Goal: Transaction & Acquisition: Purchase product/service

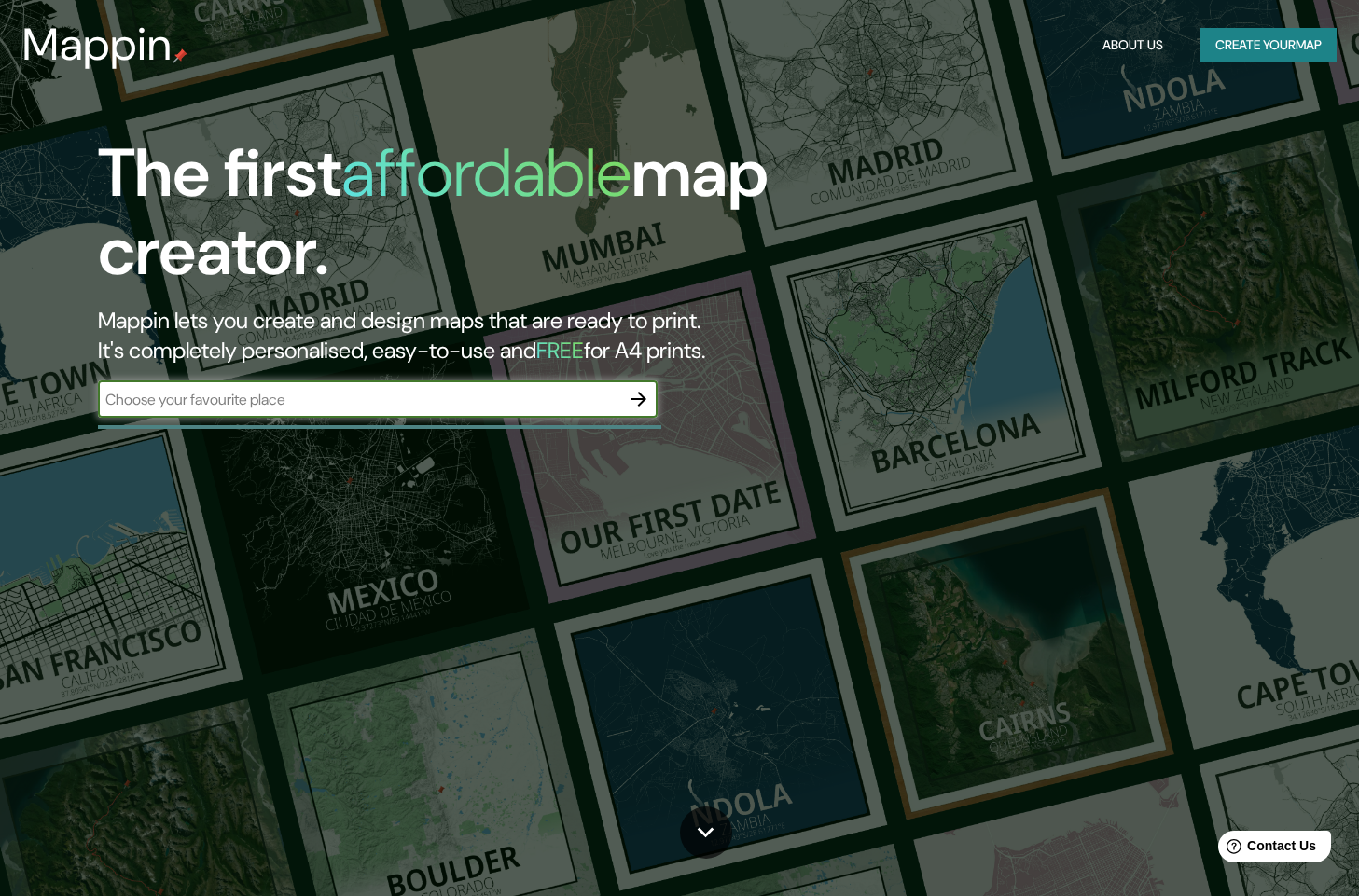
click at [226, 396] on input "text" at bounding box center [359, 400] width 522 height 22
type input "estado de [GEOGRAPHIC_DATA]"
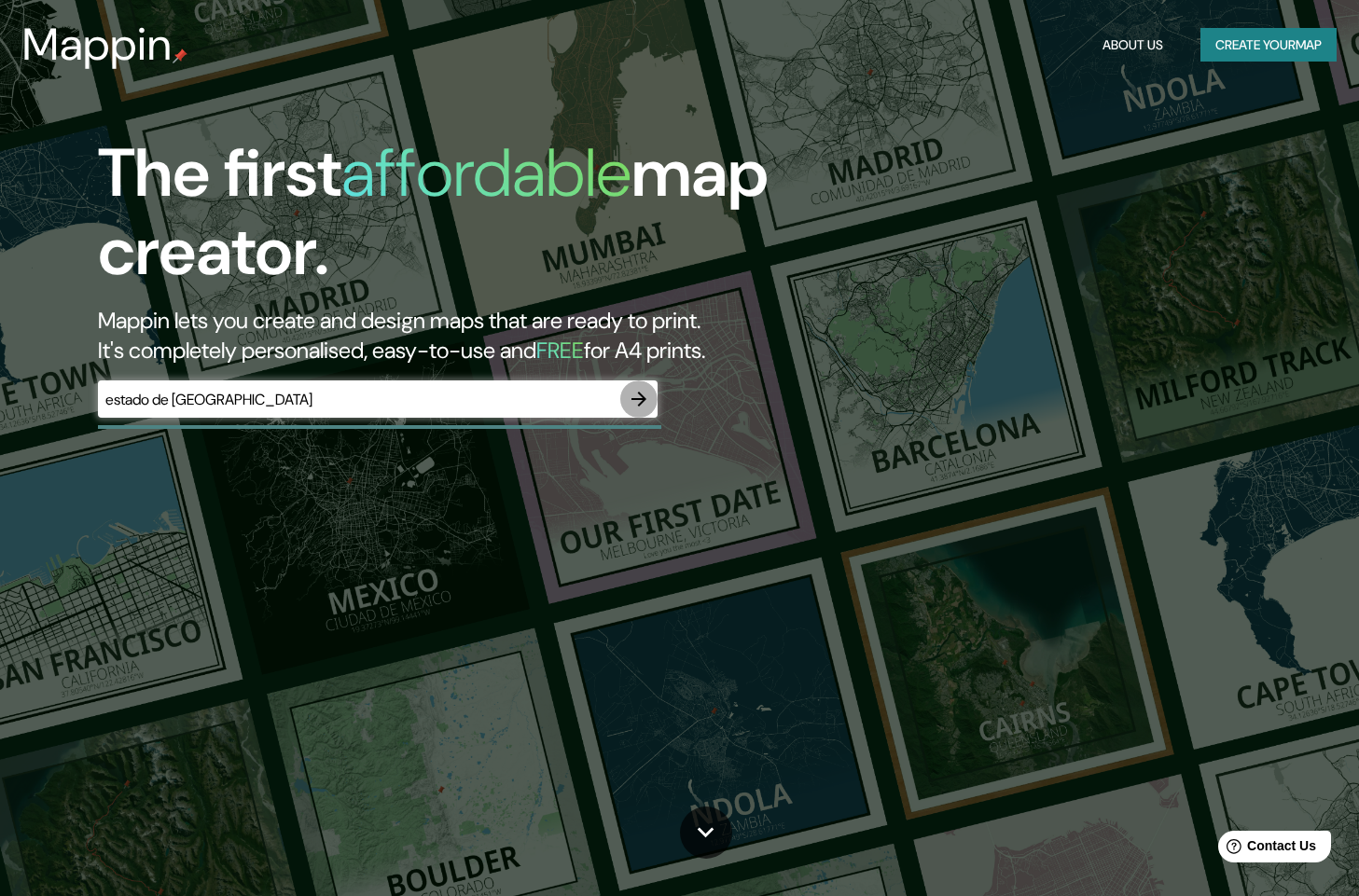
click at [638, 393] on icon "button" at bounding box center [639, 399] width 15 height 15
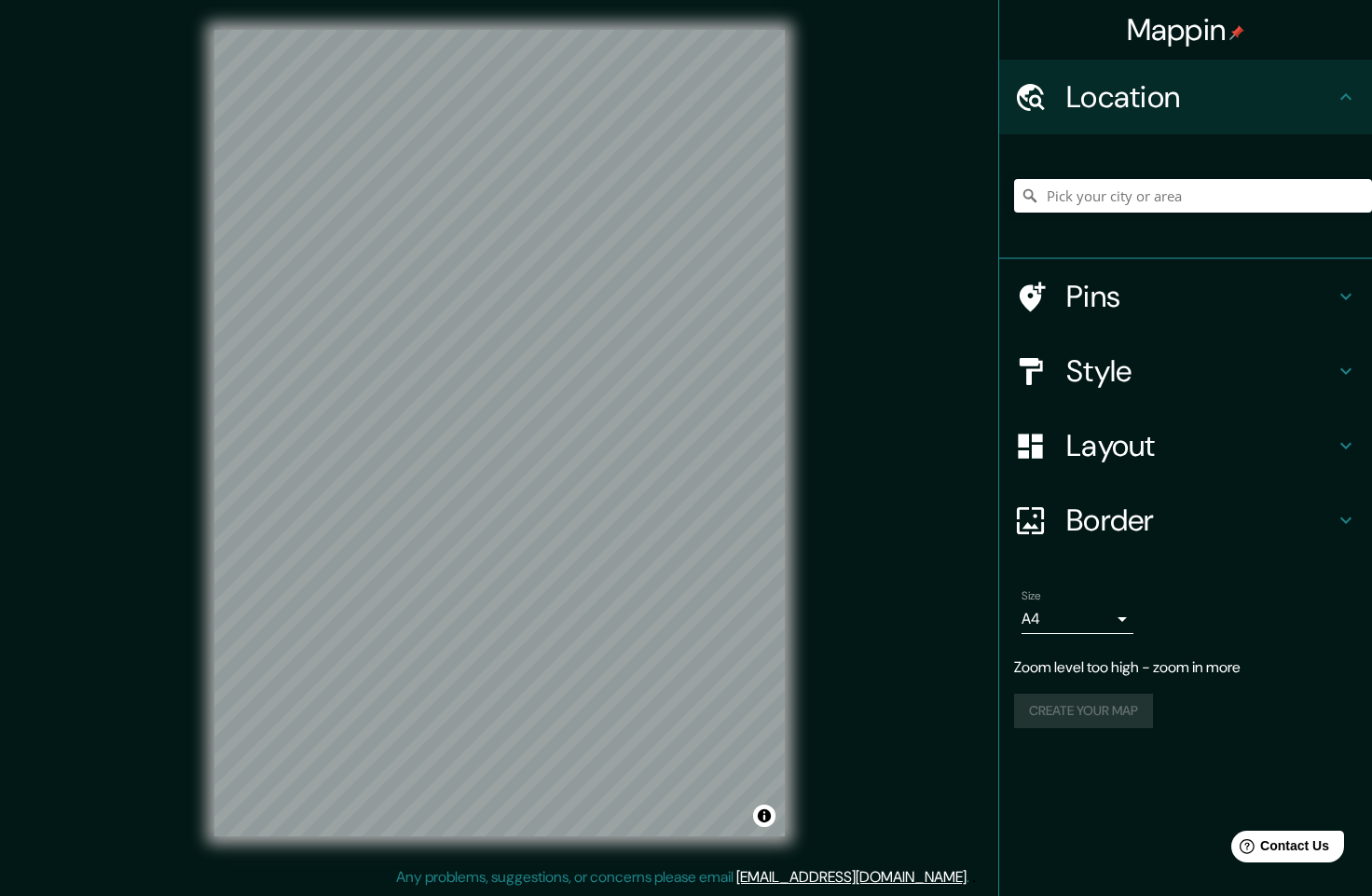
click at [662, 362] on div "© Mapbox © OpenStreetMap Improve this map" at bounding box center [499, 433] width 631 height 866
click at [1129, 191] on input "Pick your city or area" at bounding box center [1194, 196] width 358 height 34
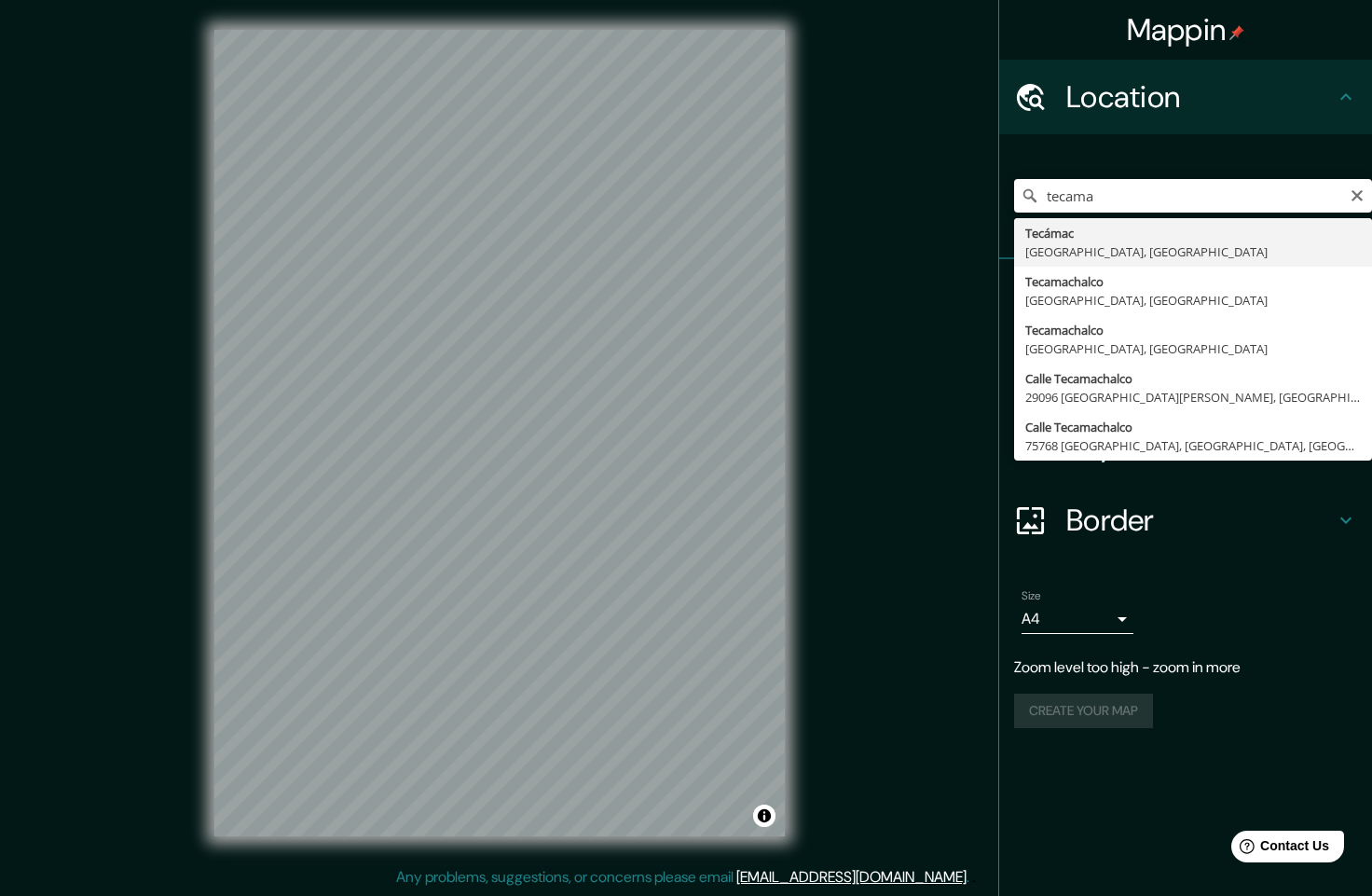
type input "Tecámac, [GEOGRAPHIC_DATA], [GEOGRAPHIC_DATA]"
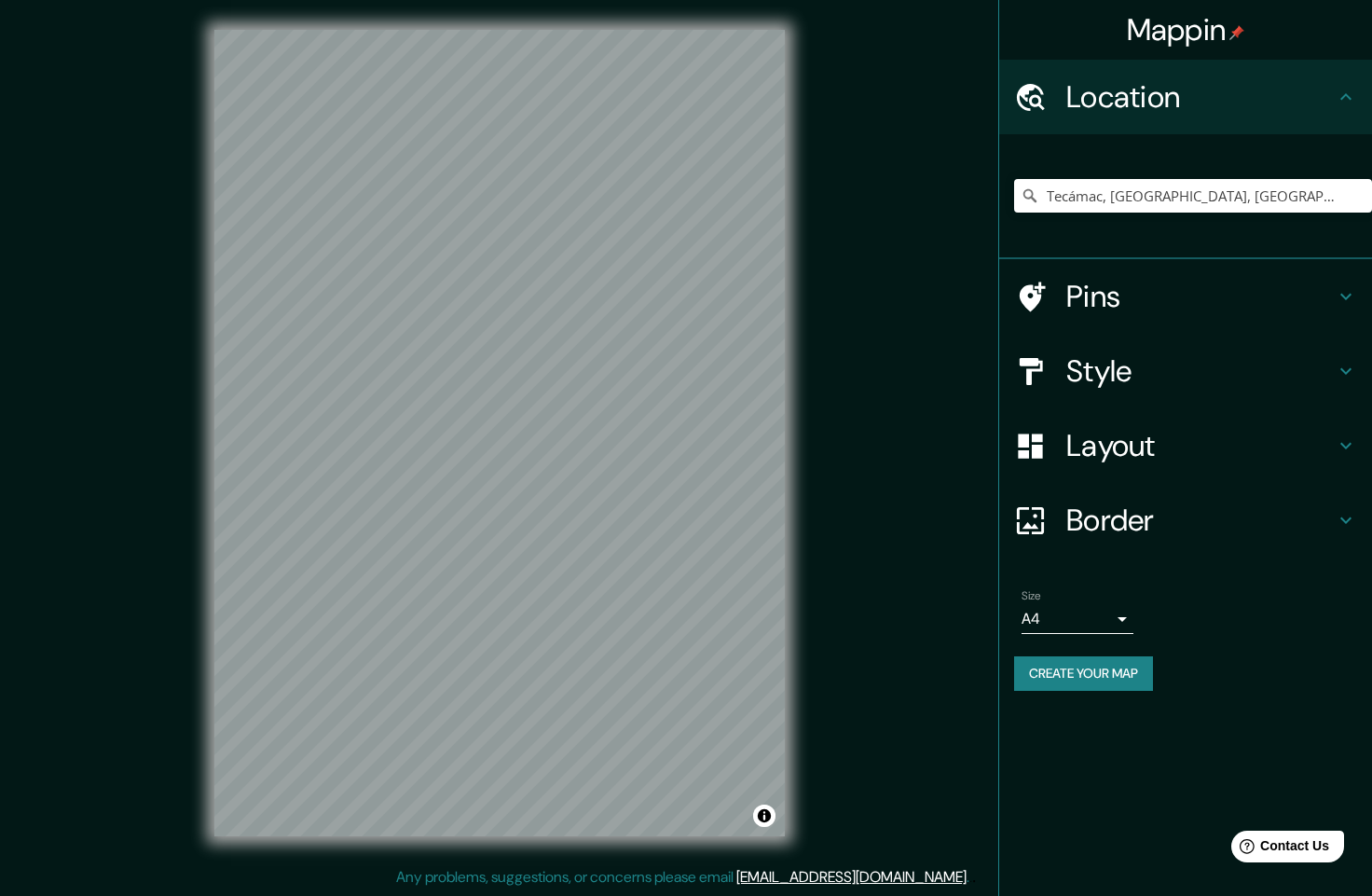
click at [1263, 379] on h4 "Style" at bounding box center [1200, 371] width 268 height 38
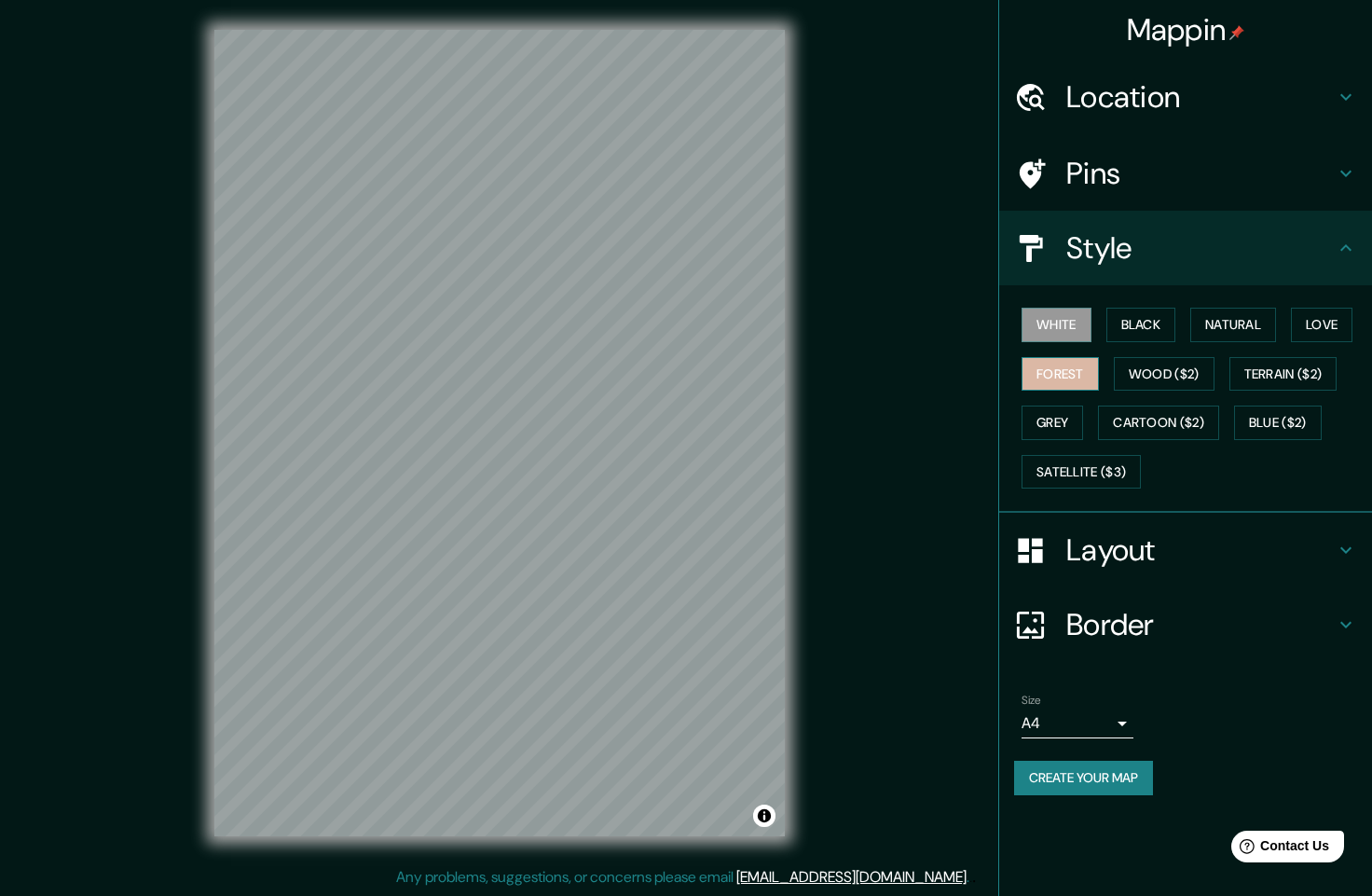
click at [1077, 377] on button "Forest" at bounding box center [1060, 374] width 77 height 35
click at [1198, 388] on button "Wood ($2)" at bounding box center [1165, 374] width 101 height 35
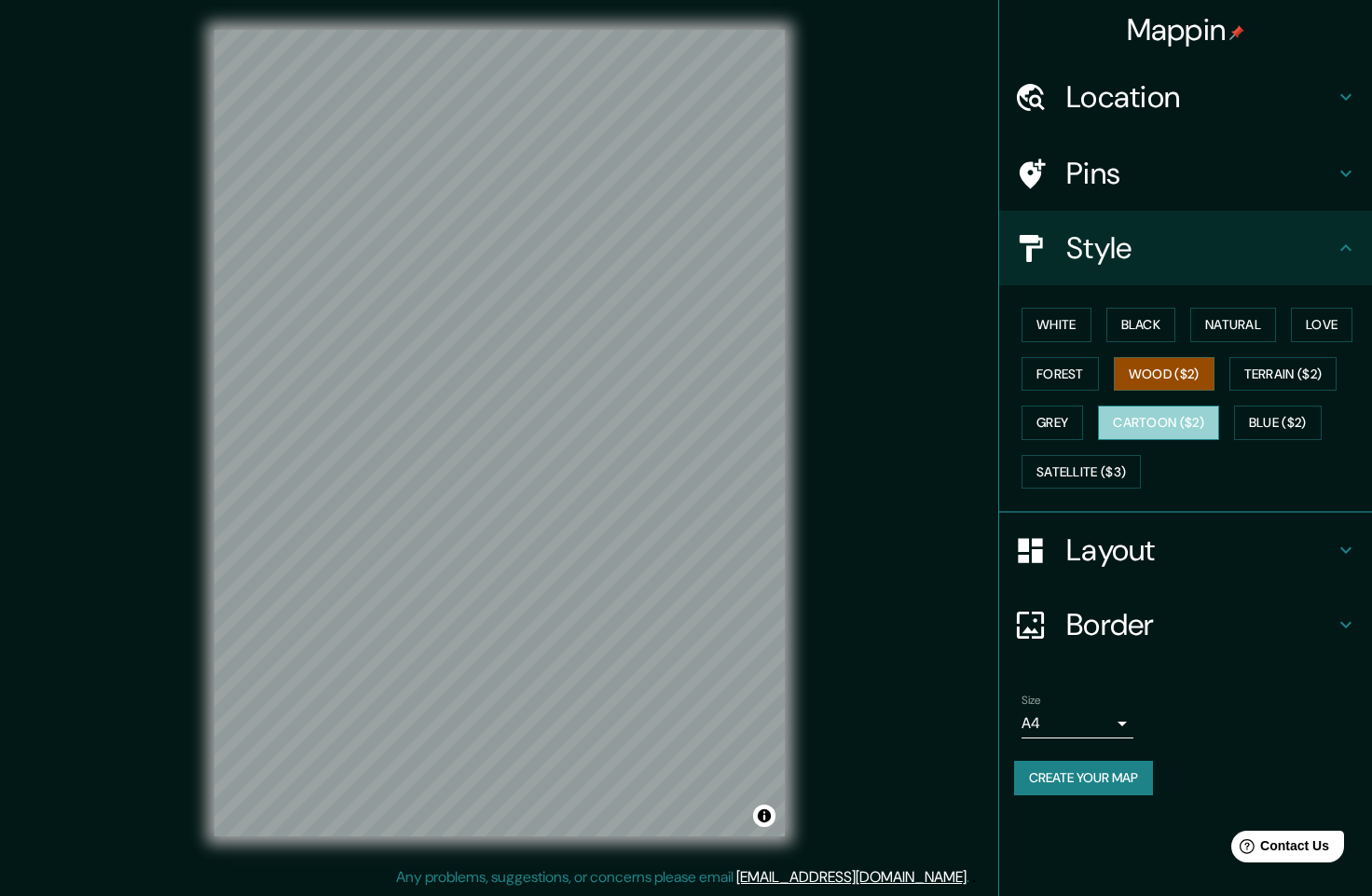
click at [1182, 415] on button "Cartoon ($2)" at bounding box center [1159, 423] width 121 height 35
click at [1321, 553] on h4 "Layout" at bounding box center [1200, 550] width 268 height 38
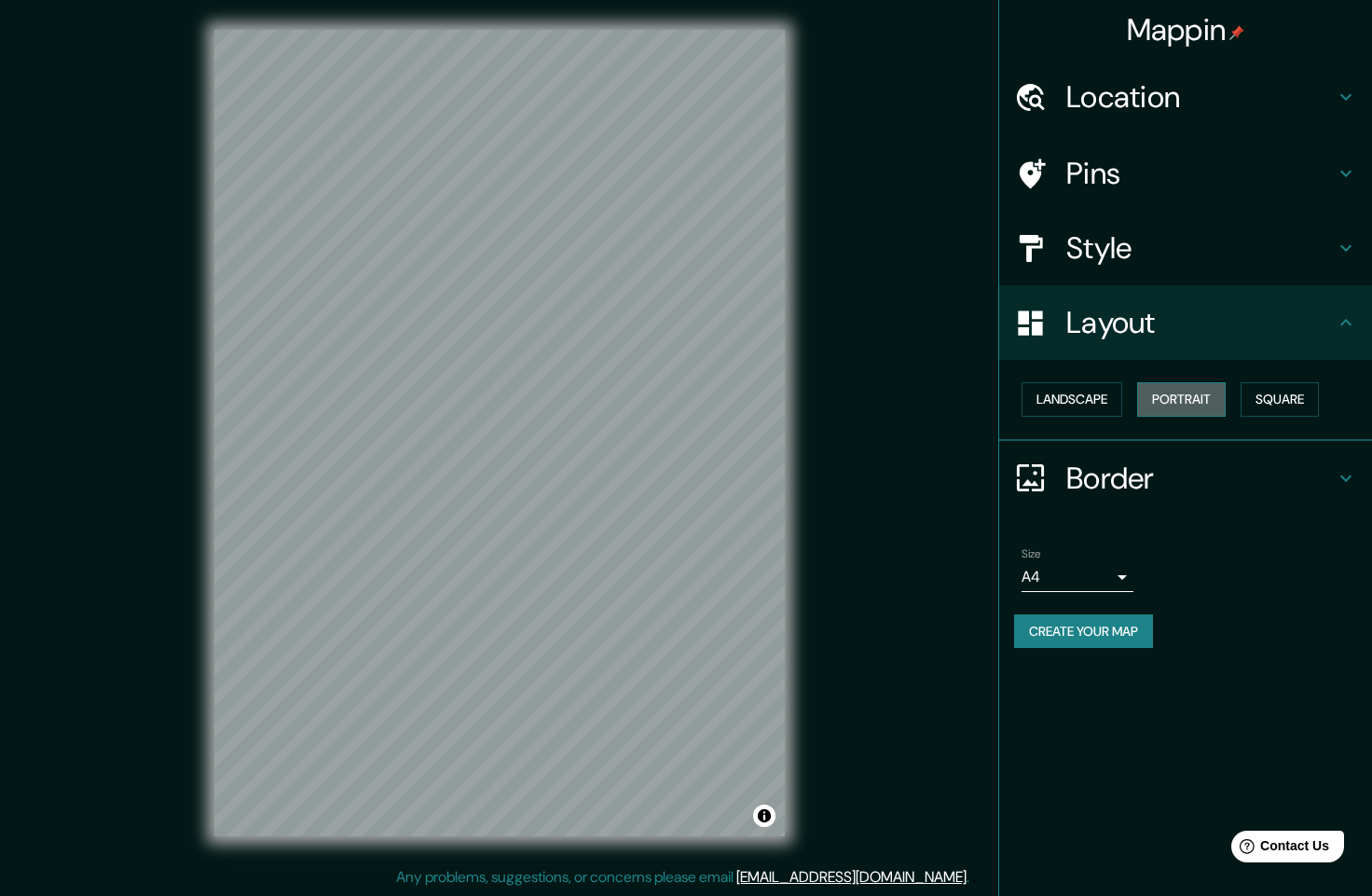
click at [1201, 405] on button "Portrait" at bounding box center [1181, 399] width 88 height 35
click at [1082, 388] on button "Landscape" at bounding box center [1072, 399] width 101 height 35
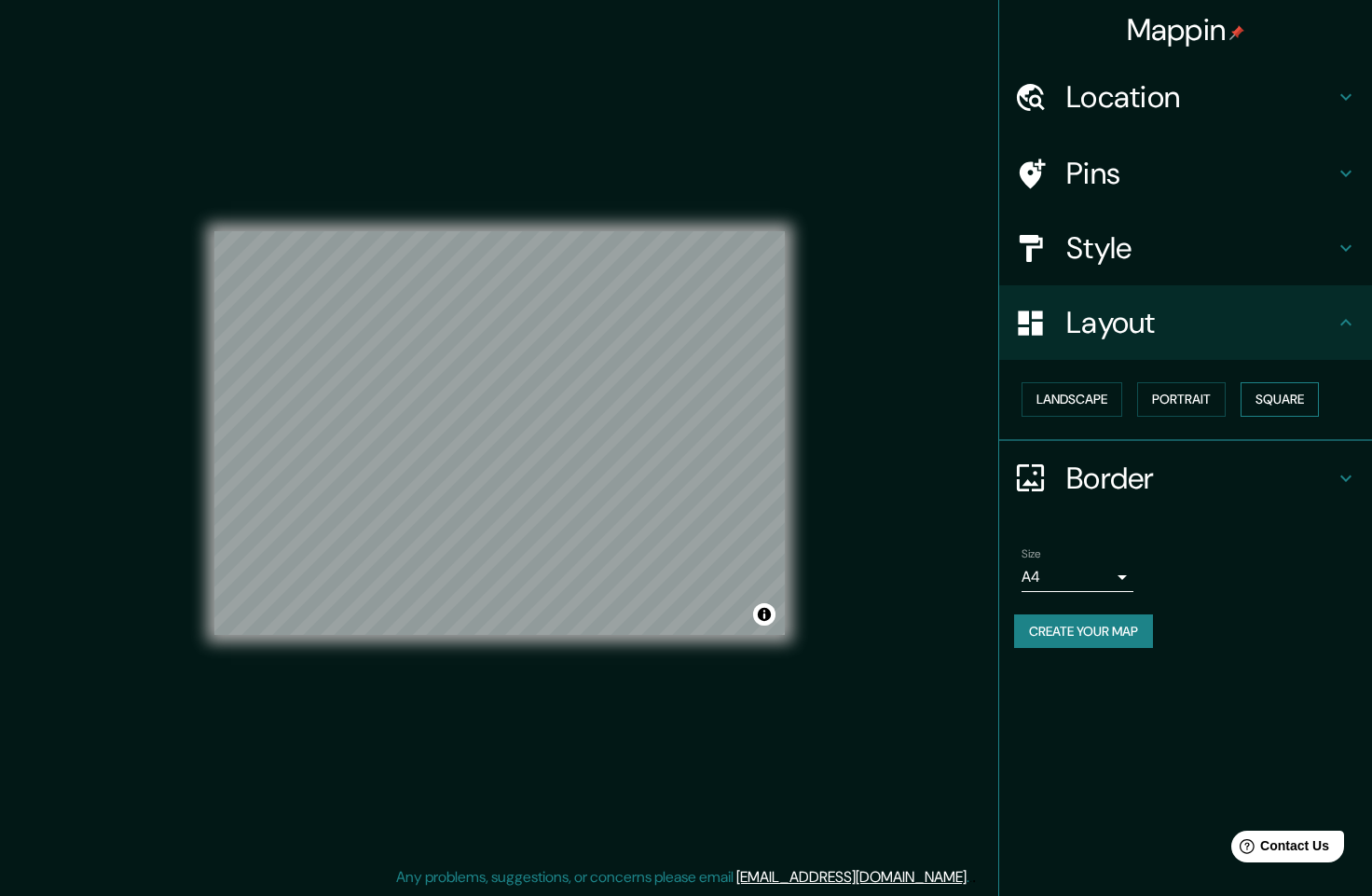
click at [1291, 408] on button "Square" at bounding box center [1280, 399] width 78 height 35
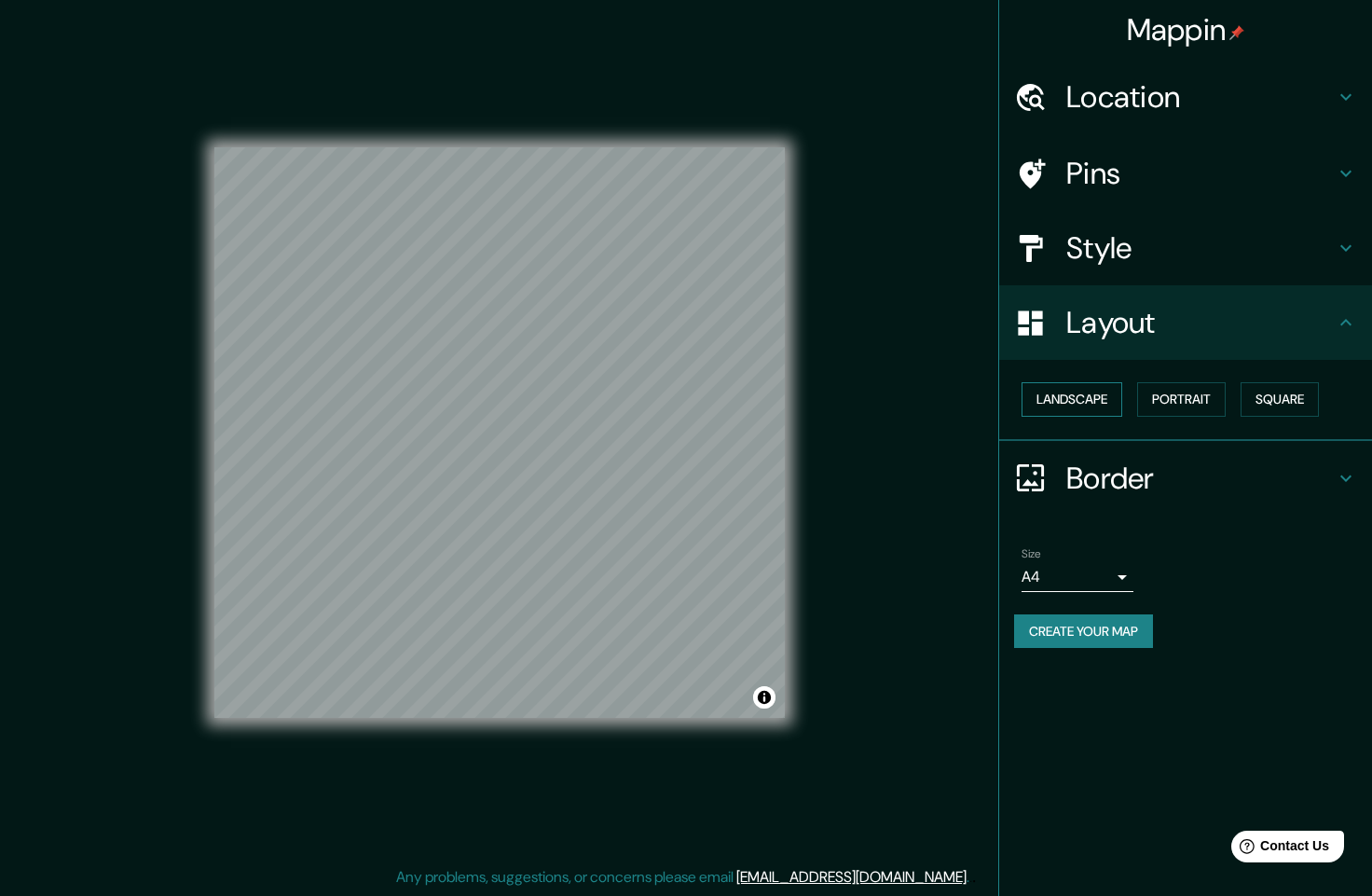
click at [1094, 403] on button "Landscape" at bounding box center [1072, 399] width 101 height 35
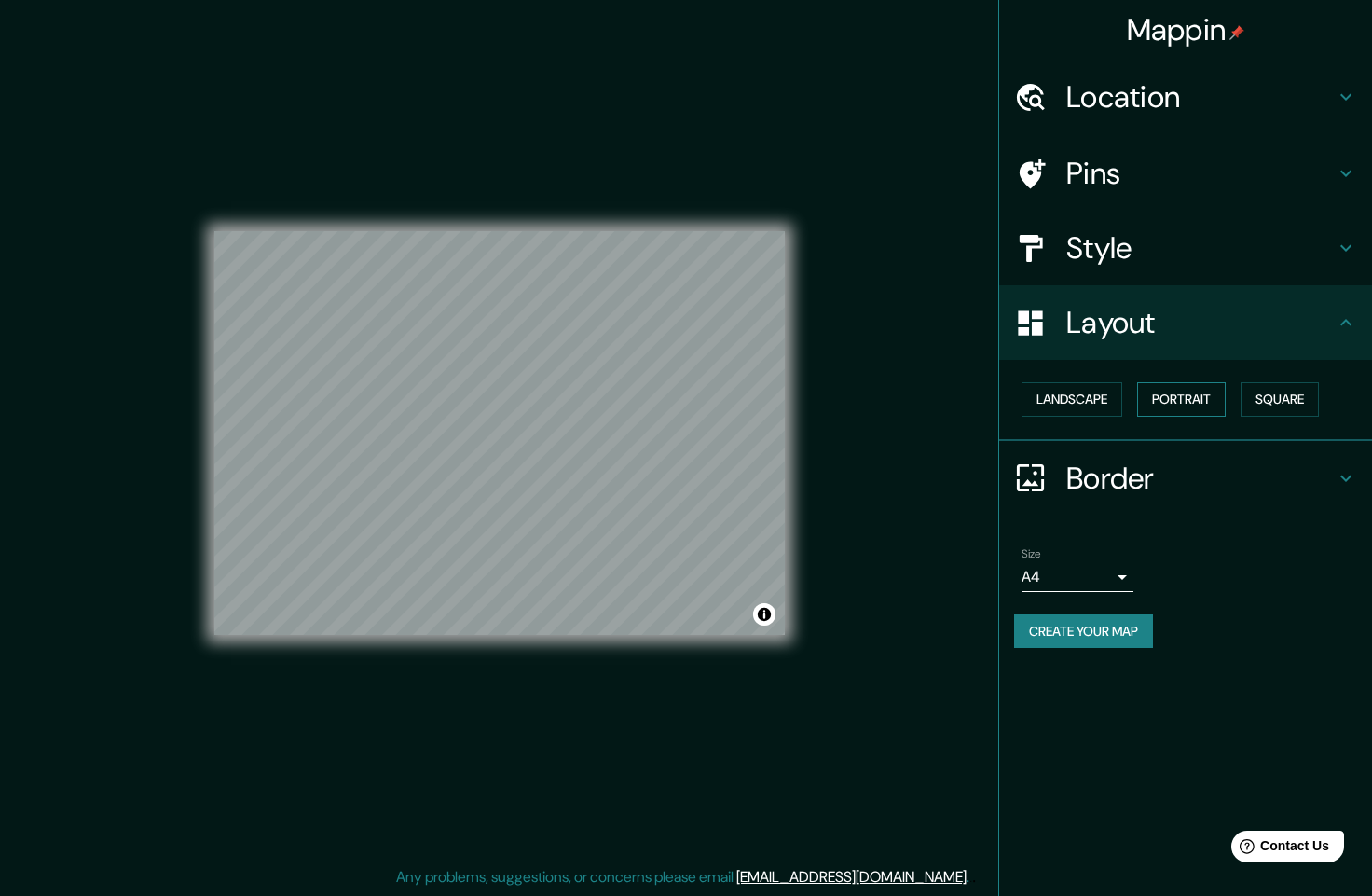
click at [1198, 399] on button "Portrait" at bounding box center [1181, 399] width 88 height 35
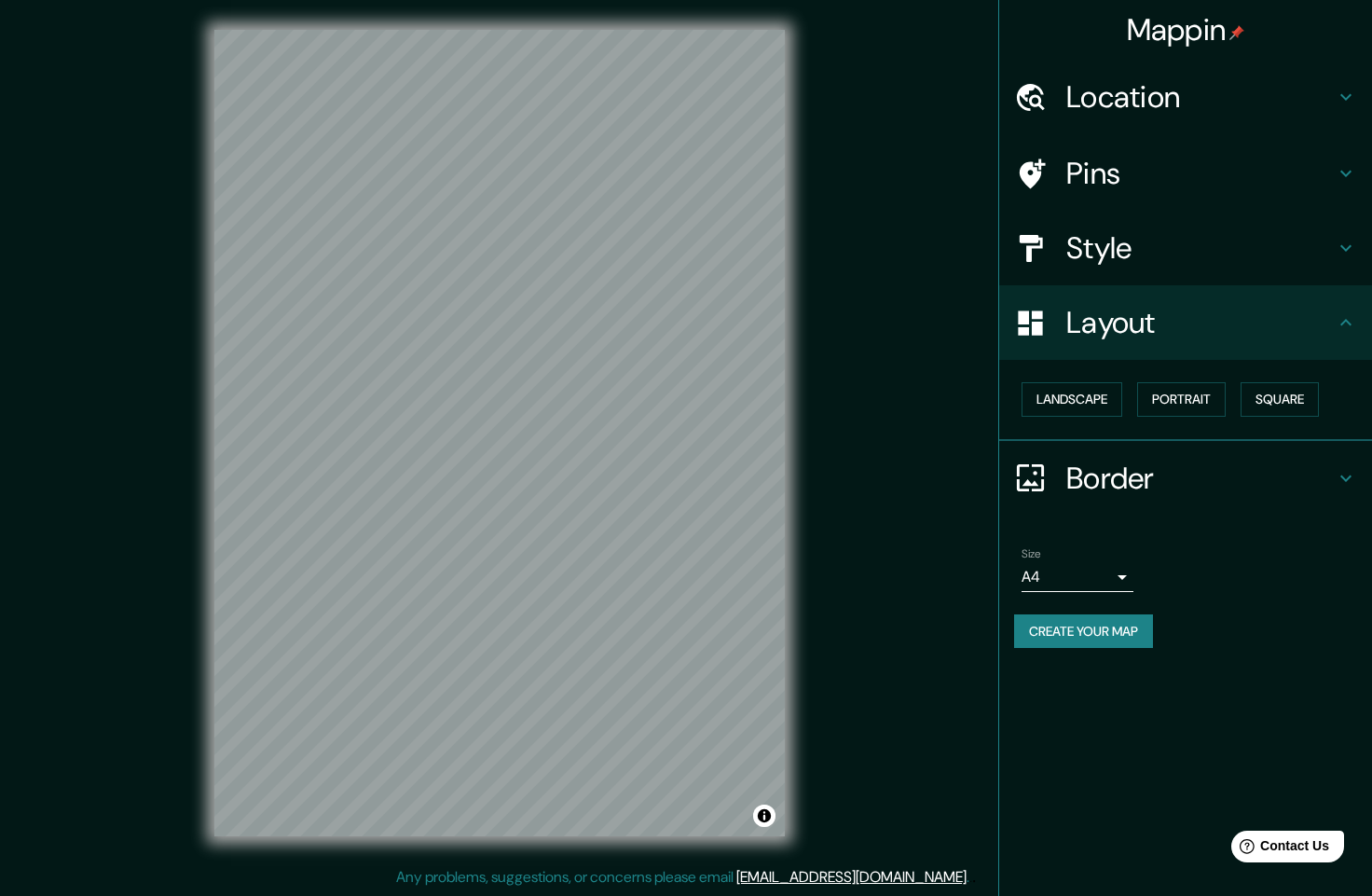
click at [1175, 476] on h4 "Border" at bounding box center [1200, 478] width 268 height 38
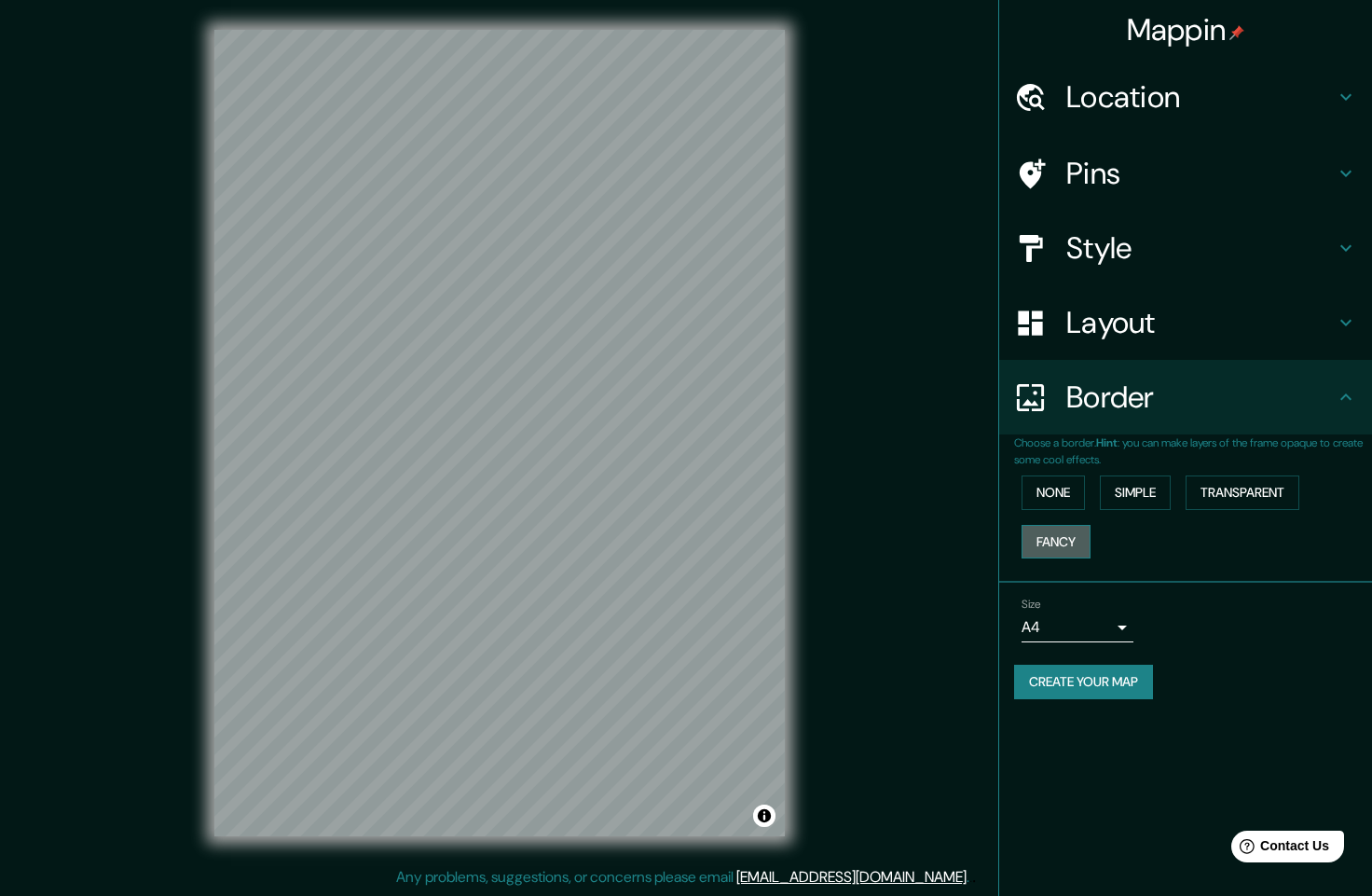
click at [1063, 533] on button "Fancy" at bounding box center [1056, 542] width 69 height 35
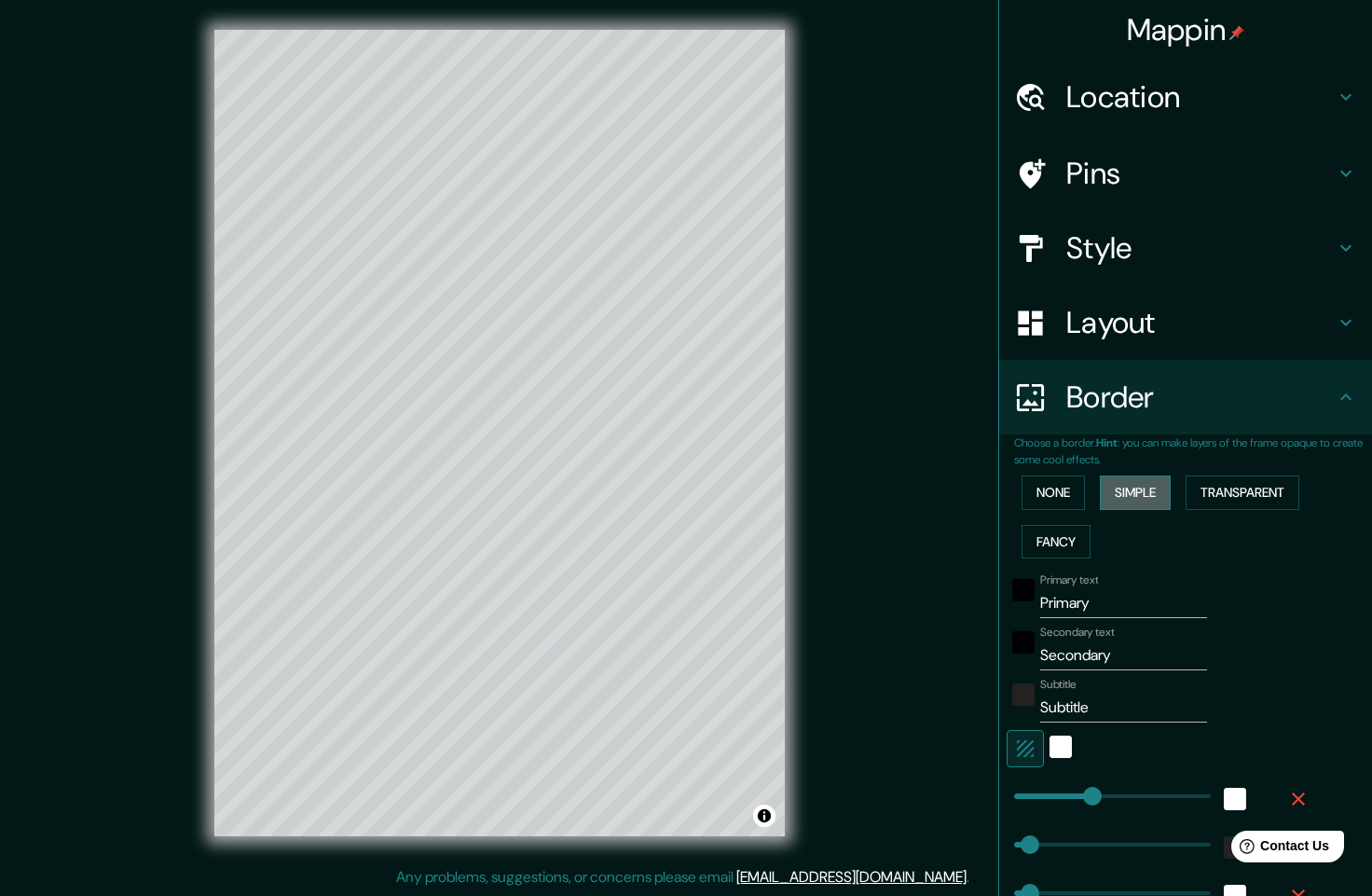
click at [1146, 493] on button "Simple" at bounding box center [1135, 492] width 71 height 35
click at [1200, 490] on button "Transparent" at bounding box center [1242, 492] width 114 height 35
click at [1047, 550] on button "Fancy" at bounding box center [1056, 542] width 69 height 35
click at [1046, 505] on button "None" at bounding box center [1053, 492] width 63 height 35
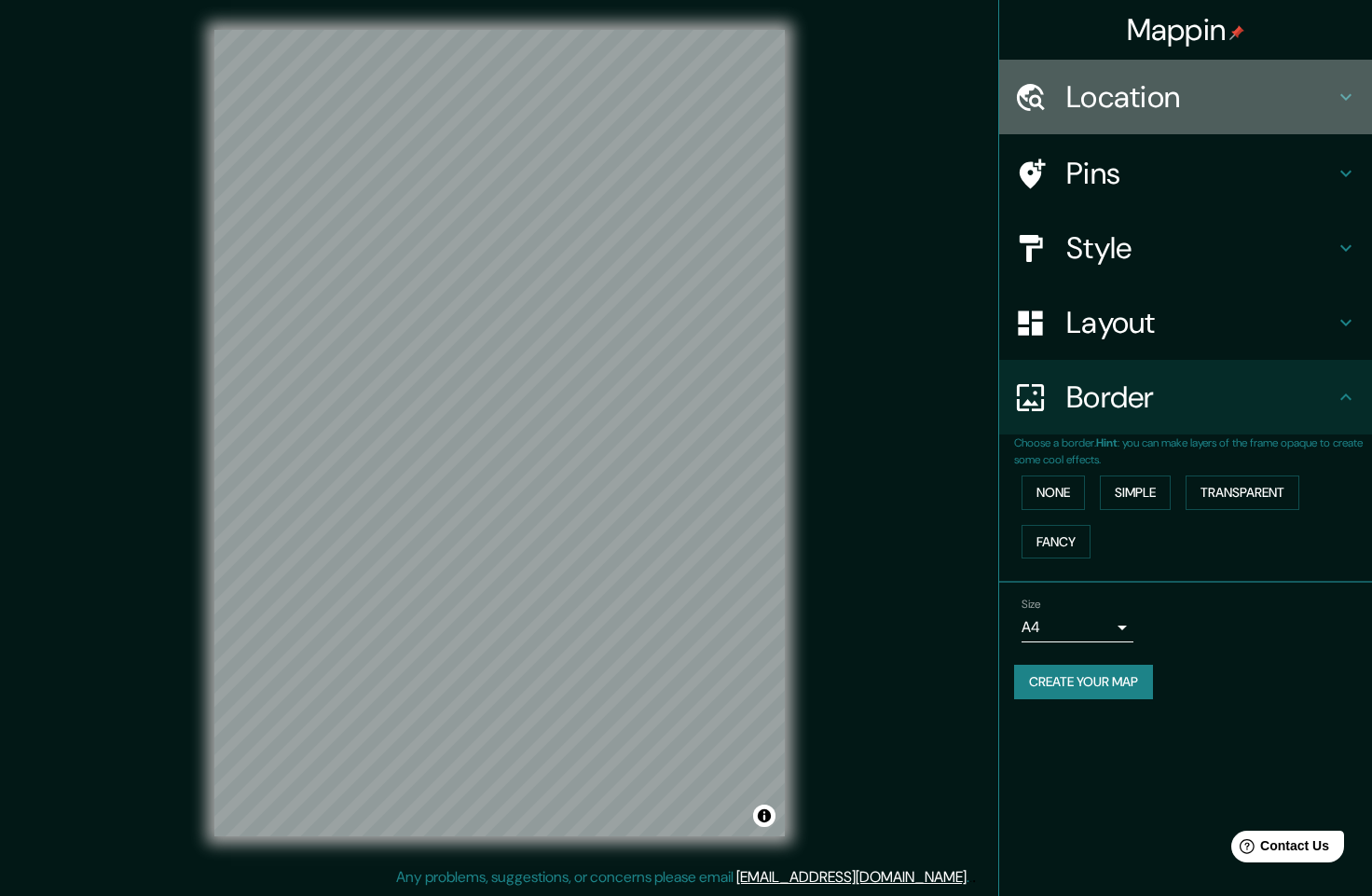
click at [1299, 94] on h4 "Location" at bounding box center [1200, 97] width 268 height 38
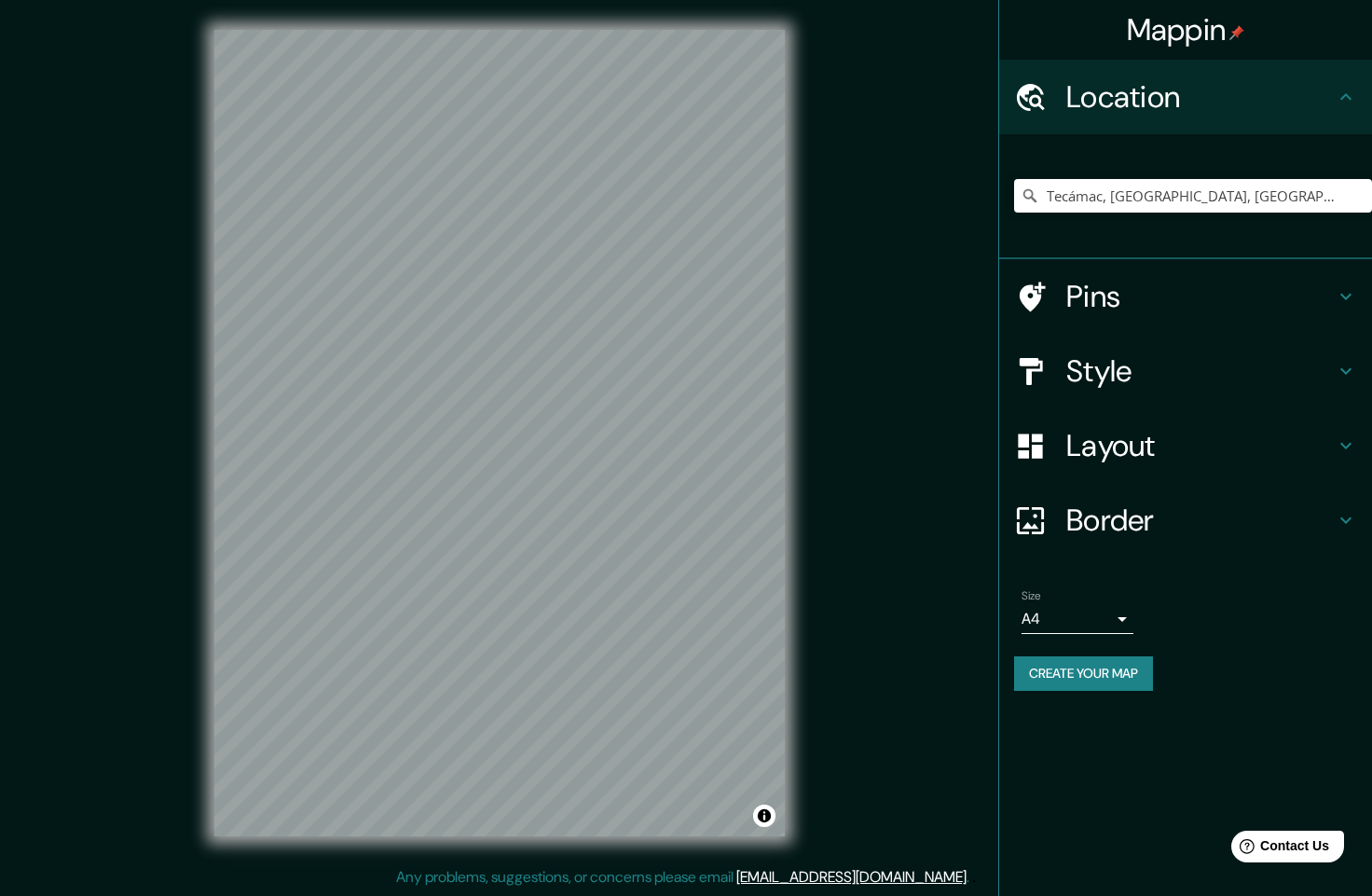
click at [1299, 94] on h4 "Location" at bounding box center [1200, 97] width 268 height 38
click at [1309, 300] on h4 "Pins" at bounding box center [1200, 297] width 268 height 38
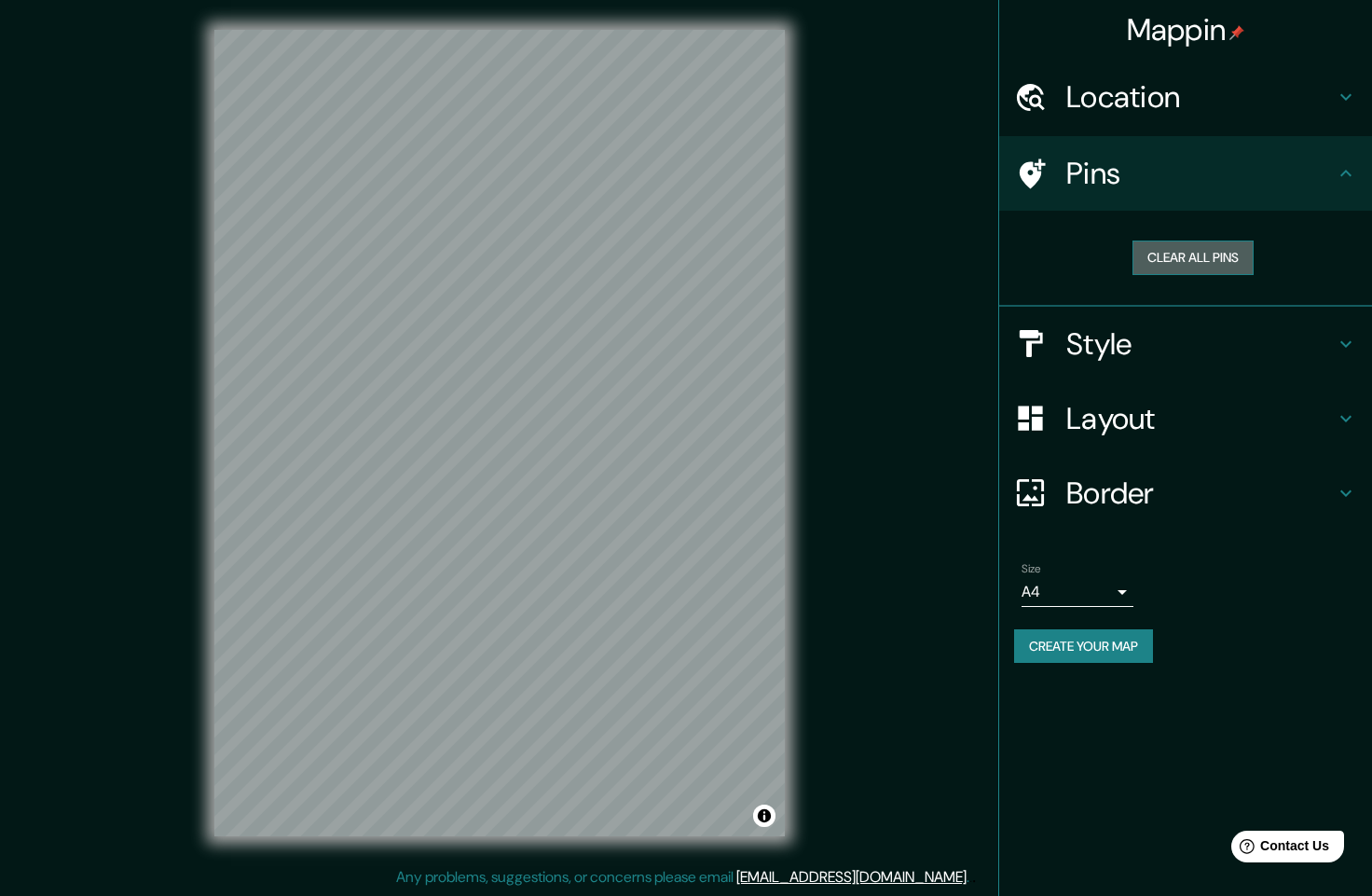
click at [1207, 258] on button "Clear all pins" at bounding box center [1193, 257] width 121 height 35
click at [498, 30] on div at bounding box center [500, 30] width 570 height 0
click at [1181, 99] on h4 "Location" at bounding box center [1200, 97] width 268 height 38
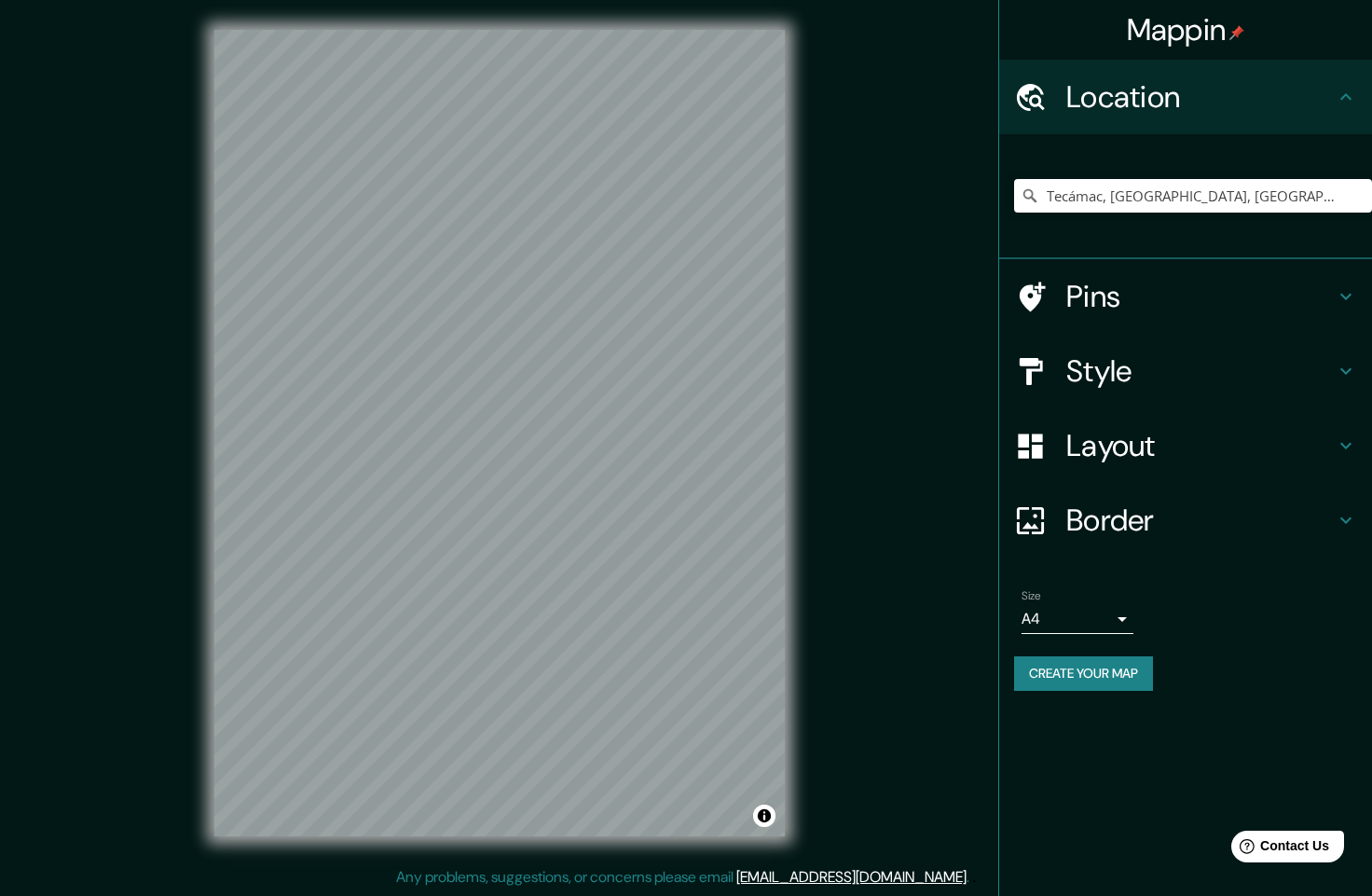
click at [1265, 175] on div "Tecámac, Estado de México, México" at bounding box center [1194, 196] width 358 height 93
drag, startPoint x: 1280, startPoint y: 188, endPoint x: 1284, endPoint y: 203, distance: 15.5
click at [1282, 195] on input "Tecámac, Estado de México, México" at bounding box center [1194, 196] width 358 height 34
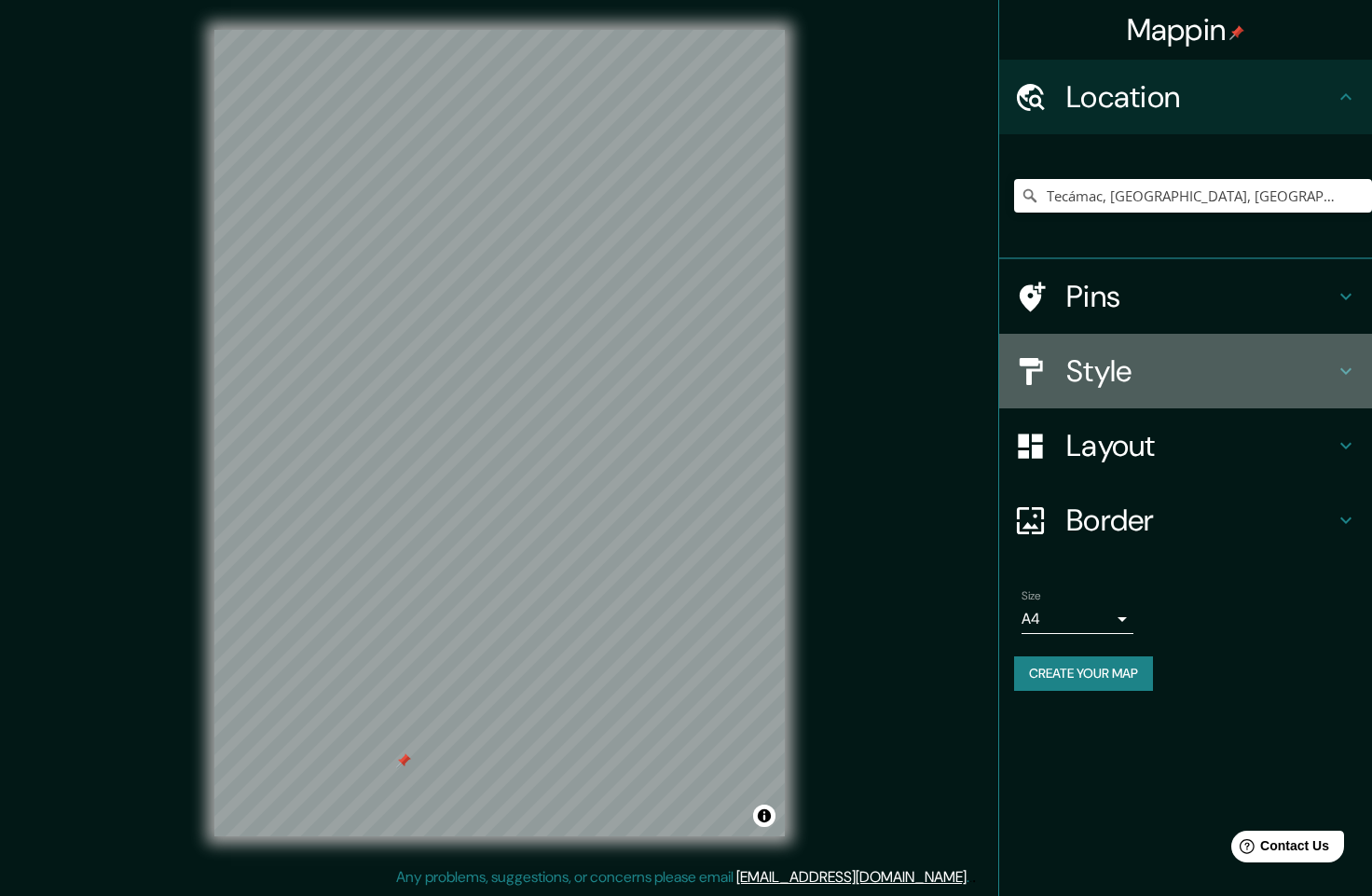
click at [1195, 371] on h4 "Style" at bounding box center [1200, 371] width 268 height 38
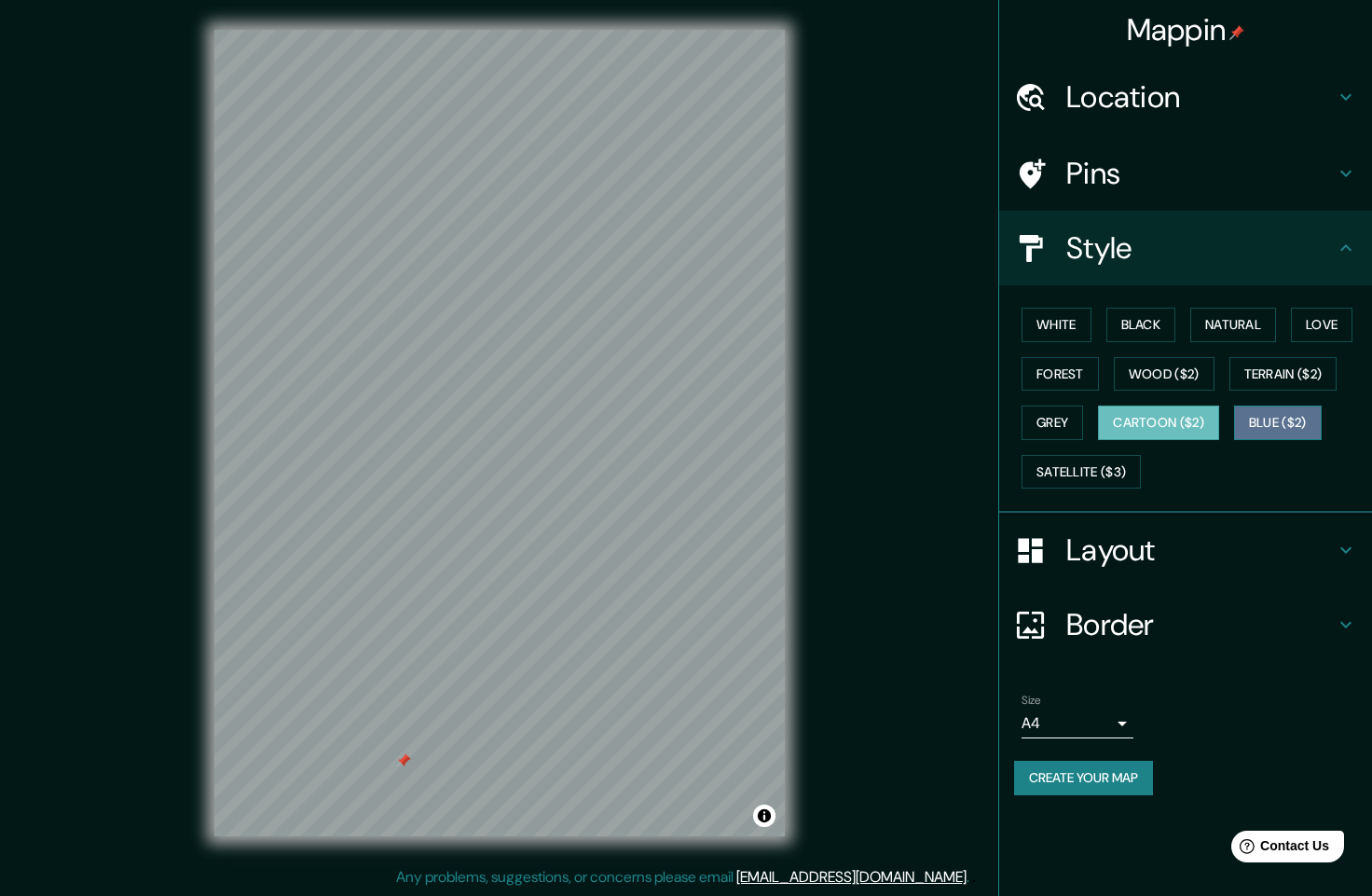
click at [1258, 418] on button "Blue ($2)" at bounding box center [1278, 423] width 88 height 35
click at [1144, 329] on button "Black" at bounding box center [1141, 325] width 70 height 35
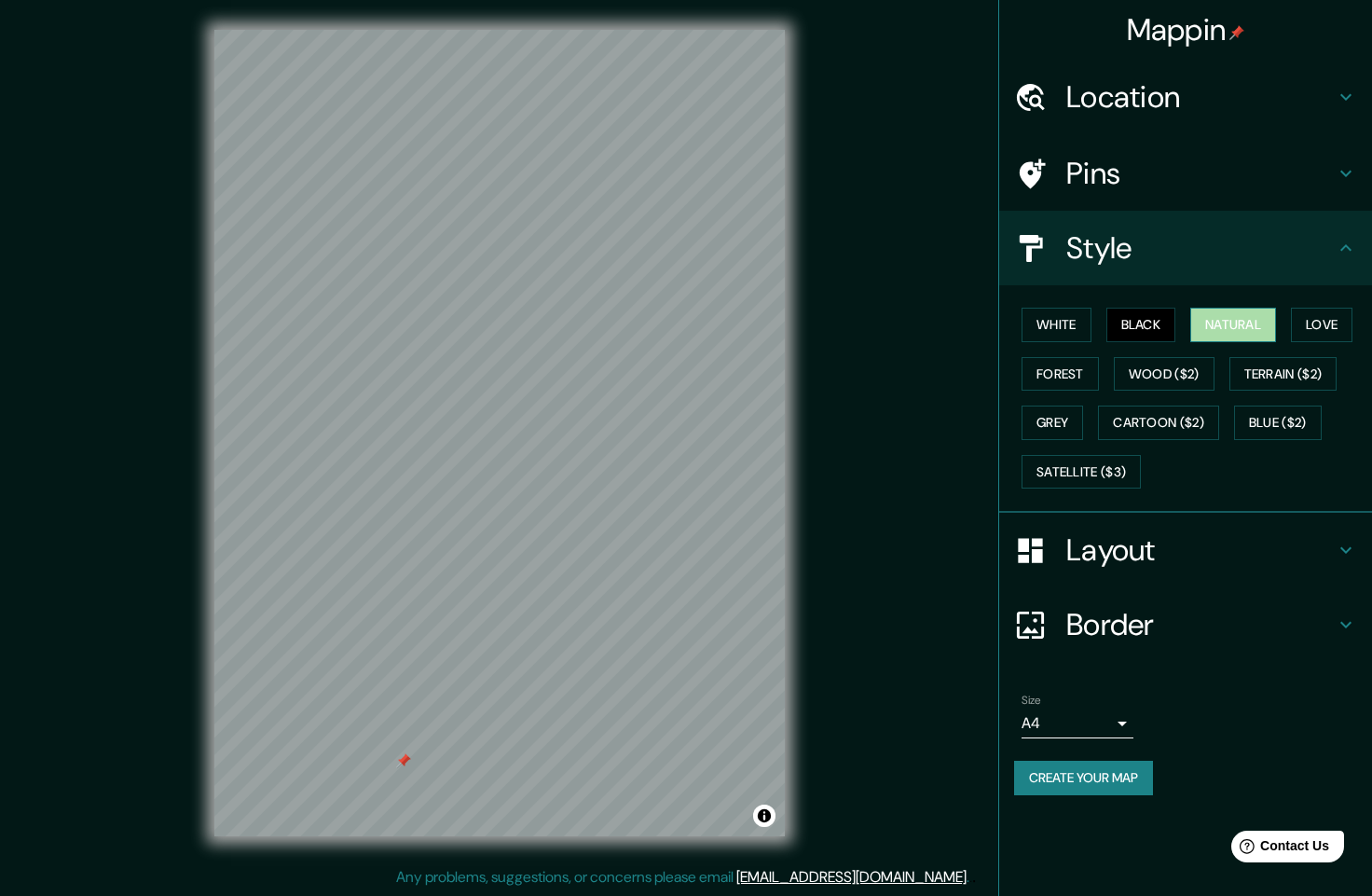
click at [1229, 327] on button "Natural" at bounding box center [1233, 325] width 86 height 35
click at [1328, 324] on button "Love" at bounding box center [1322, 325] width 61 height 35
click at [1068, 377] on button "Forest" at bounding box center [1060, 374] width 77 height 35
click at [1066, 433] on button "Grey" at bounding box center [1052, 423] width 61 height 35
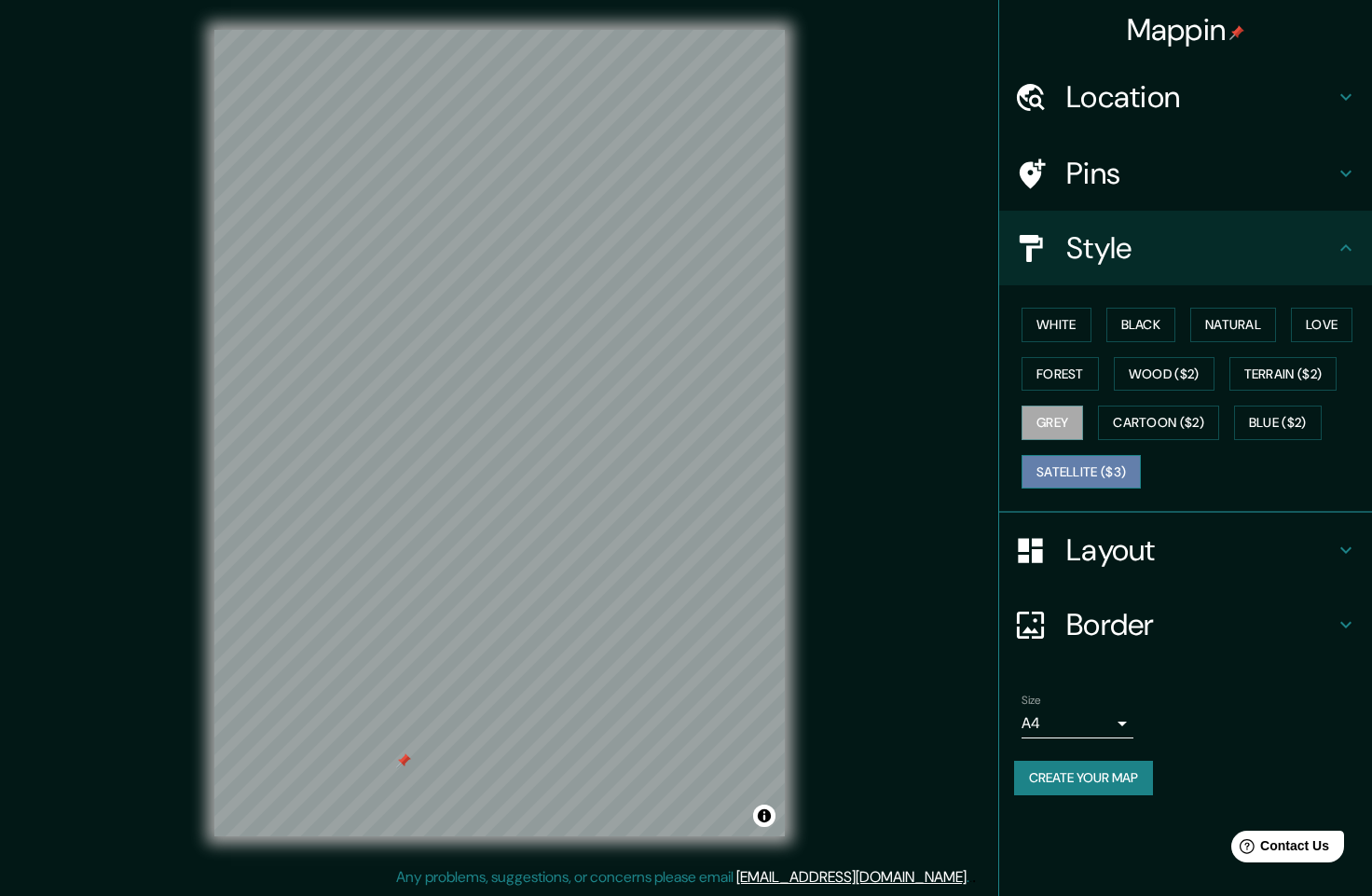
click at [1119, 477] on button "Satellite ($3)" at bounding box center [1081, 472] width 120 height 35
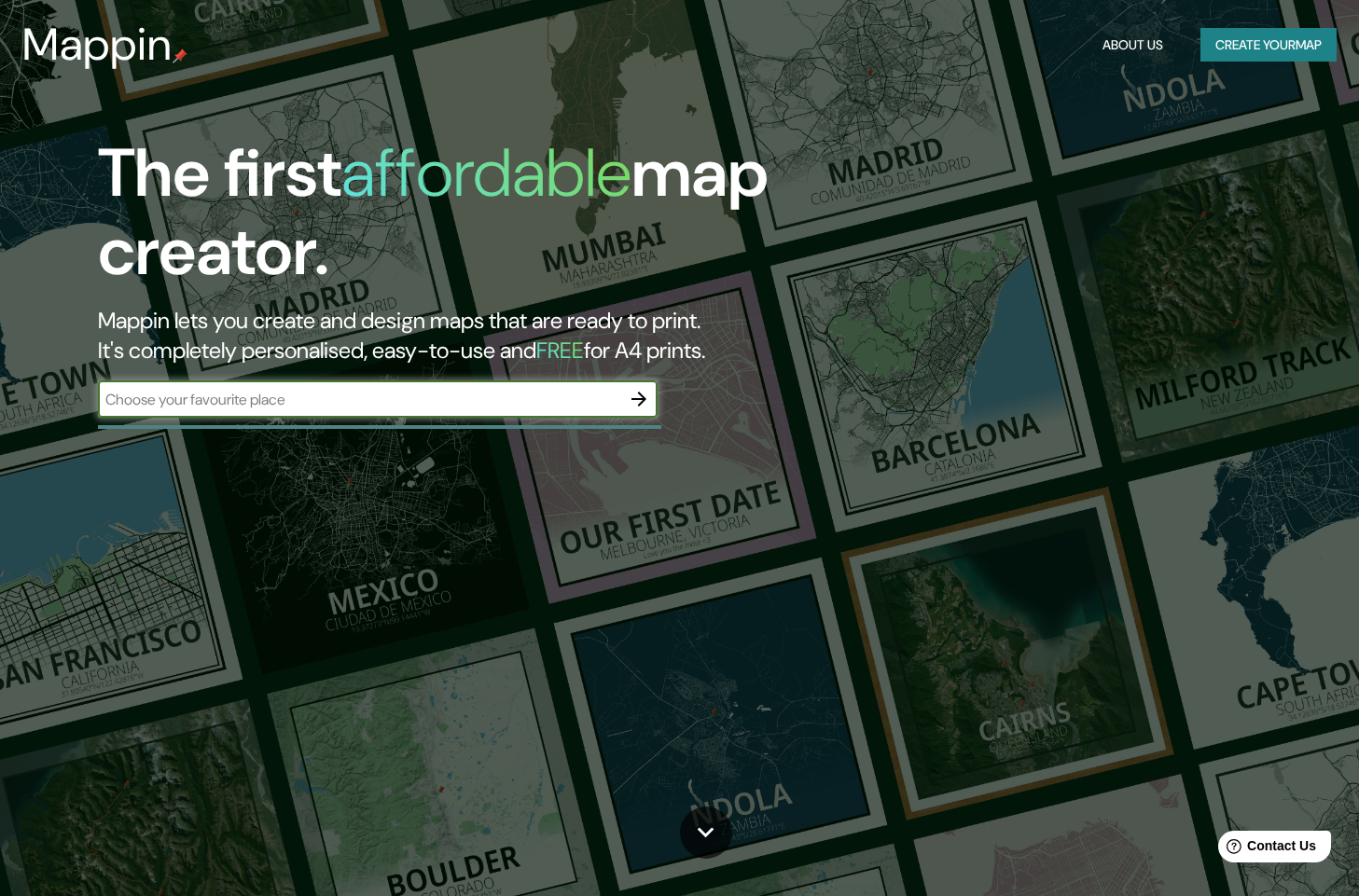
click at [647, 387] on button "button" at bounding box center [639, 399] width 38 height 38
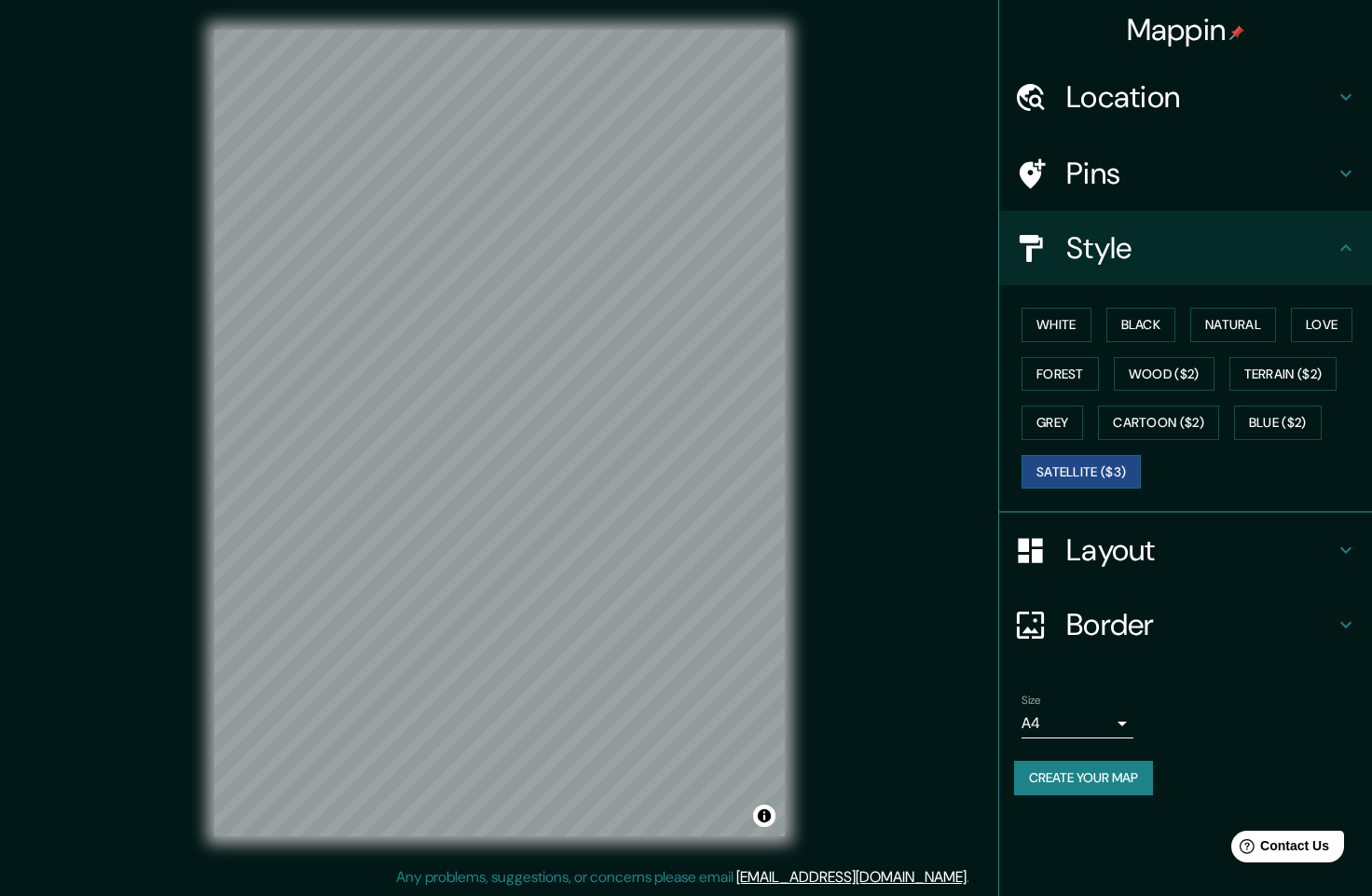
click at [1192, 105] on h4 "Location" at bounding box center [1200, 97] width 268 height 38
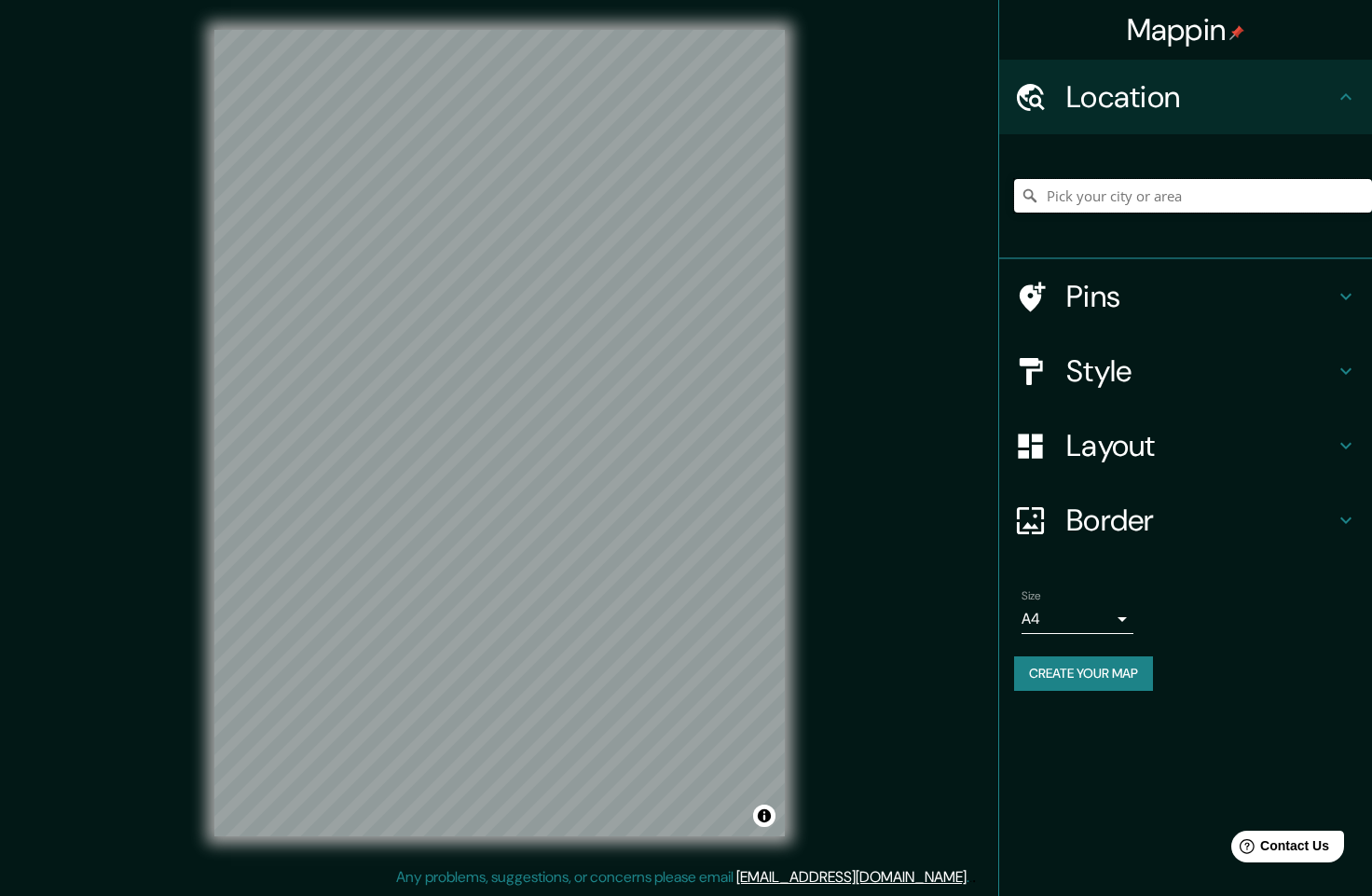
click at [1201, 184] on input "Pick your city or area" at bounding box center [1194, 196] width 358 height 34
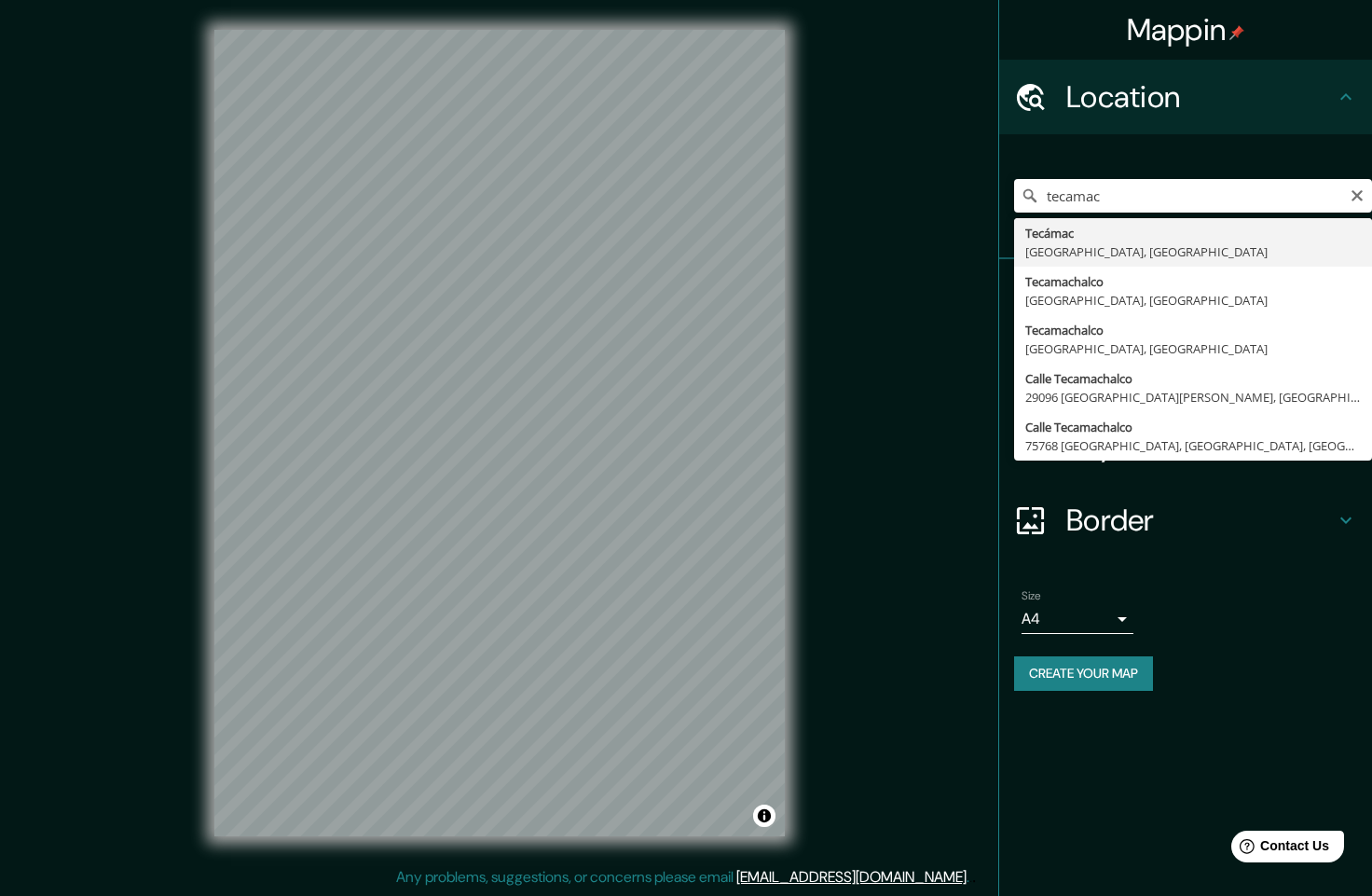
type input "Tecámac, Estado de México, México"
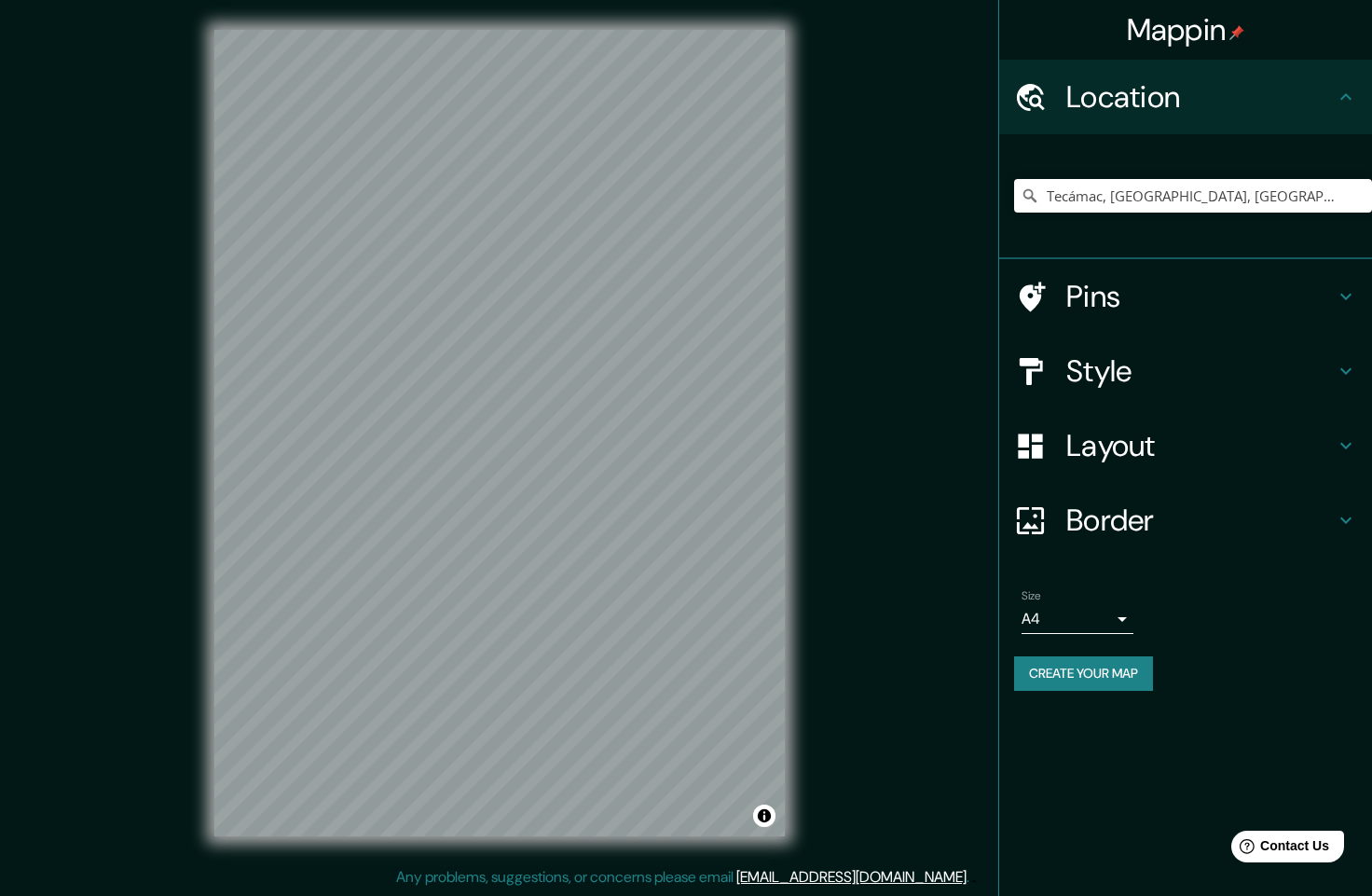
click at [1239, 356] on h4 "Style" at bounding box center [1200, 371] width 268 height 38
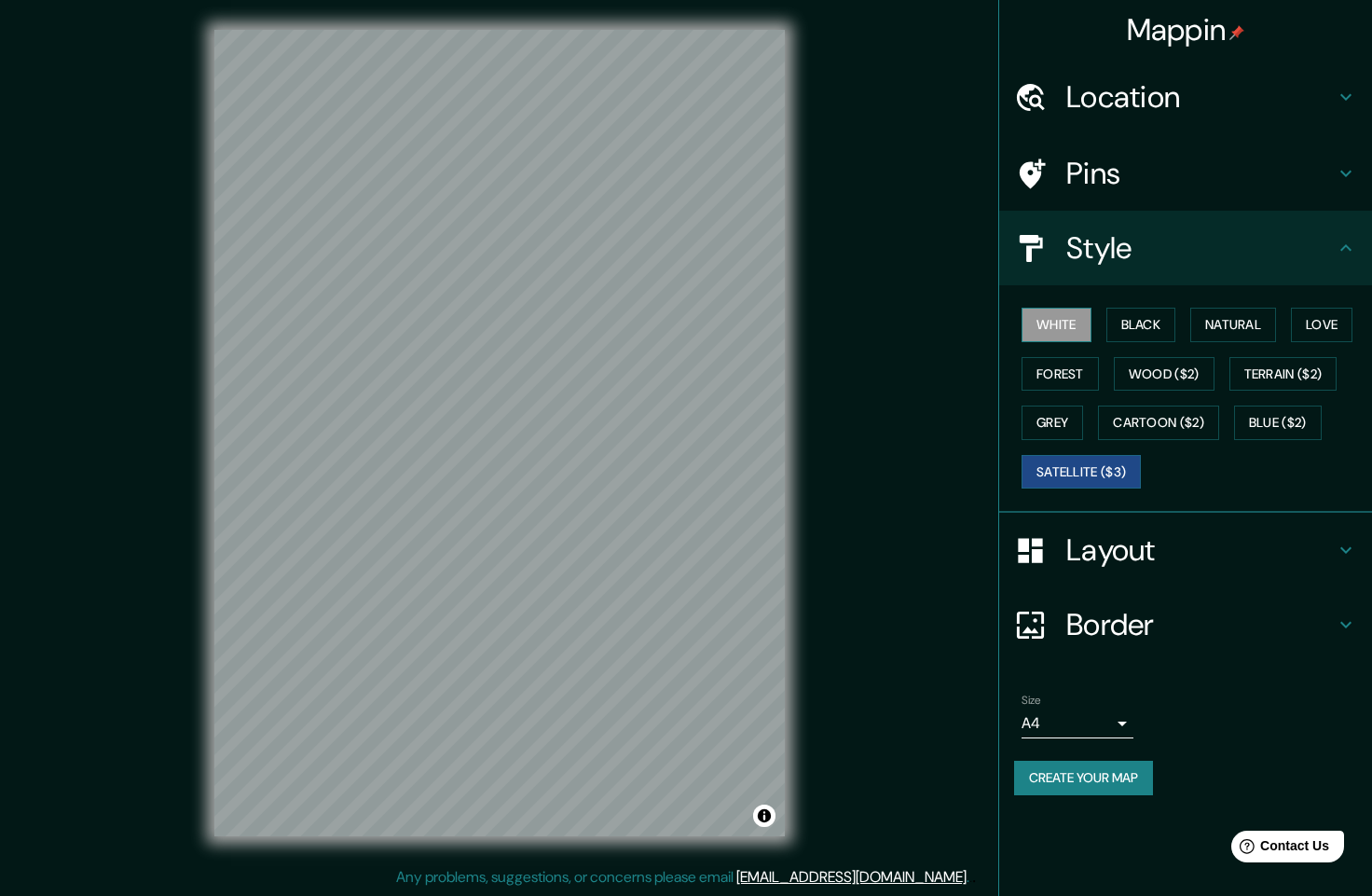
click at [1073, 330] on button "White" at bounding box center [1056, 325] width 70 height 35
drag, startPoint x: 1066, startPoint y: 32, endPoint x: 1087, endPoint y: 20, distance: 24.2
click at [1066, 32] on div "Mappin" at bounding box center [1186, 30] width 373 height 59
click at [1154, 629] on h4 "Border" at bounding box center [1200, 625] width 268 height 38
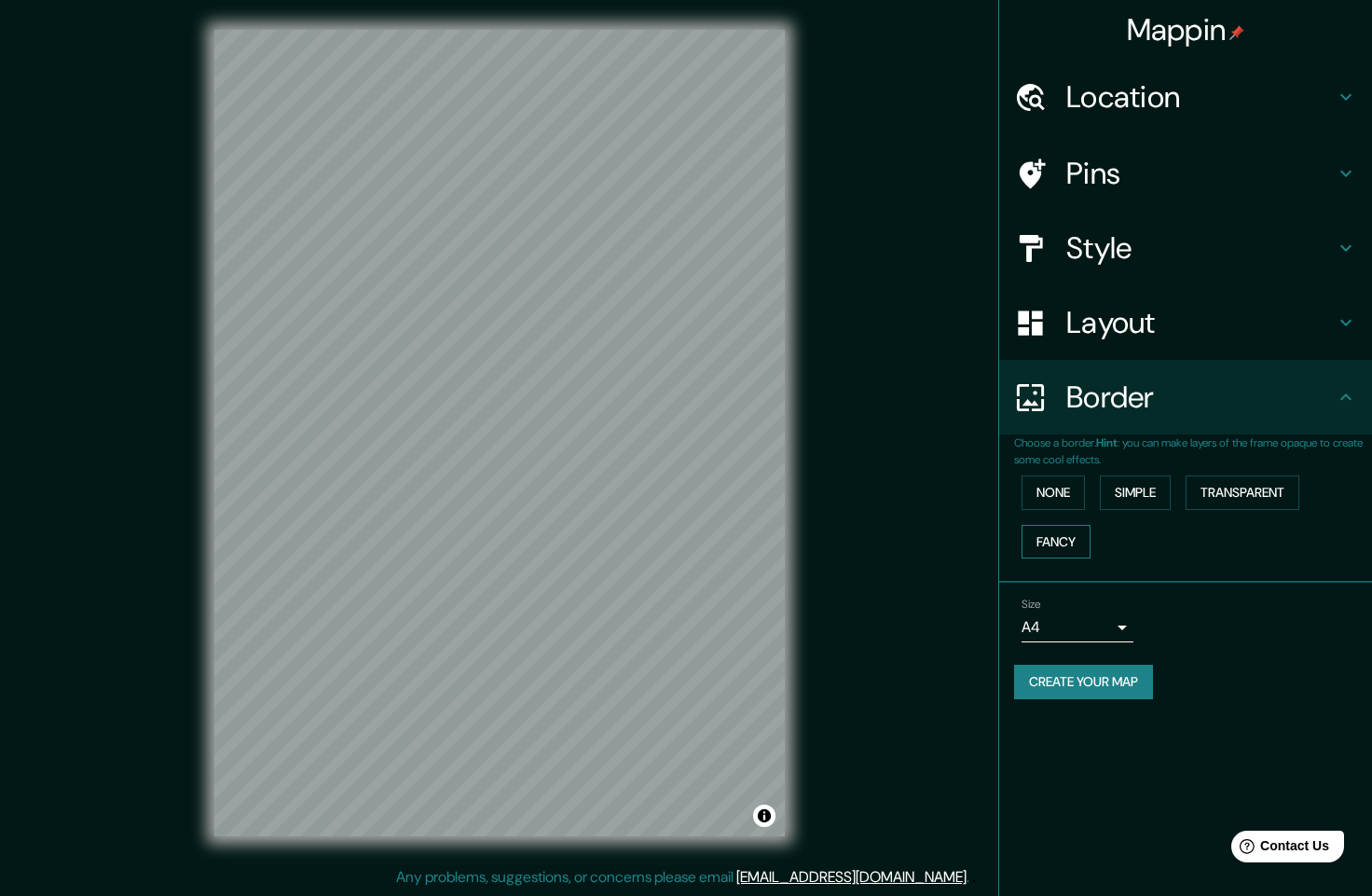
click at [1043, 545] on button "Fancy" at bounding box center [1056, 542] width 69 height 35
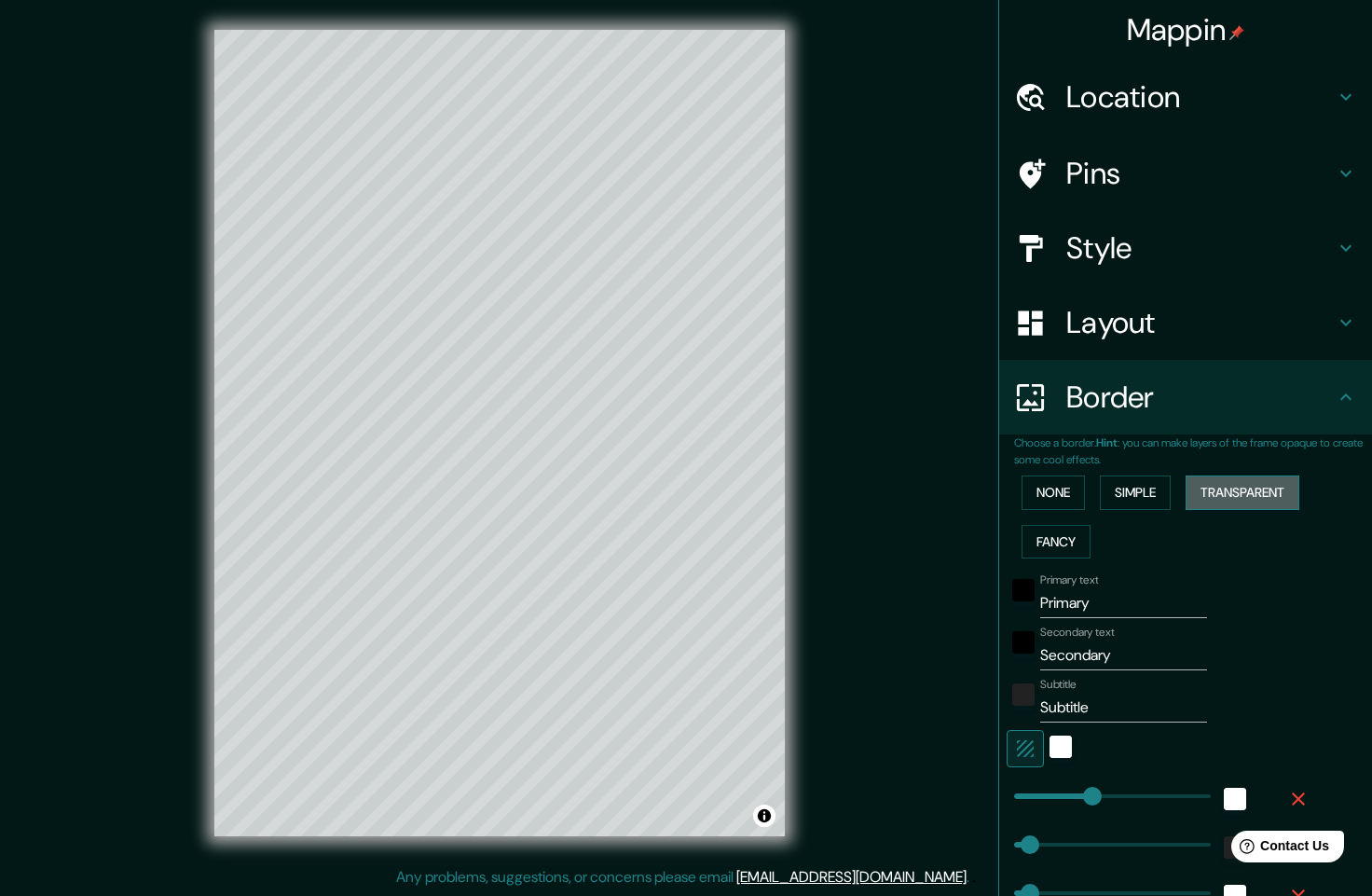
click at [1225, 489] on button "Transparent" at bounding box center [1242, 492] width 114 height 35
click at [1124, 486] on button "Simple" at bounding box center [1135, 492] width 71 height 35
click at [1063, 494] on button "None" at bounding box center [1053, 492] width 63 height 35
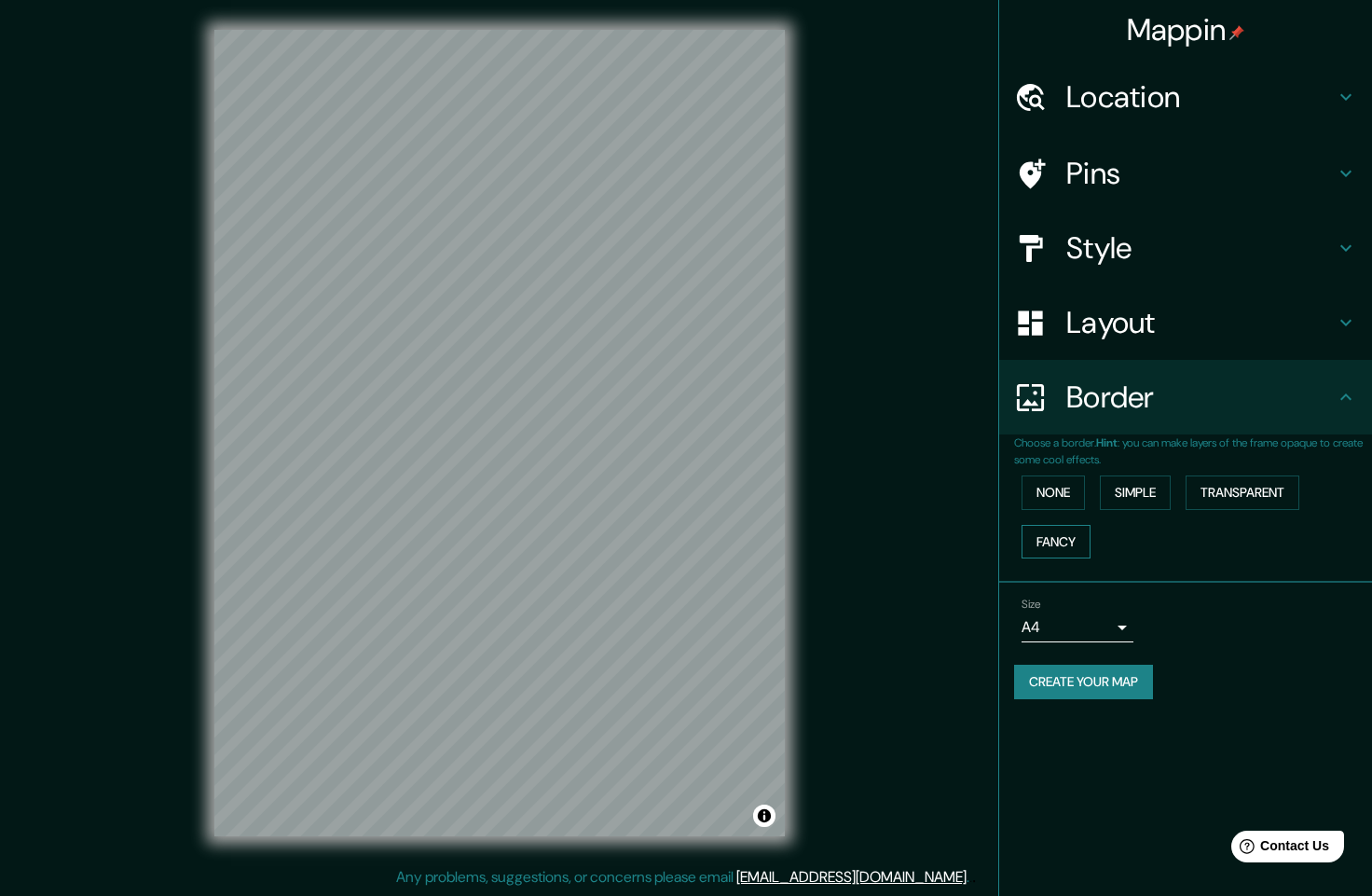
click at [1066, 542] on button "Fancy" at bounding box center [1056, 542] width 69 height 35
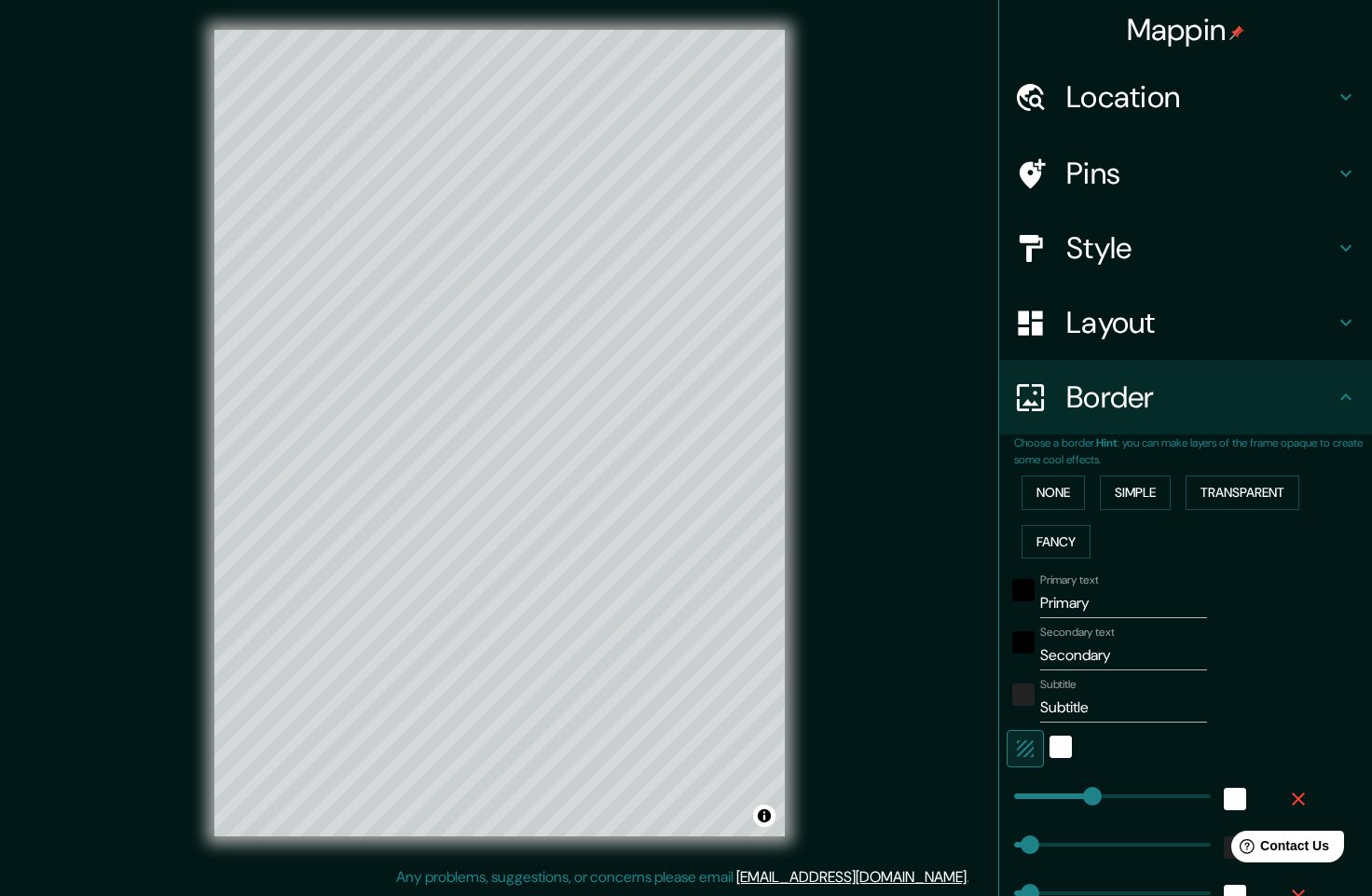
click at [1287, 313] on h4 "Layout" at bounding box center [1200, 323] width 268 height 38
type input "245"
type input "49"
type input "24"
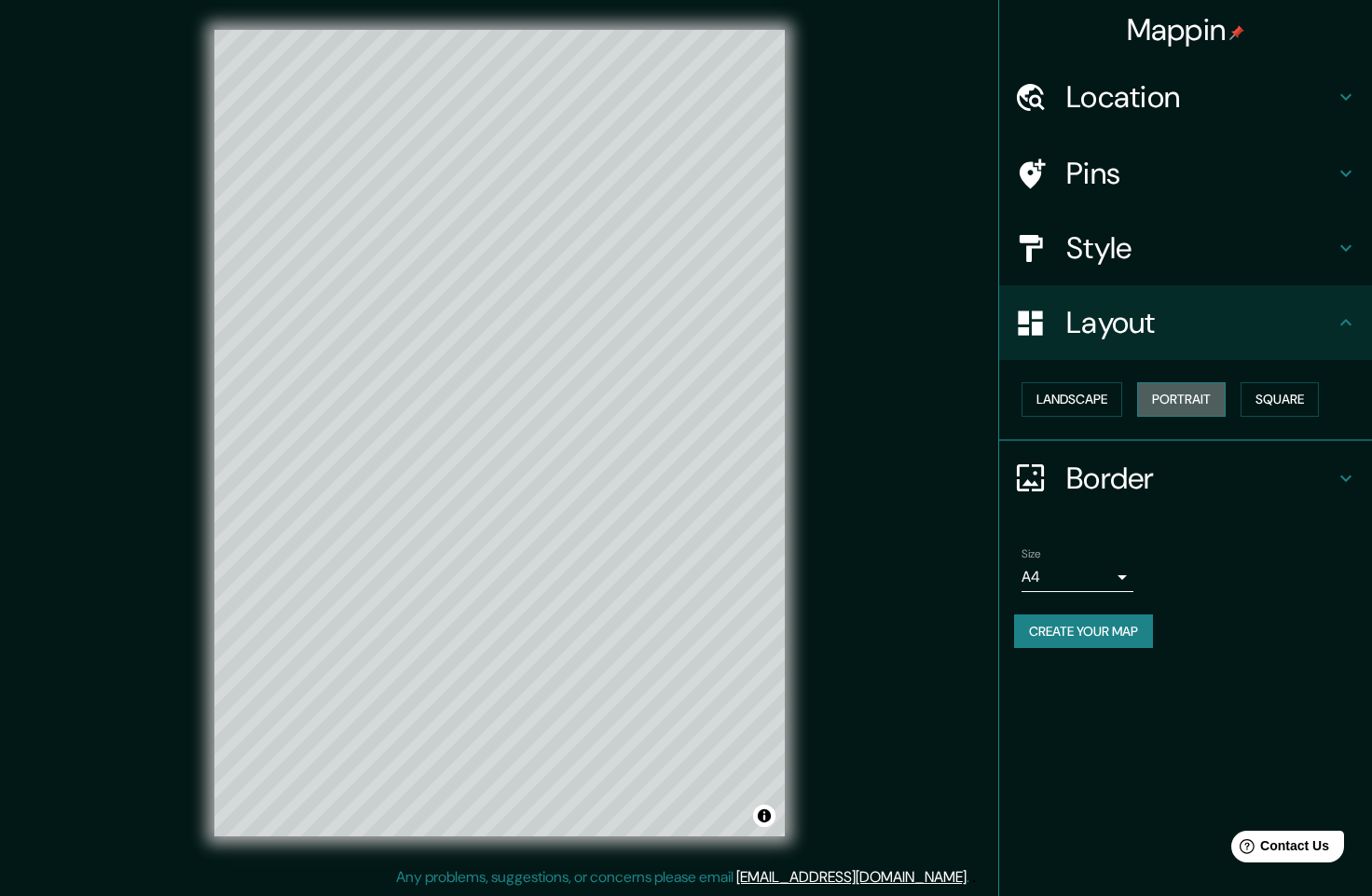
click at [1214, 402] on button "Portrait" at bounding box center [1181, 399] width 88 height 35
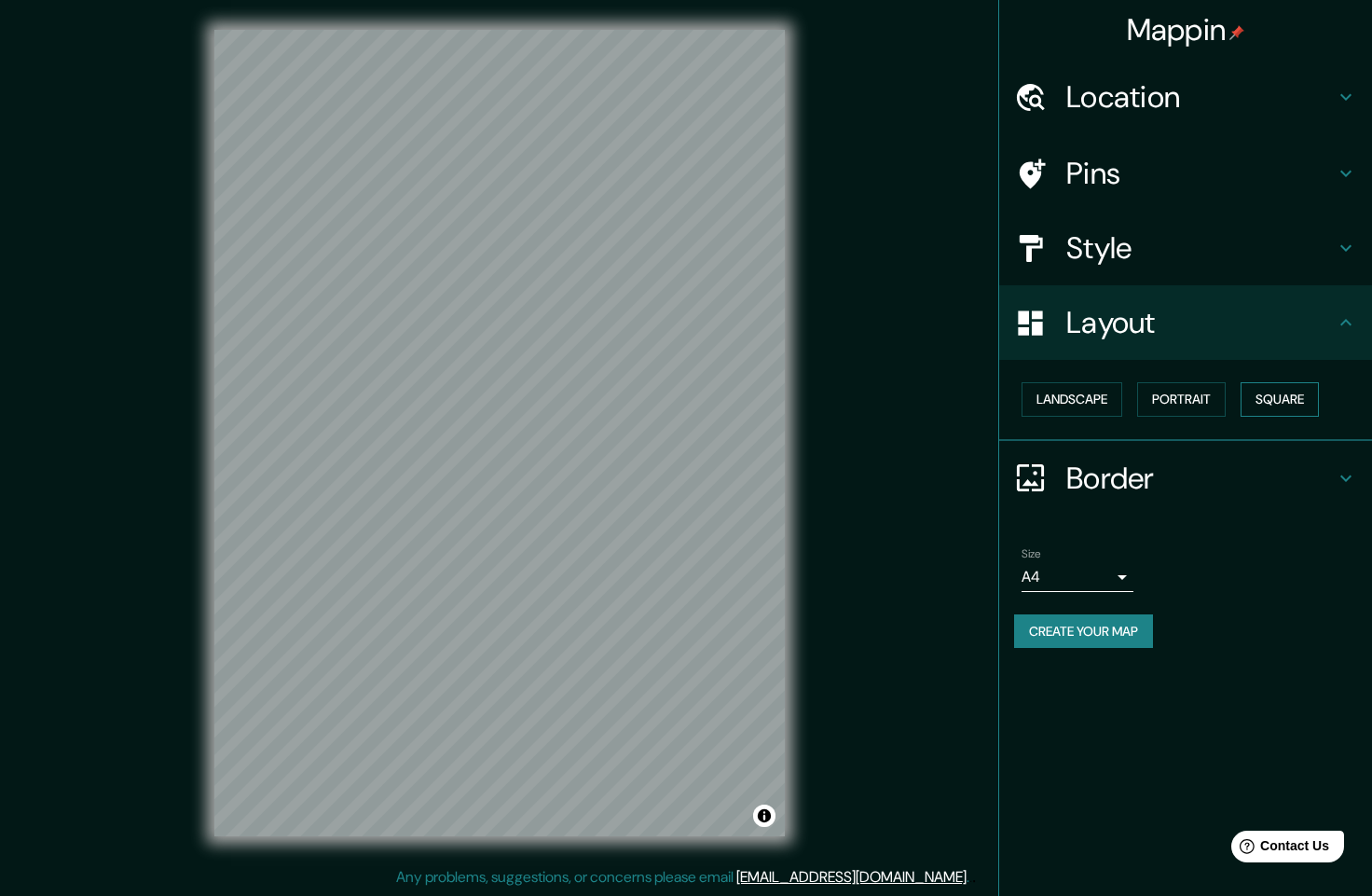
click at [1265, 408] on button "Square" at bounding box center [1280, 399] width 78 height 35
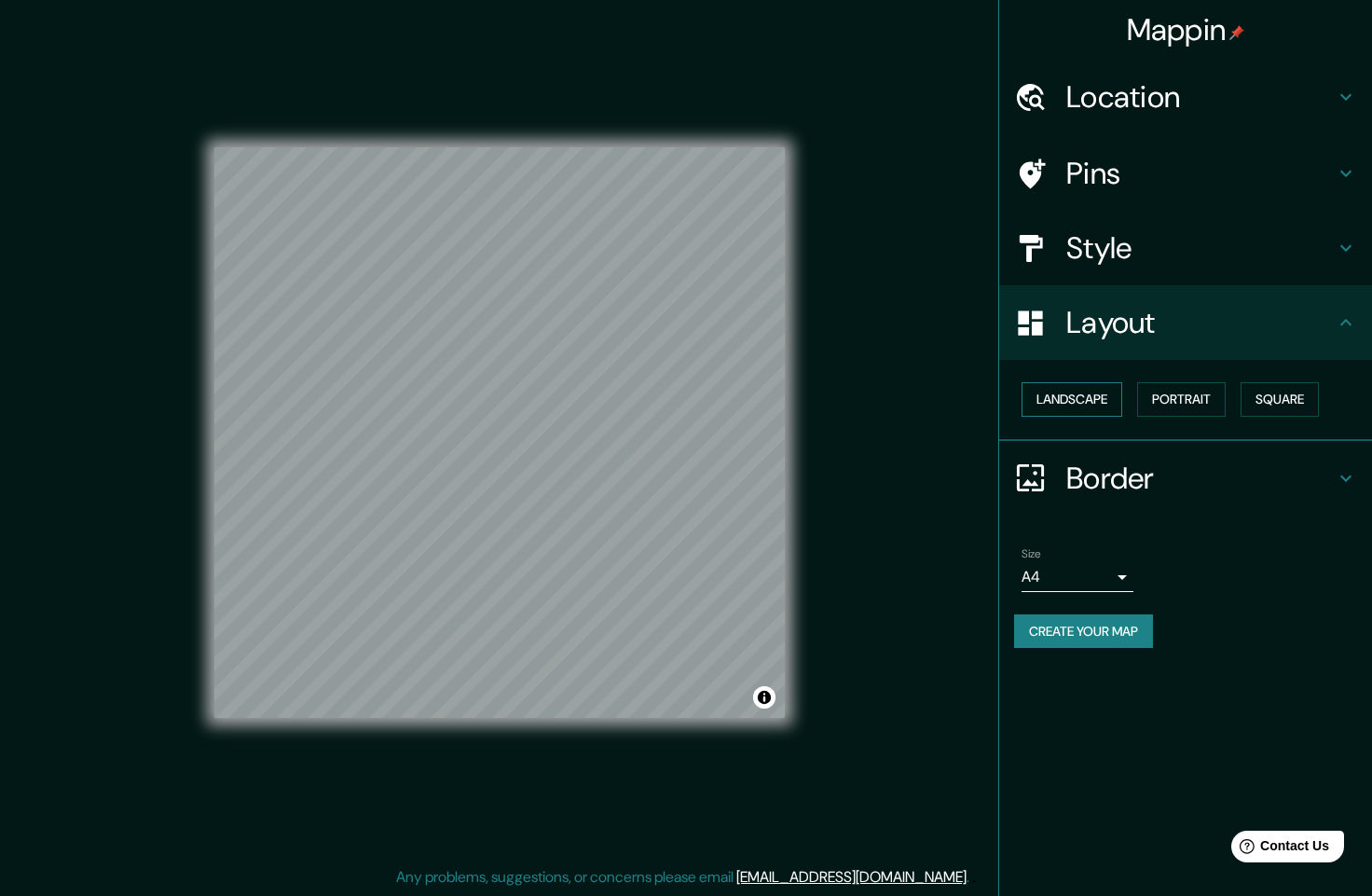
click at [1075, 410] on button "Landscape" at bounding box center [1072, 399] width 101 height 35
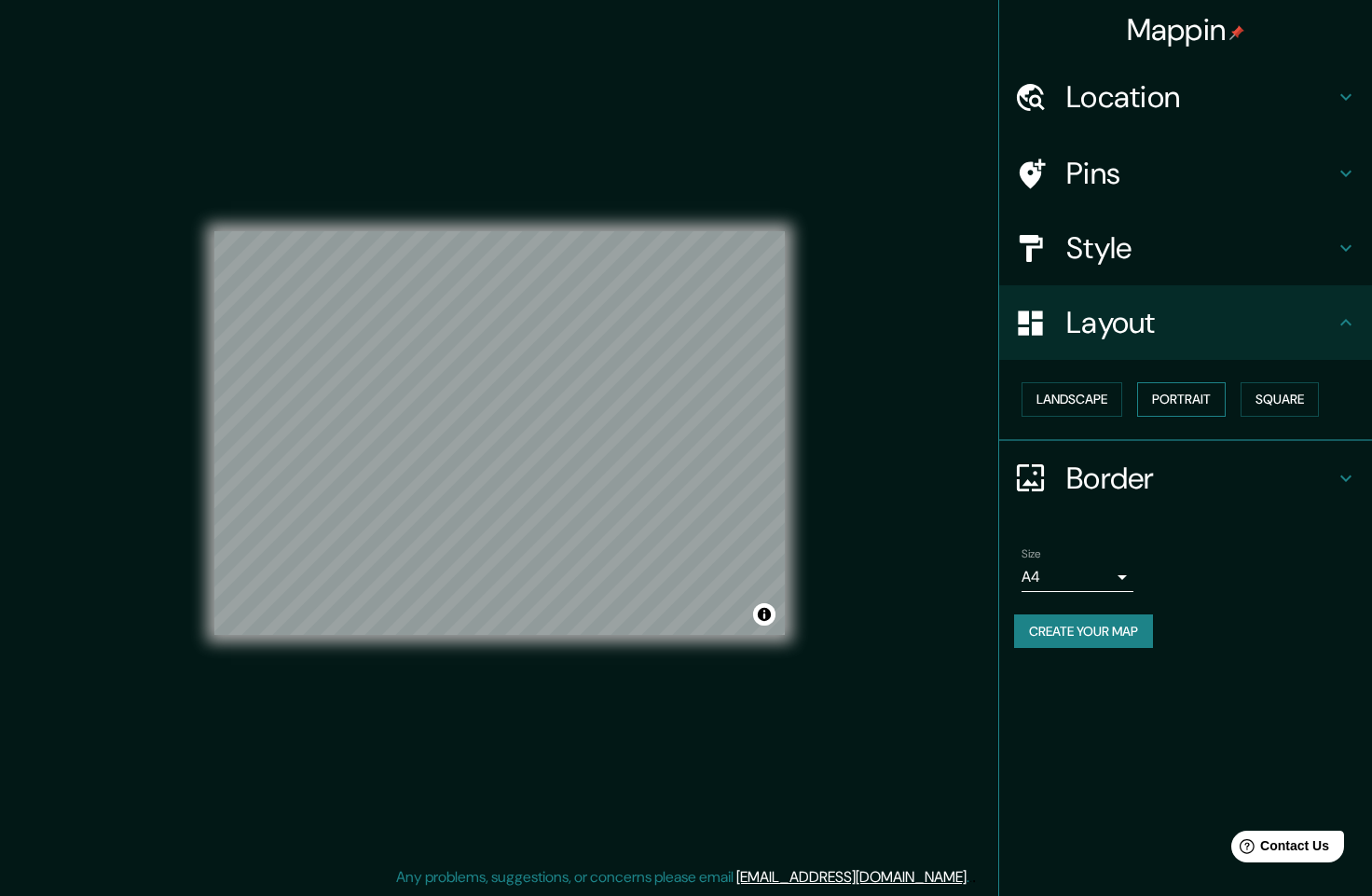
click at [1178, 409] on button "Portrait" at bounding box center [1181, 399] width 88 height 35
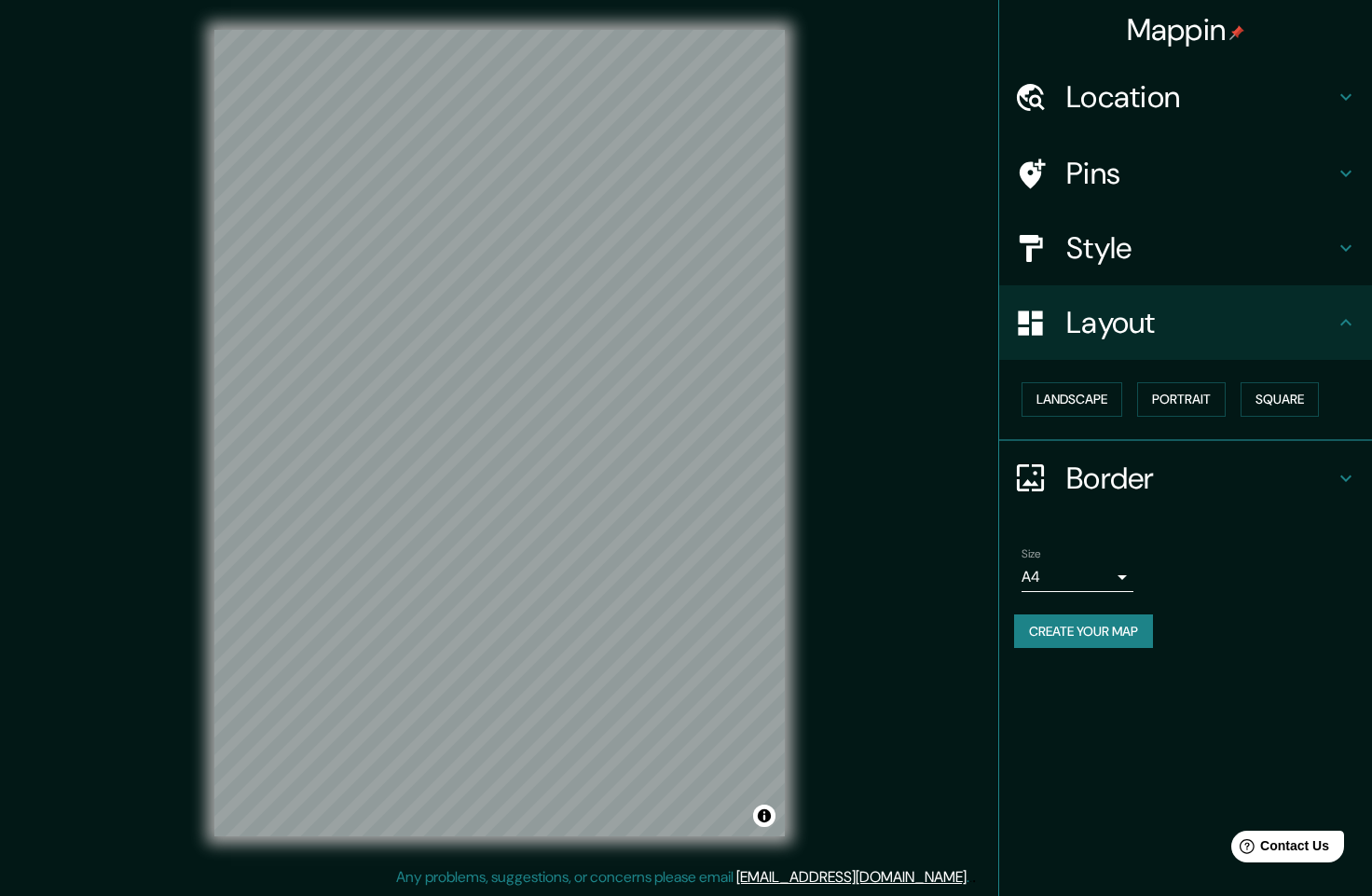
click at [1192, 317] on h4 "Layout" at bounding box center [1200, 323] width 268 height 38
click at [1180, 253] on h4 "Style" at bounding box center [1200, 249] width 268 height 38
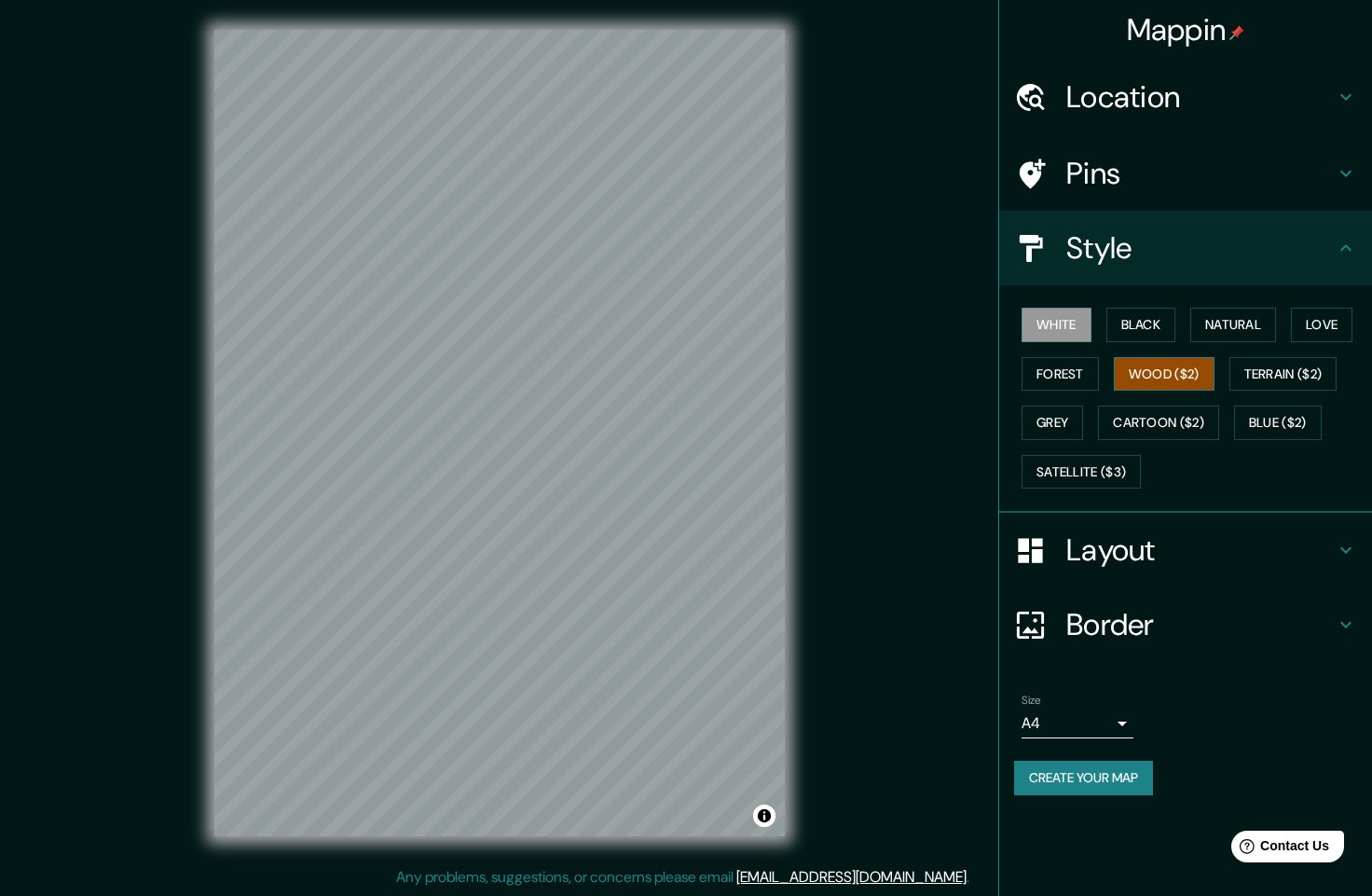
click at [1183, 379] on button "Wood ($2)" at bounding box center [1165, 374] width 101 height 35
click at [1301, 377] on button "Terrain ($2)" at bounding box center [1283, 374] width 108 height 35
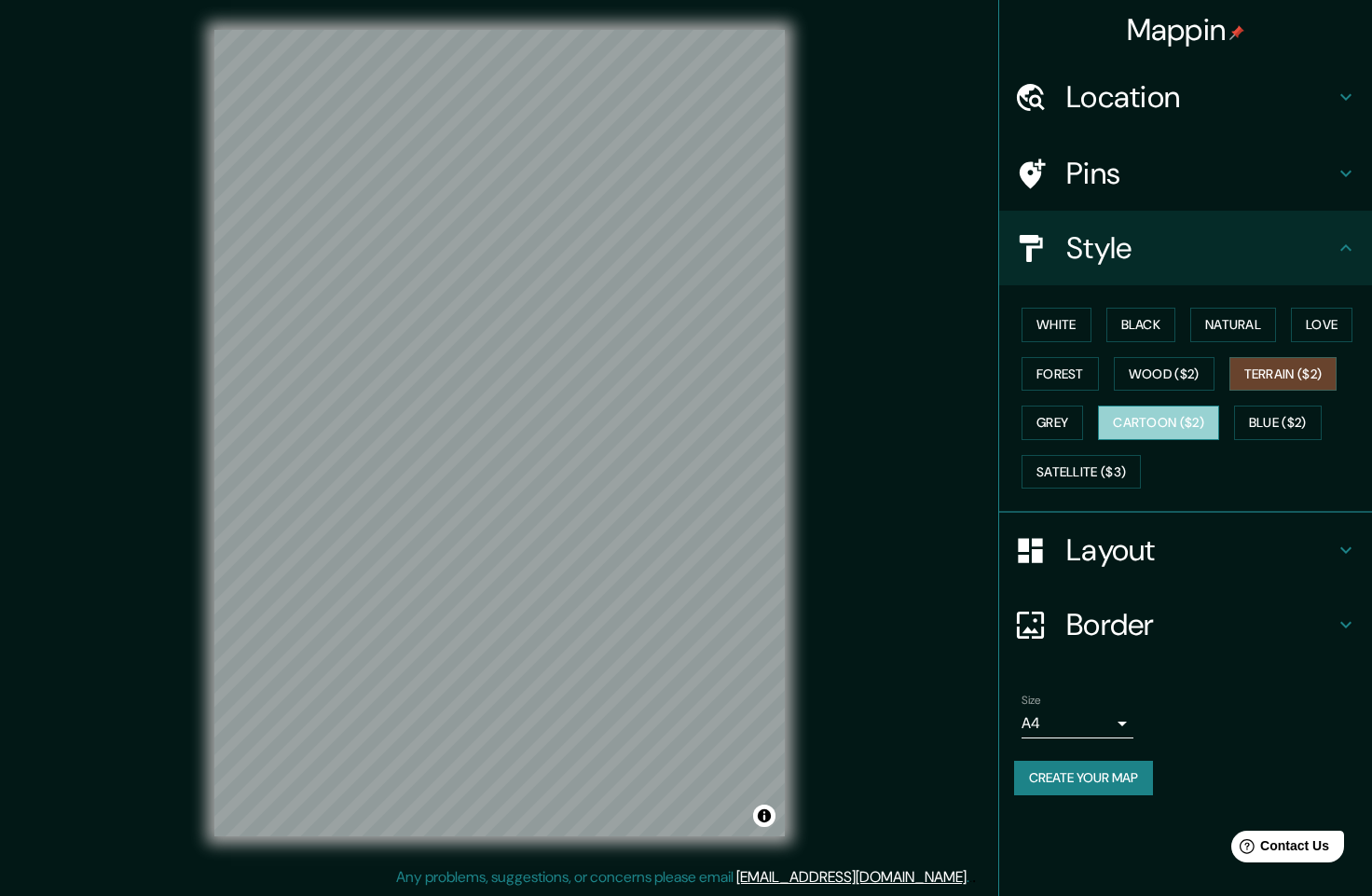
click at [1184, 428] on button "Cartoon ($2)" at bounding box center [1159, 423] width 121 height 35
click at [1073, 426] on button "Grey" at bounding box center [1052, 423] width 61 height 35
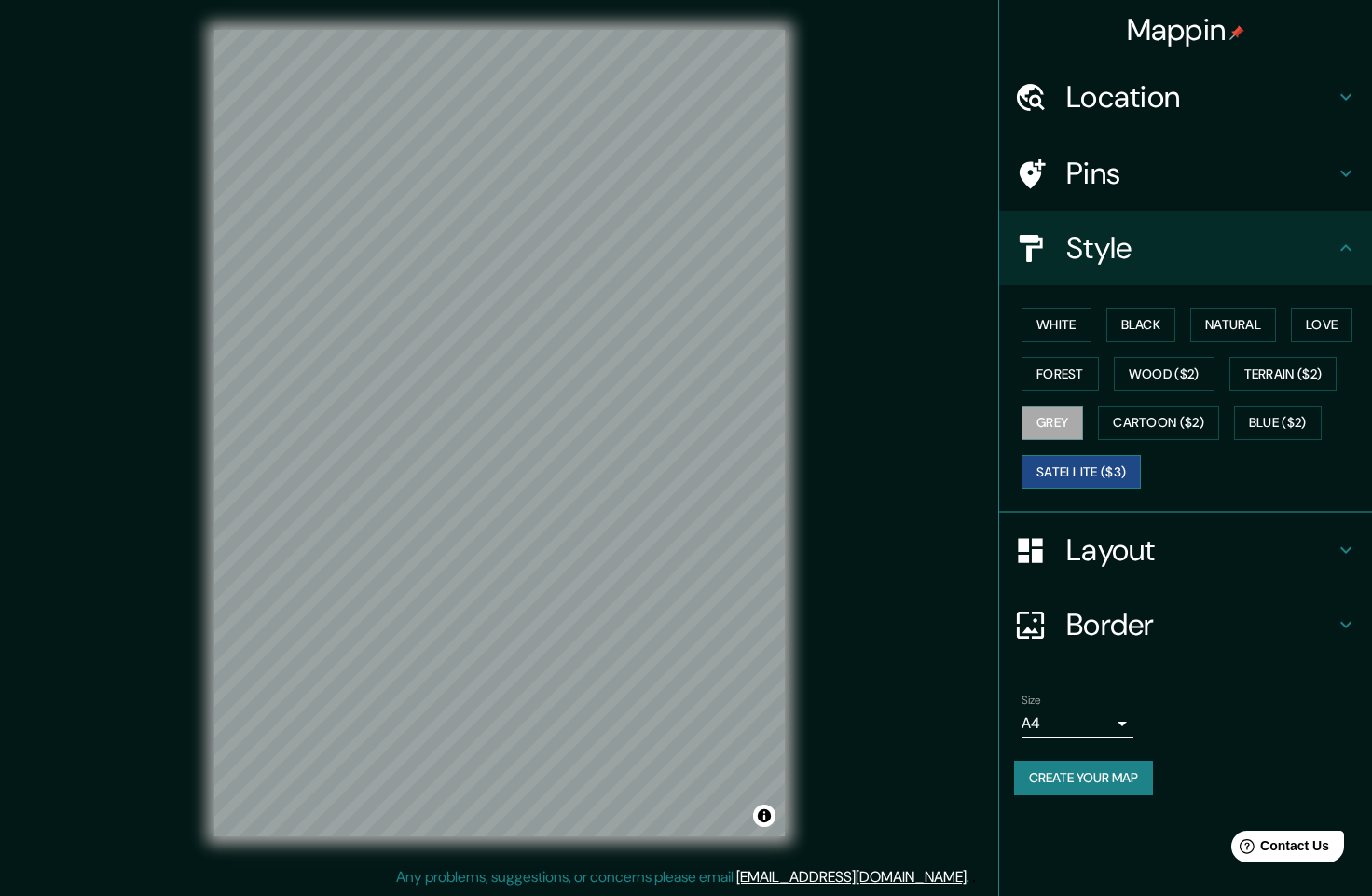
click at [1104, 480] on button "Satellite ($3)" at bounding box center [1081, 472] width 120 height 35
click at [1272, 428] on button "Blue ($2)" at bounding box center [1278, 423] width 88 height 35
click at [1343, 178] on icon at bounding box center [1346, 173] width 23 height 23
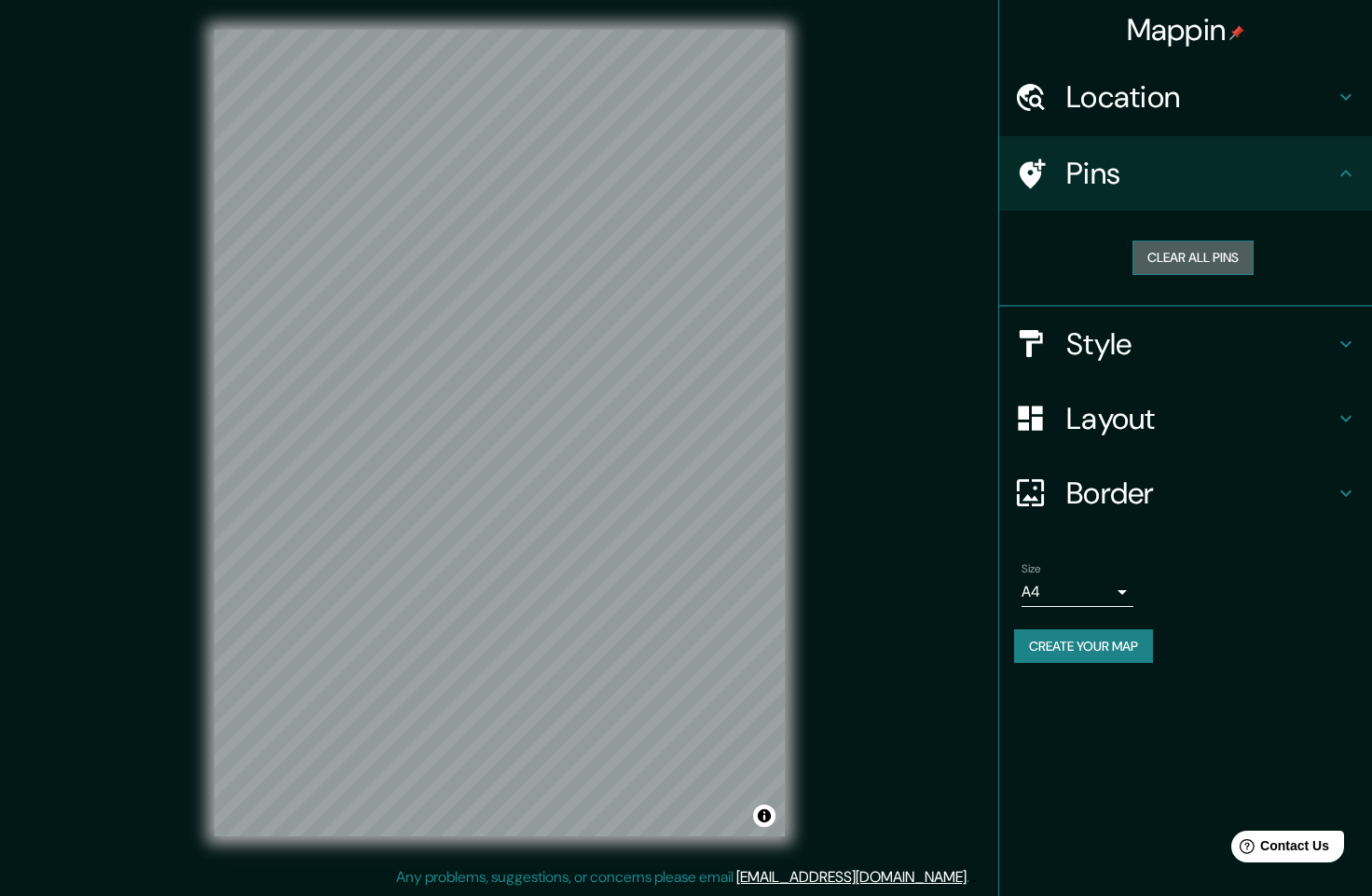
click at [1234, 253] on button "Clear all pins" at bounding box center [1193, 257] width 121 height 35
click at [1229, 92] on h4 "Location" at bounding box center [1200, 97] width 268 height 38
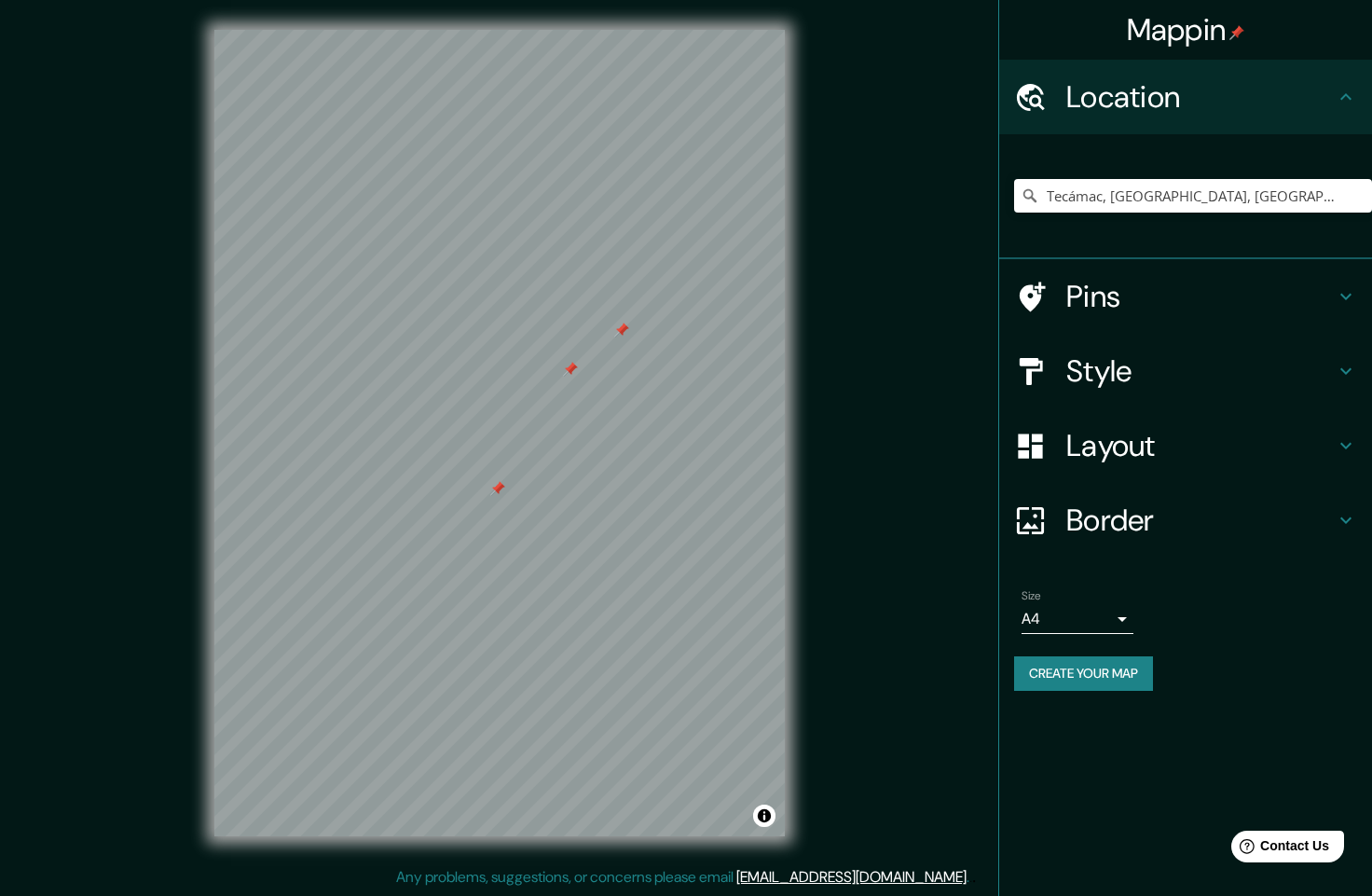
click at [1229, 92] on h4 "Location" at bounding box center [1200, 97] width 268 height 38
click at [862, 876] on link "[EMAIL_ADDRESS][DOMAIN_NAME]" at bounding box center [851, 877] width 231 height 20
click at [1198, 32] on h4 "Mappin" at bounding box center [1187, 30] width 119 height 38
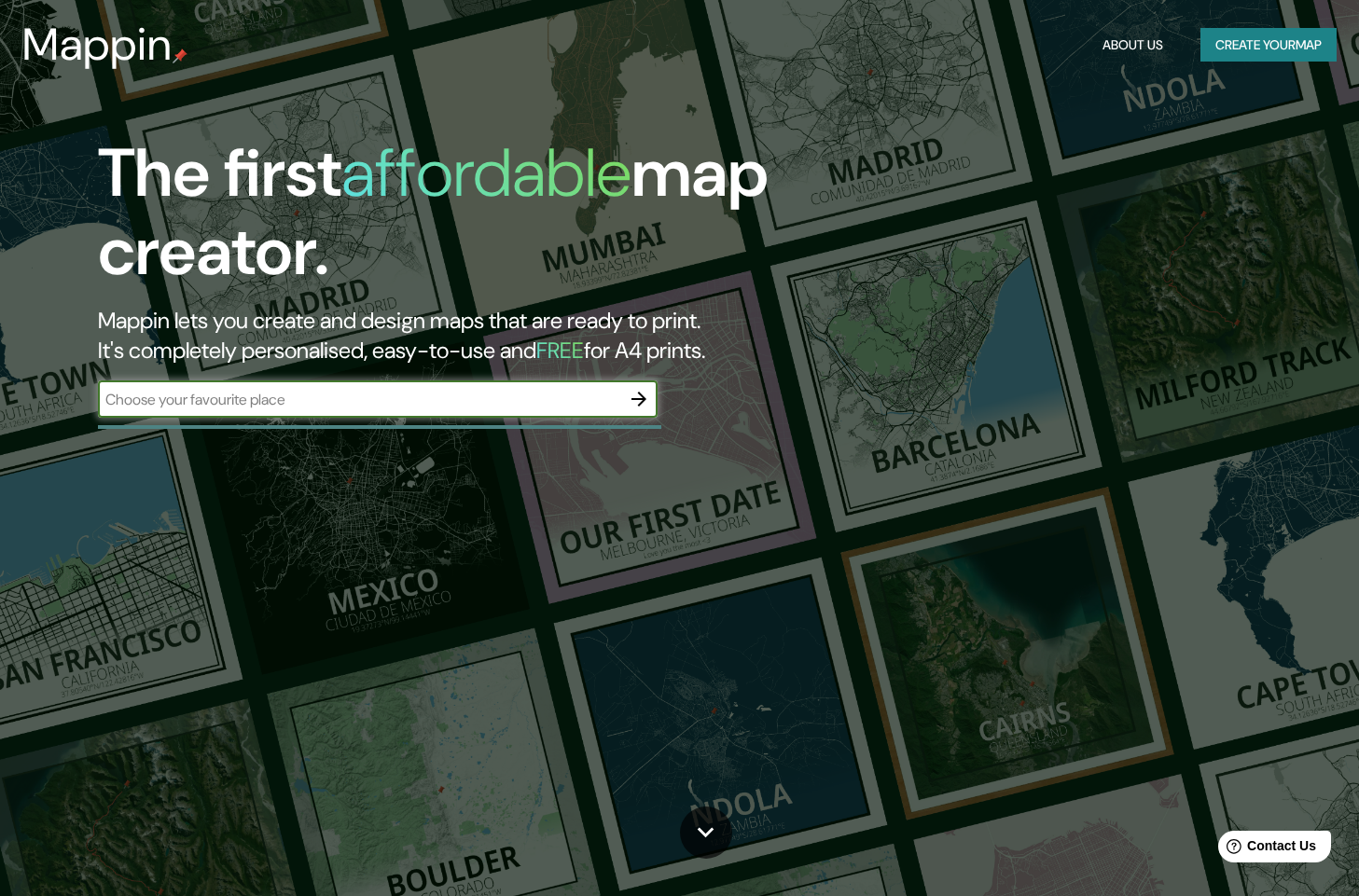
click at [607, 398] on input "text" at bounding box center [359, 400] width 522 height 22
type input "tecamac"
click at [644, 399] on icon "button" at bounding box center [639, 399] width 15 height 15
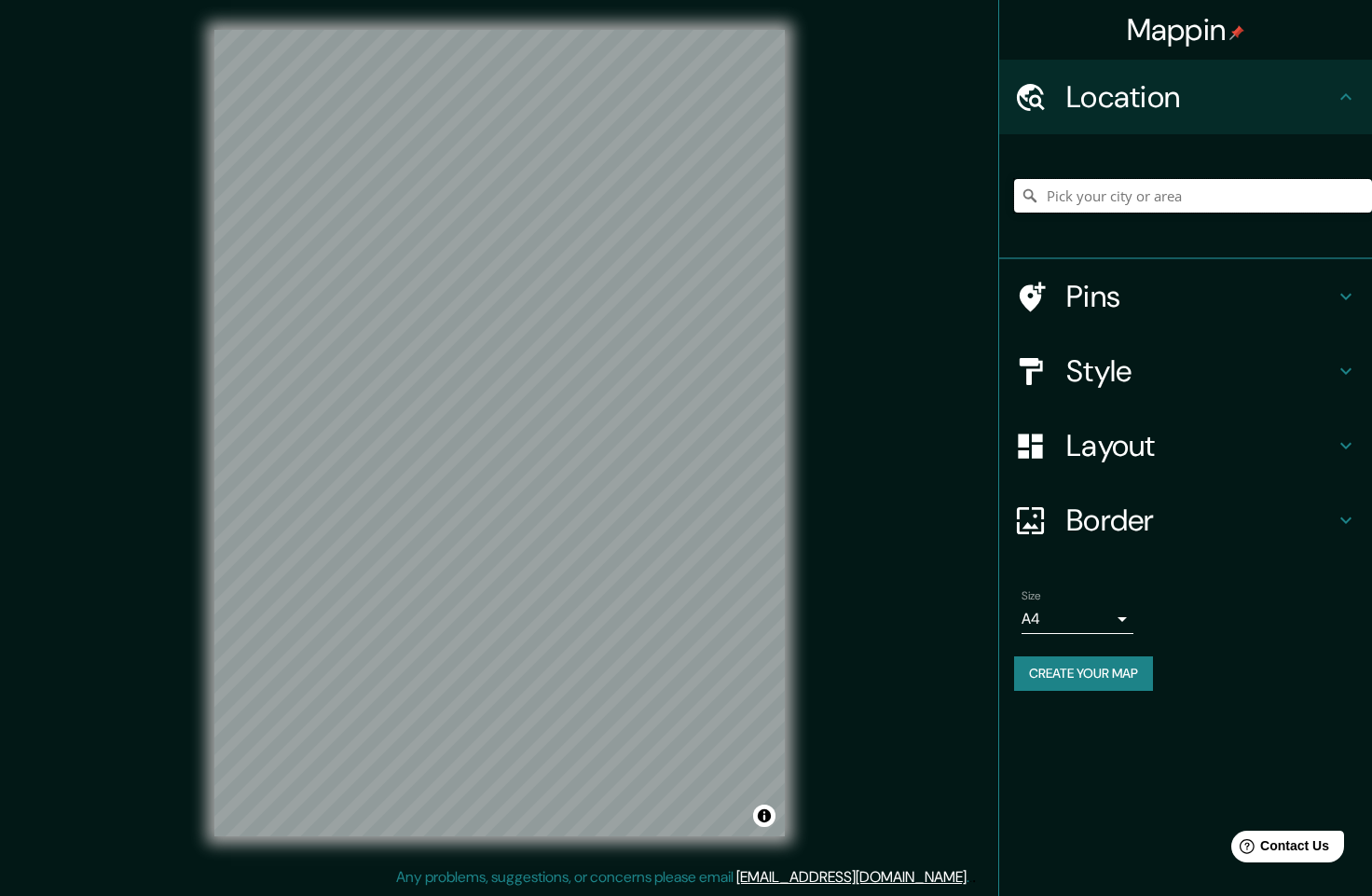
click at [1178, 201] on input "Pick your city or area" at bounding box center [1194, 196] width 358 height 34
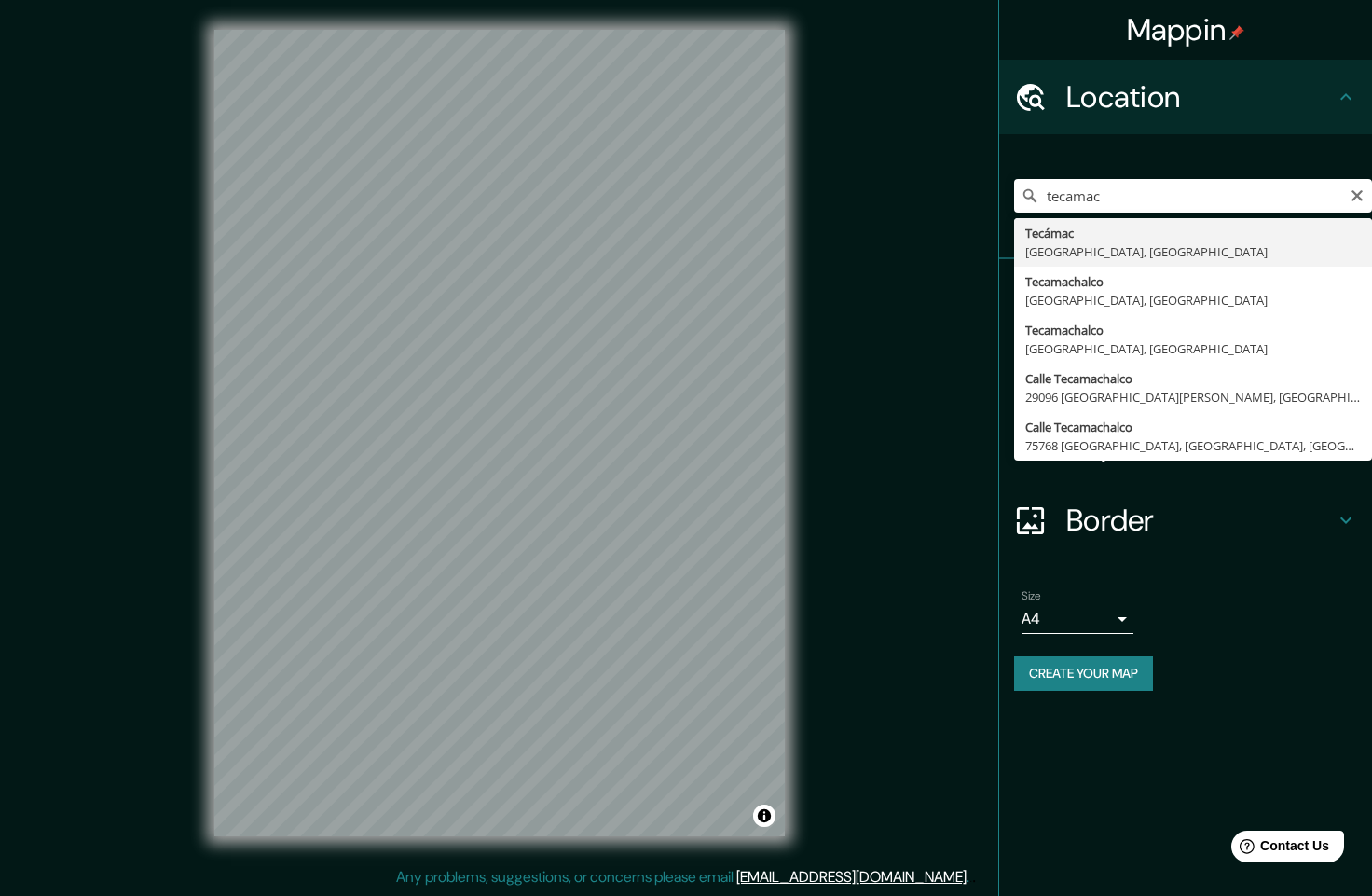
type input "Tecámac, [GEOGRAPHIC_DATA], [GEOGRAPHIC_DATA]"
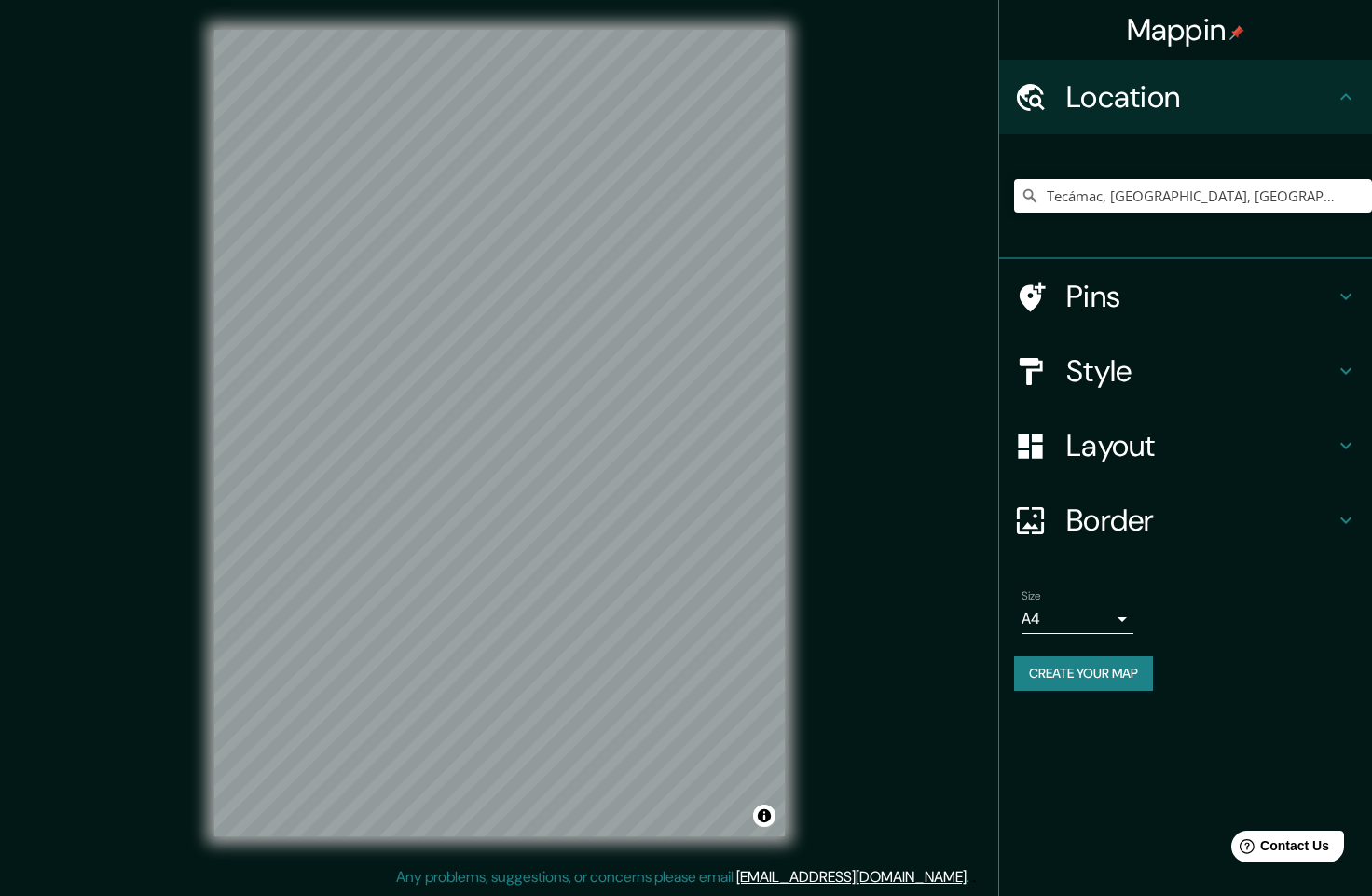
click at [1157, 373] on h4 "Style" at bounding box center [1200, 371] width 268 height 38
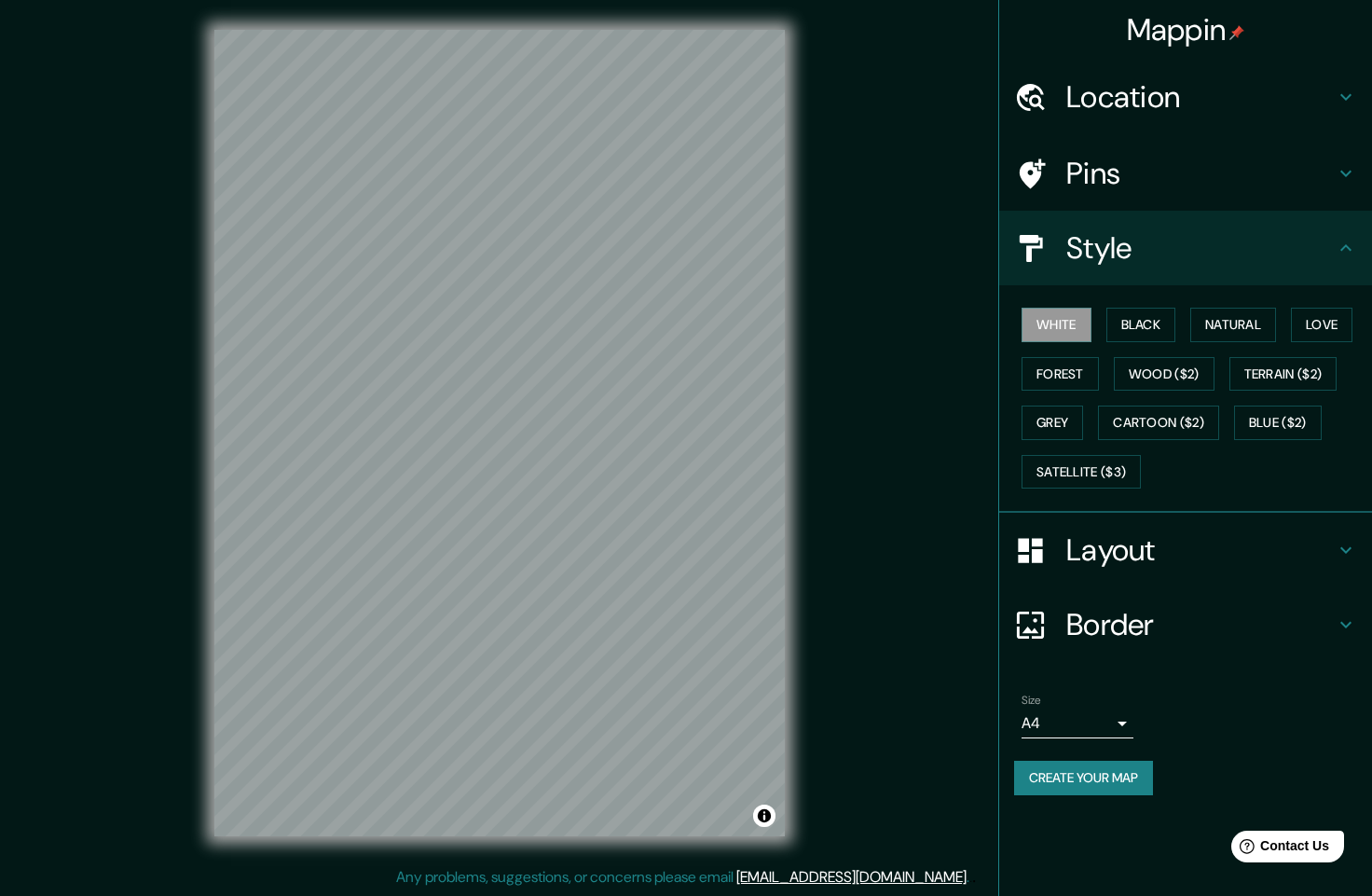
click at [1146, 625] on h4 "Border" at bounding box center [1200, 625] width 268 height 38
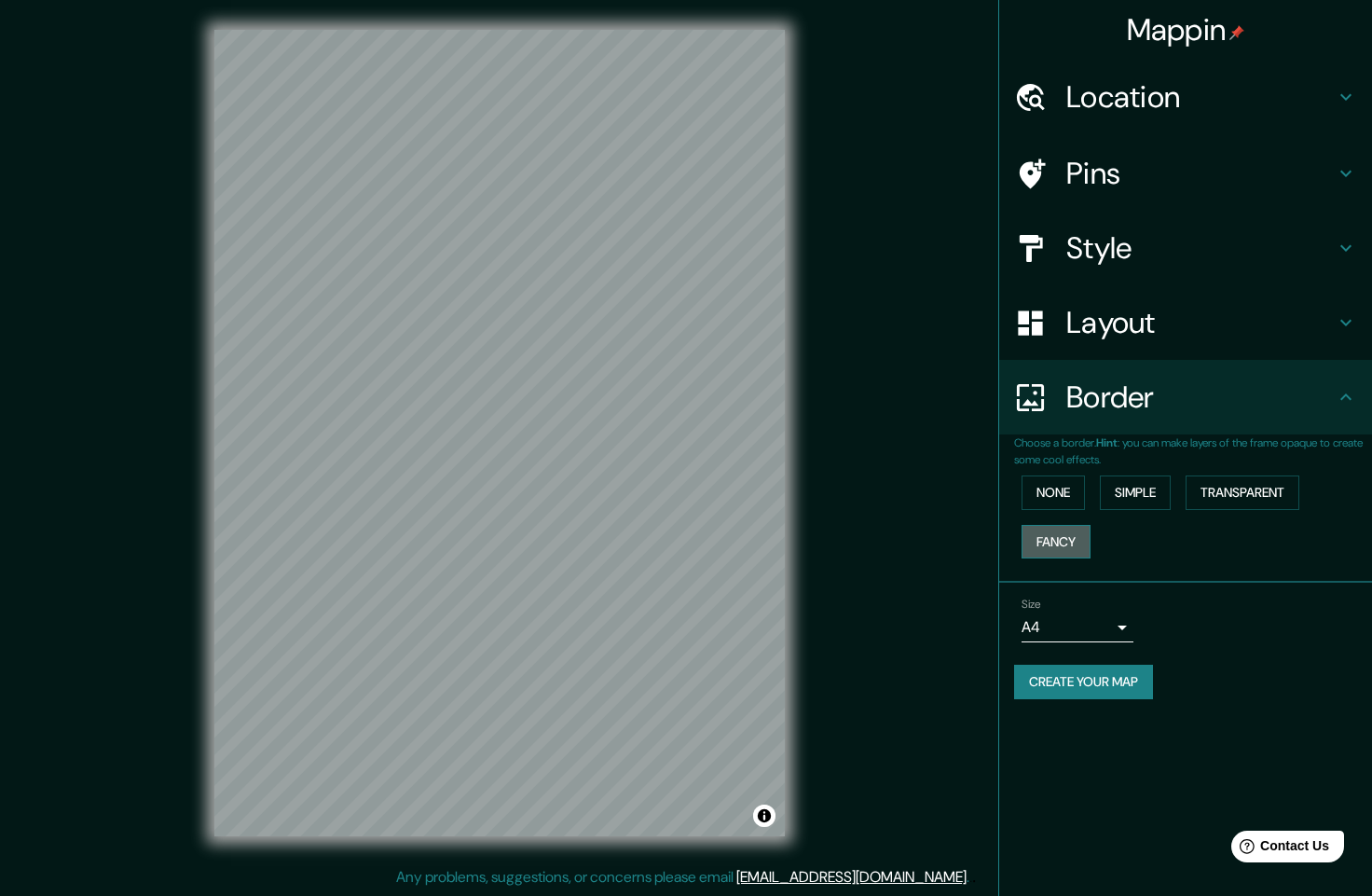
click at [1066, 548] on button "Fancy" at bounding box center [1056, 542] width 69 height 35
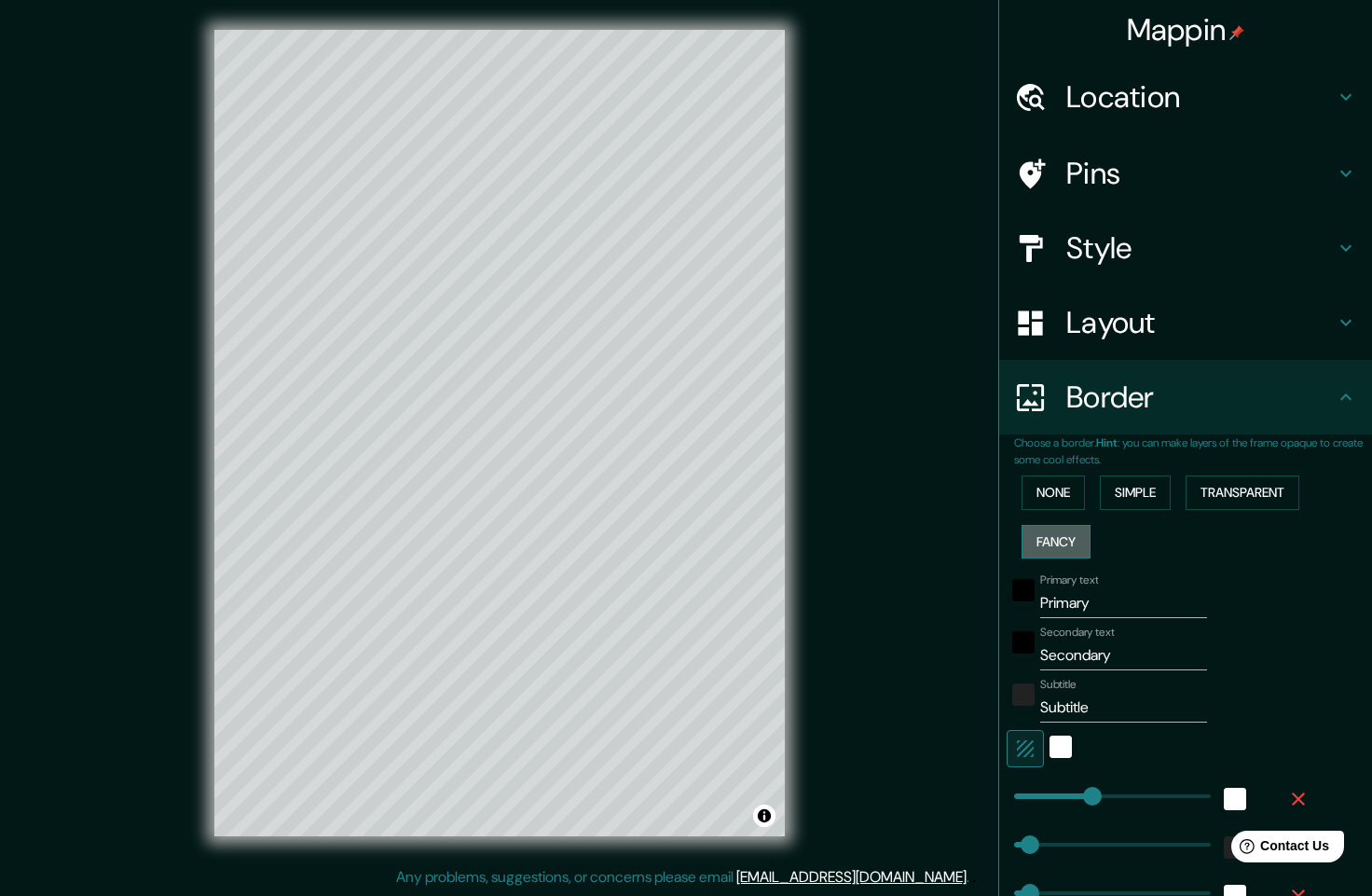
click at [1048, 542] on button "Fancy" at bounding box center [1056, 542] width 69 height 35
type input "245"
type input "49"
type input "24"
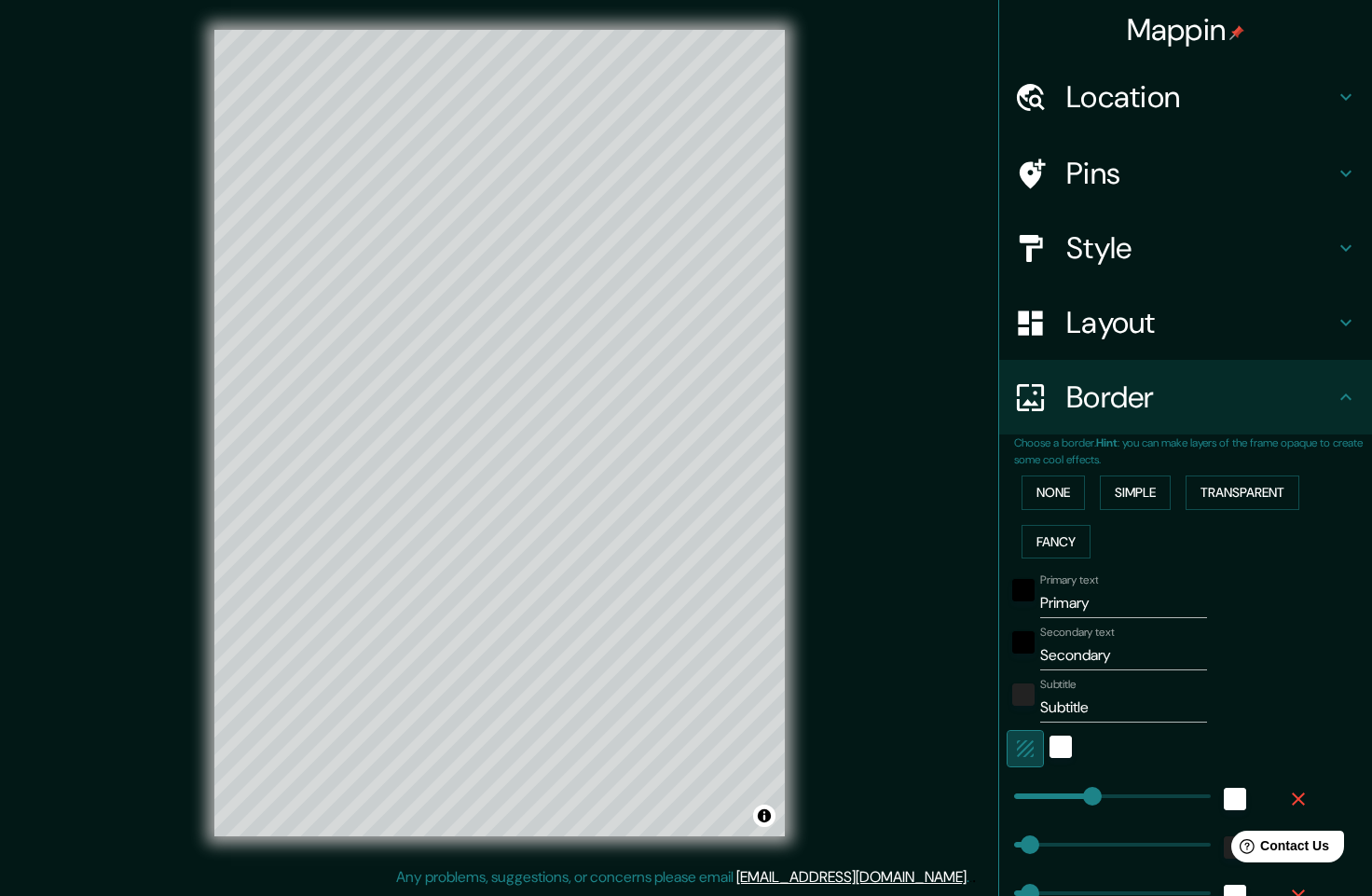
click at [1015, 745] on icon "button" at bounding box center [1026, 748] width 23 height 23
type input "245"
type input "49"
type input "24"
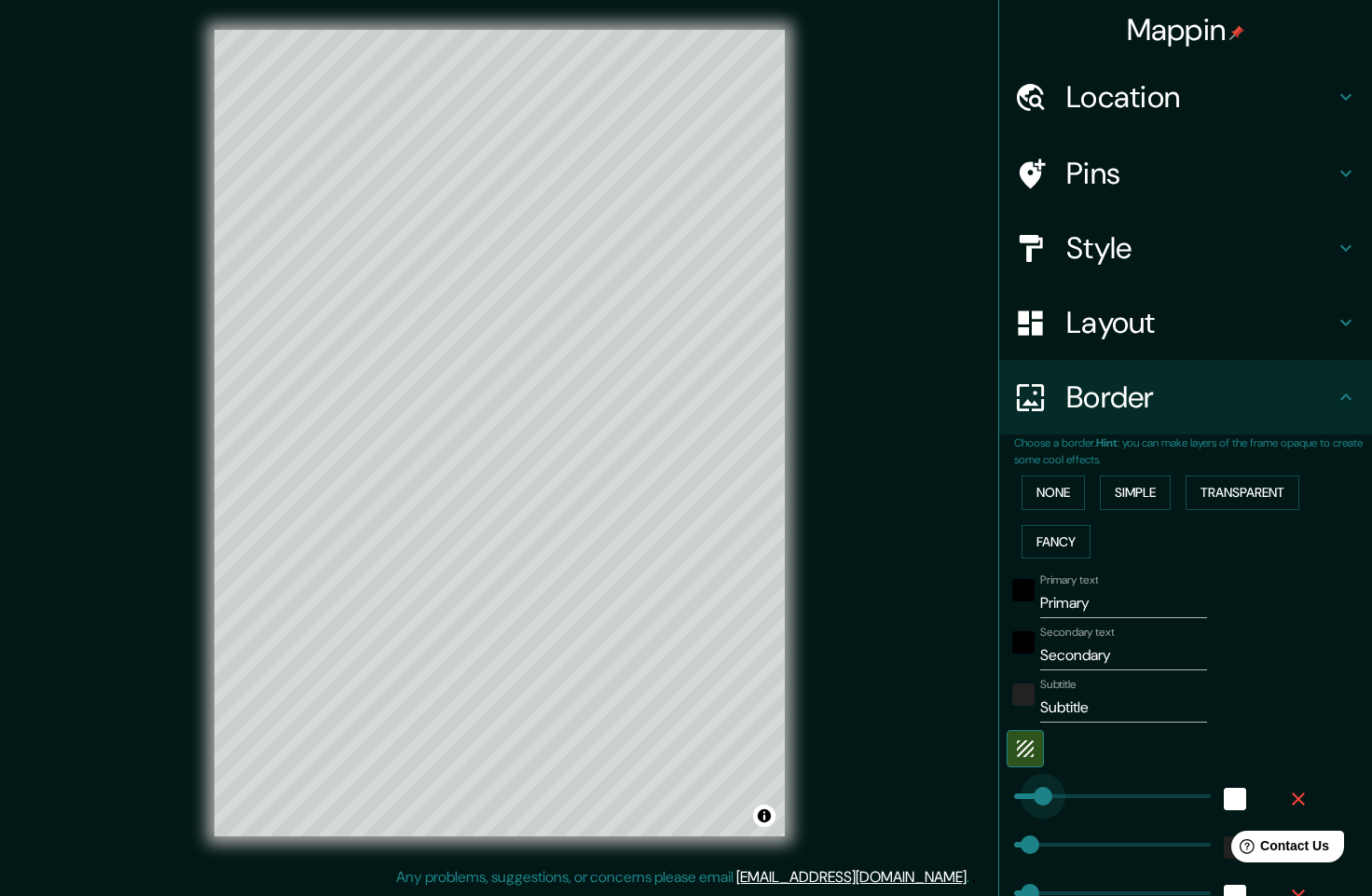
type input "0"
drag, startPoint x: 1070, startPoint y: 801, endPoint x: 980, endPoint y: 806, distance: 90.1
type input "49"
type input "24"
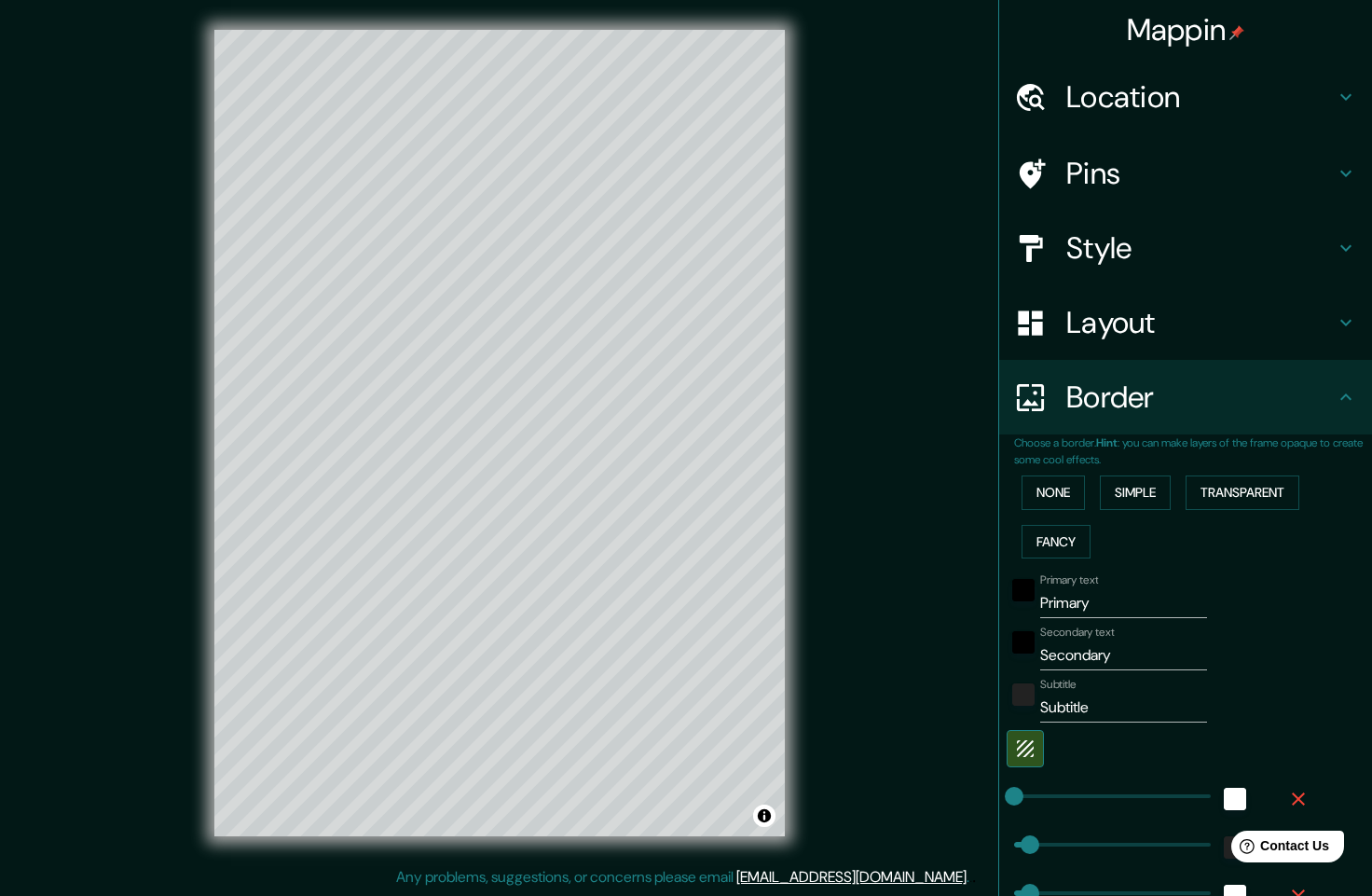
click at [1288, 801] on icon "button" at bounding box center [1299, 799] width 23 height 23
type input "49"
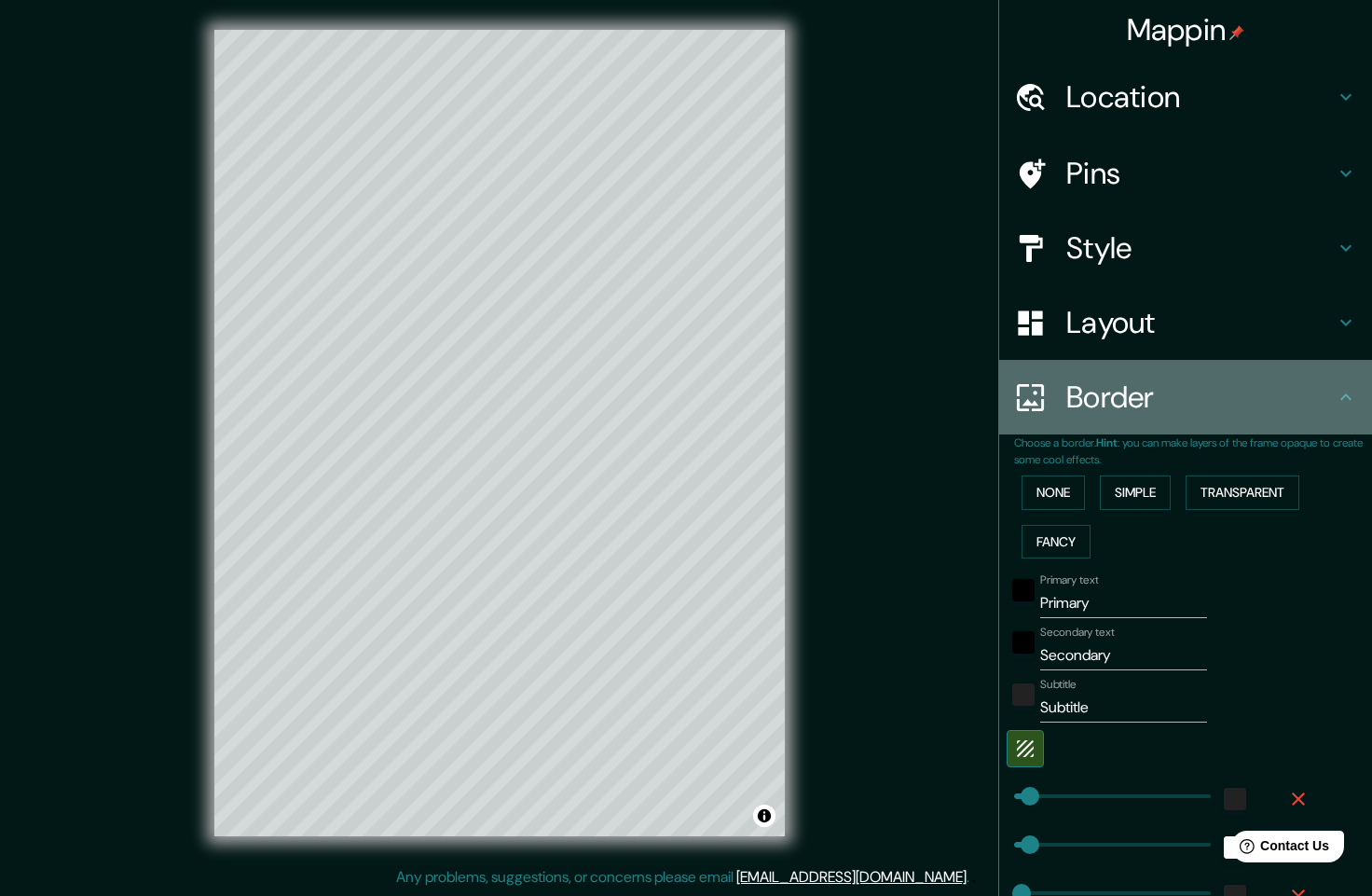
click at [1079, 413] on h4 "Border" at bounding box center [1200, 397] width 268 height 38
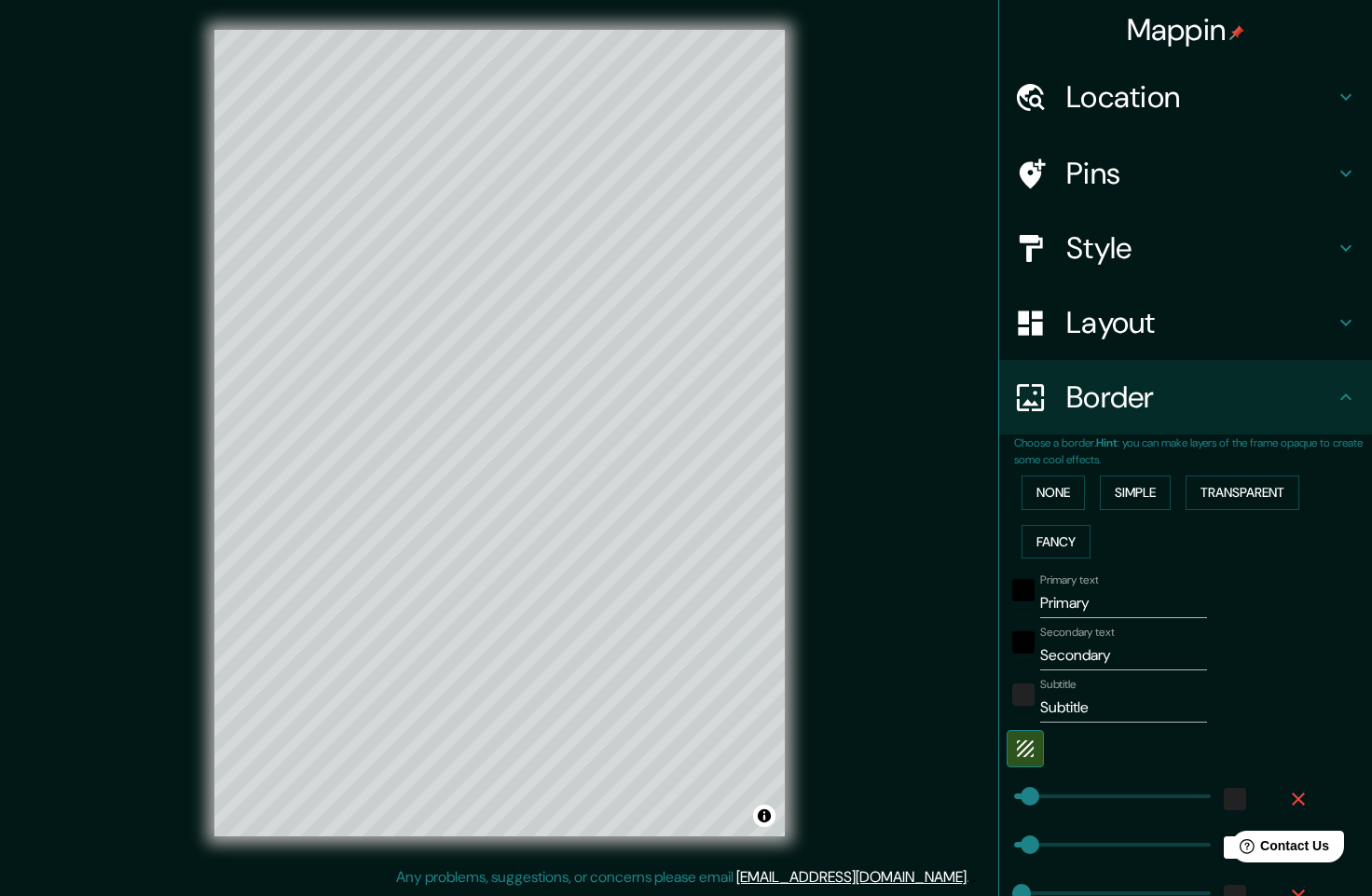
click at [1073, 489] on div "None Simple Transparent Fancy" at bounding box center [1194, 517] width 358 height 98
click at [1050, 499] on button "None" at bounding box center [1053, 492] width 63 height 35
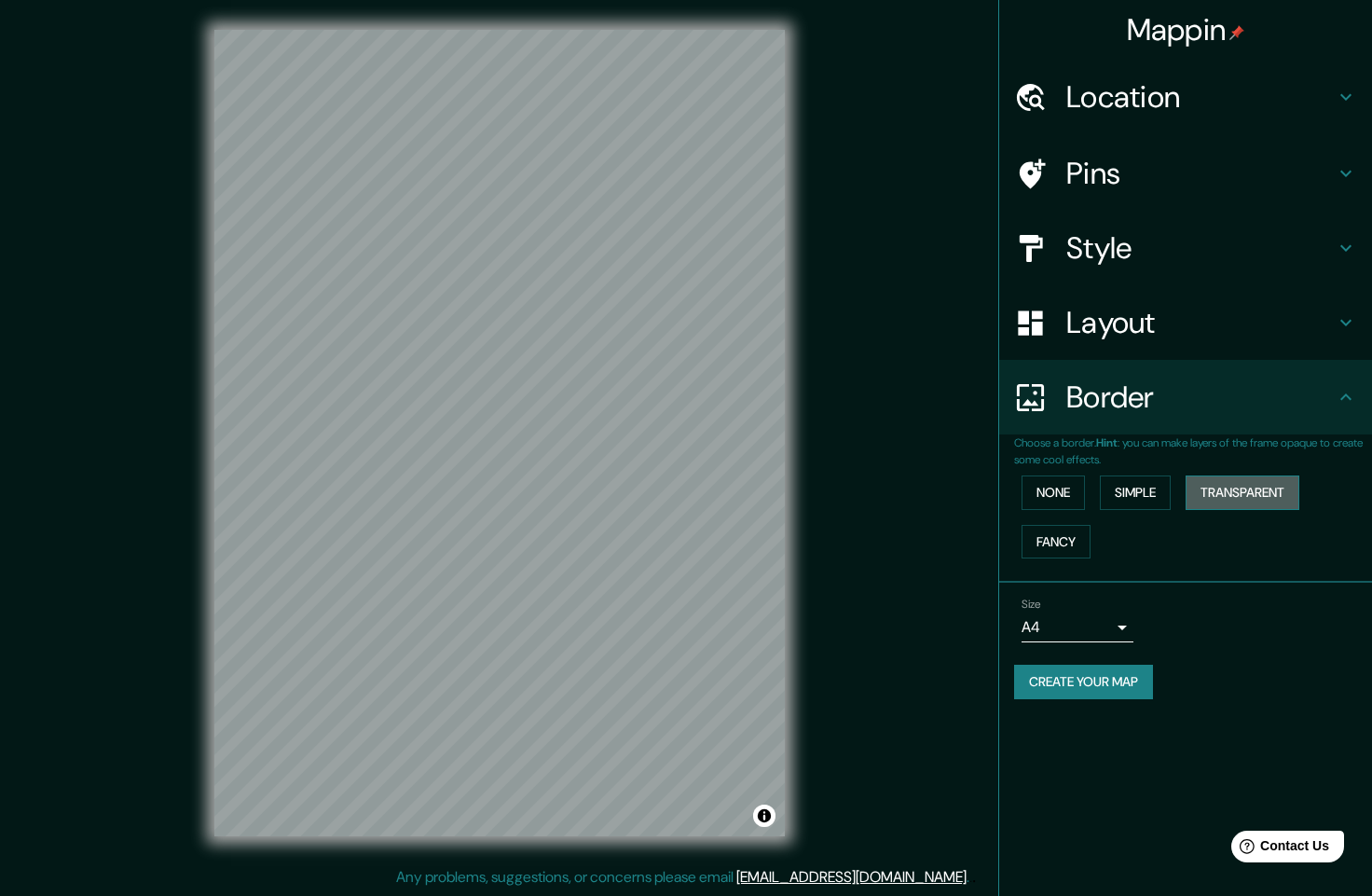
click at [1259, 483] on button "Transparent" at bounding box center [1242, 492] width 114 height 35
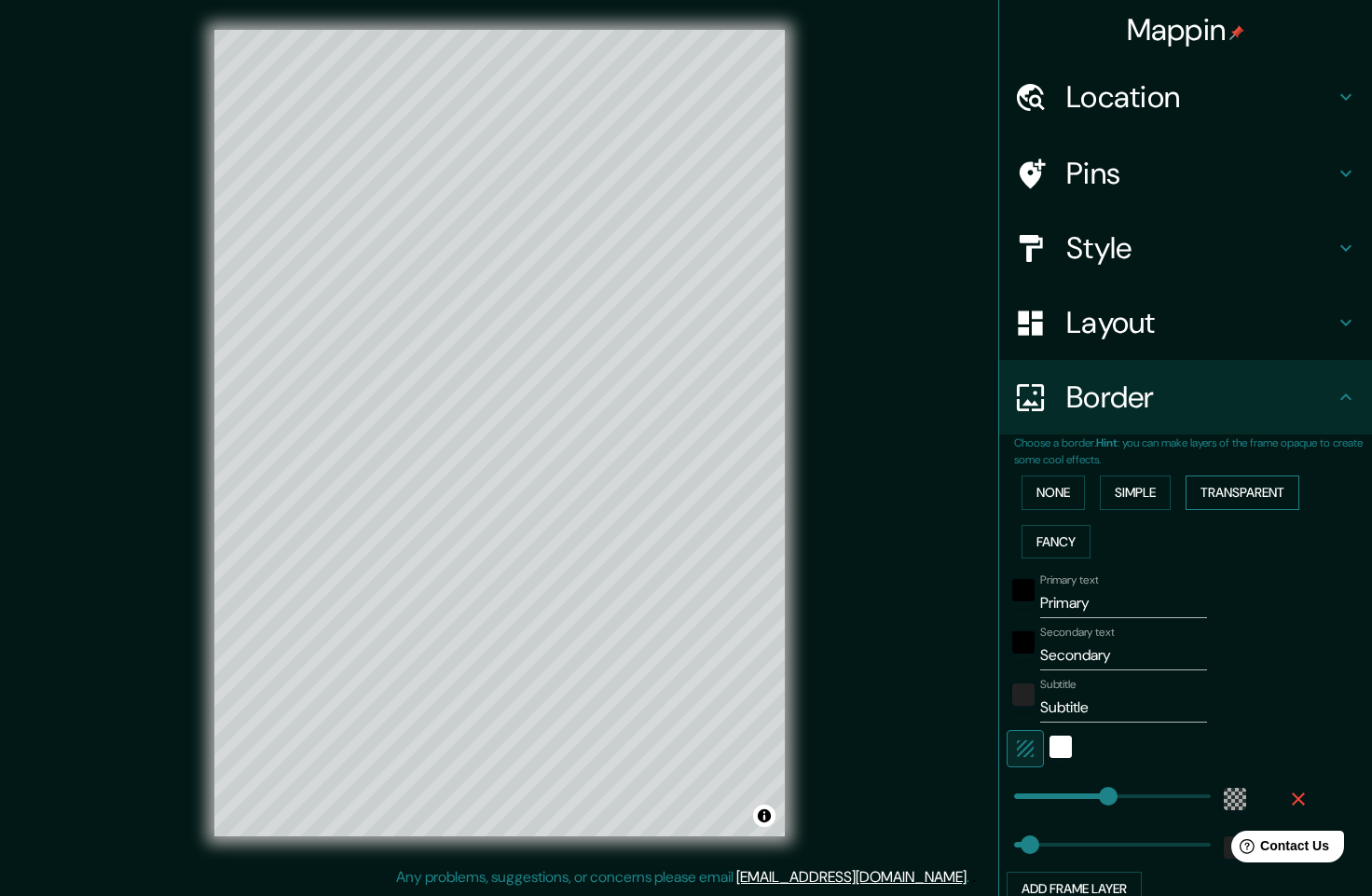
click at [1255, 485] on button "Transparent" at bounding box center [1242, 492] width 114 height 35
type input "294"
type input "49"
click at [1025, 489] on button "None" at bounding box center [1053, 492] width 63 height 35
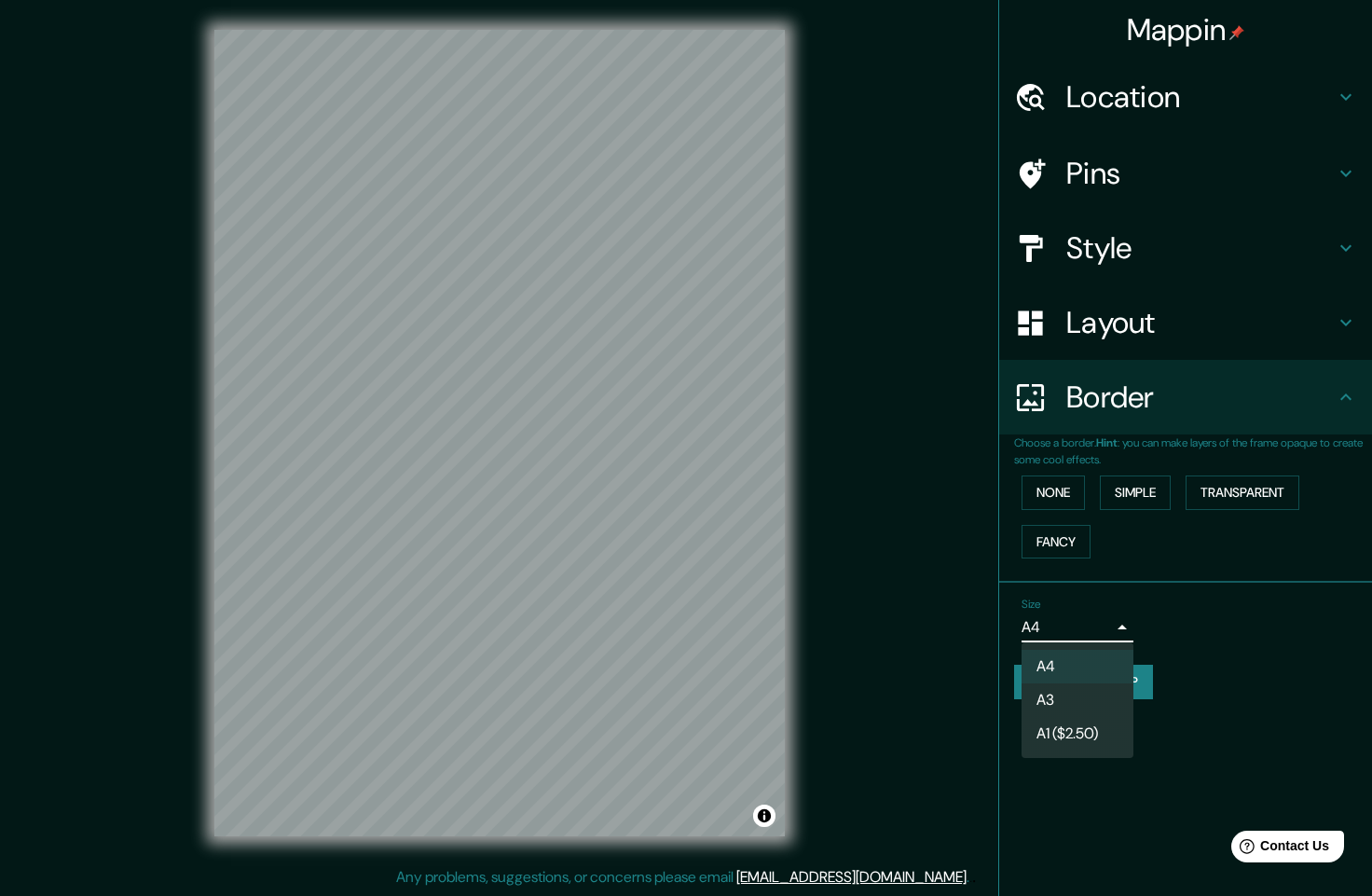
click at [1126, 618] on body "Mappin Location Tecámac, Estado de México, México Pins Style Layout Border Choo…" at bounding box center [686, 448] width 1372 height 896
click at [1075, 695] on li "A3" at bounding box center [1077, 700] width 112 height 34
type input "a4"
click at [1328, 50] on div "Mappin" at bounding box center [1186, 30] width 373 height 59
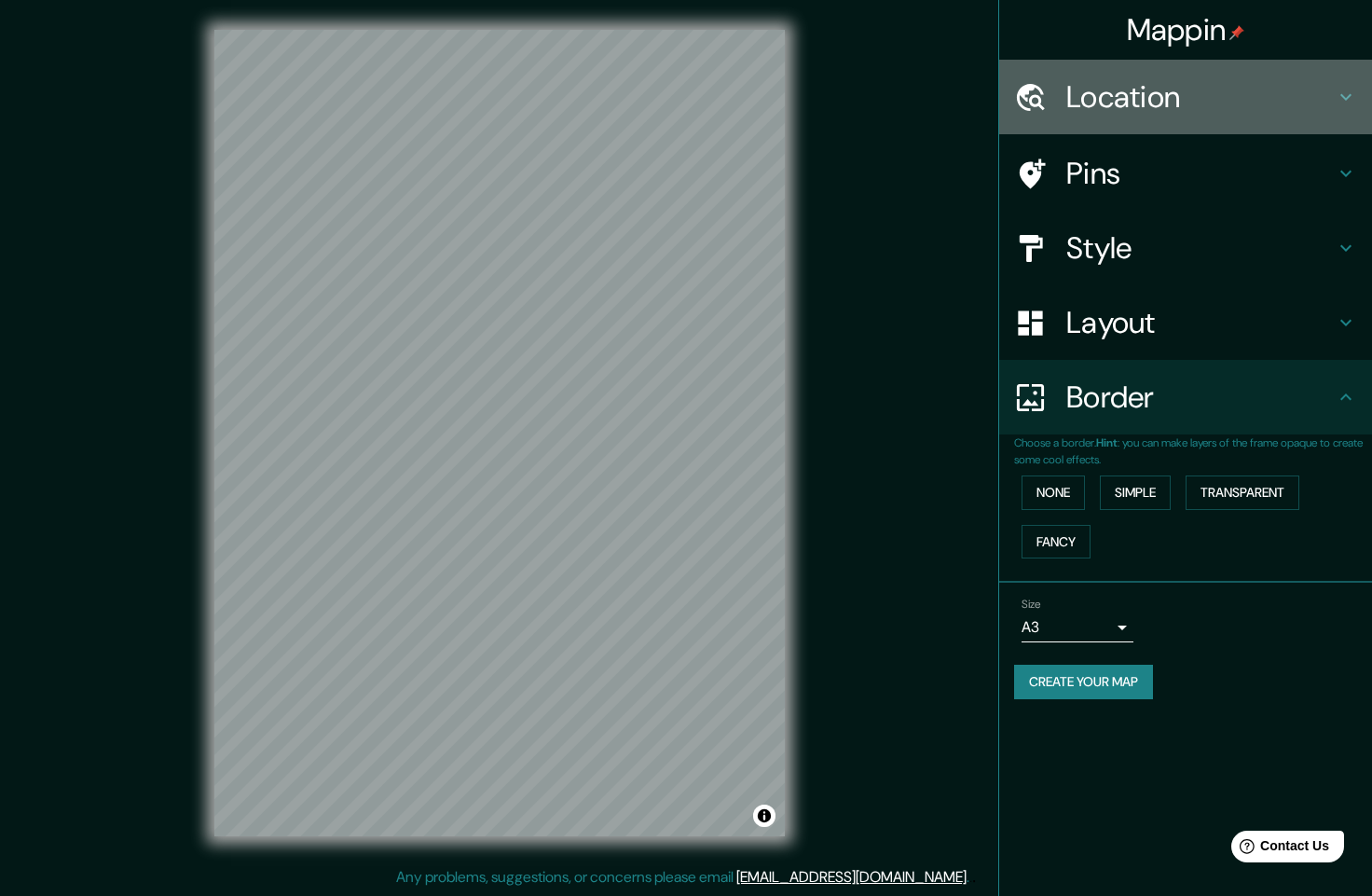
click at [1201, 96] on h4 "Location" at bounding box center [1200, 97] width 268 height 38
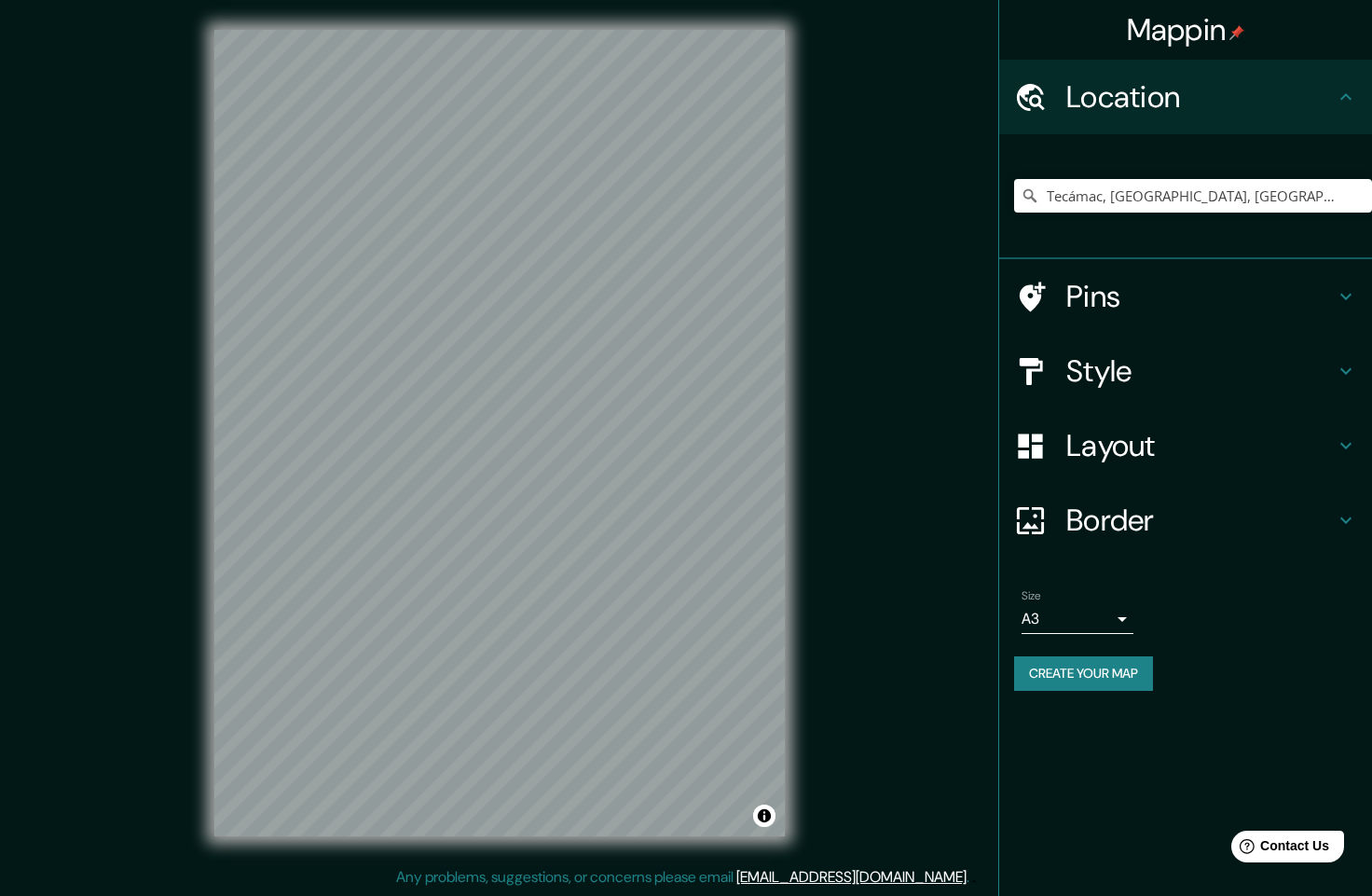
click at [1289, 49] on div "Mappin" at bounding box center [1186, 30] width 373 height 59
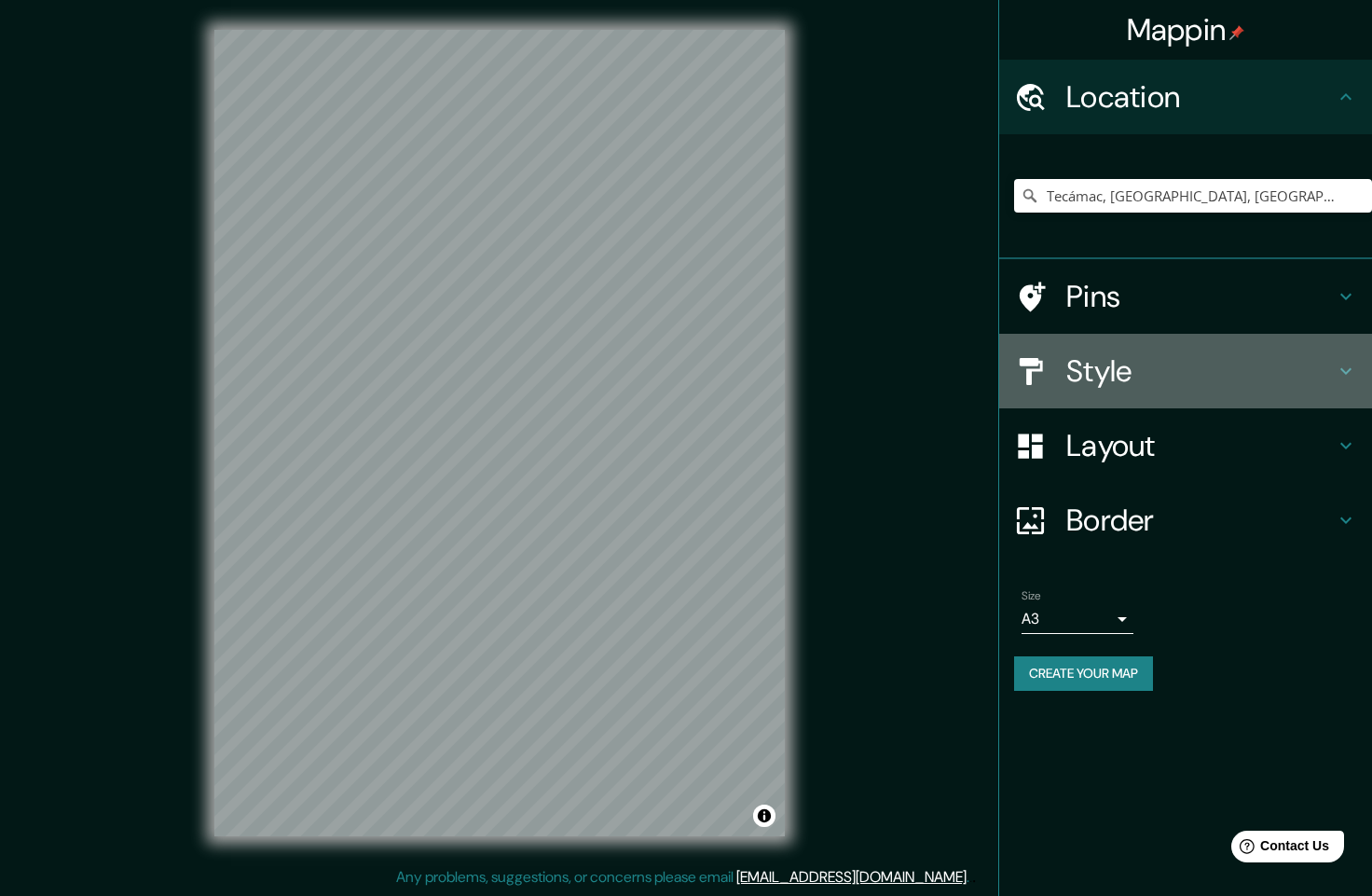
click at [1220, 365] on h4 "Style" at bounding box center [1200, 371] width 268 height 38
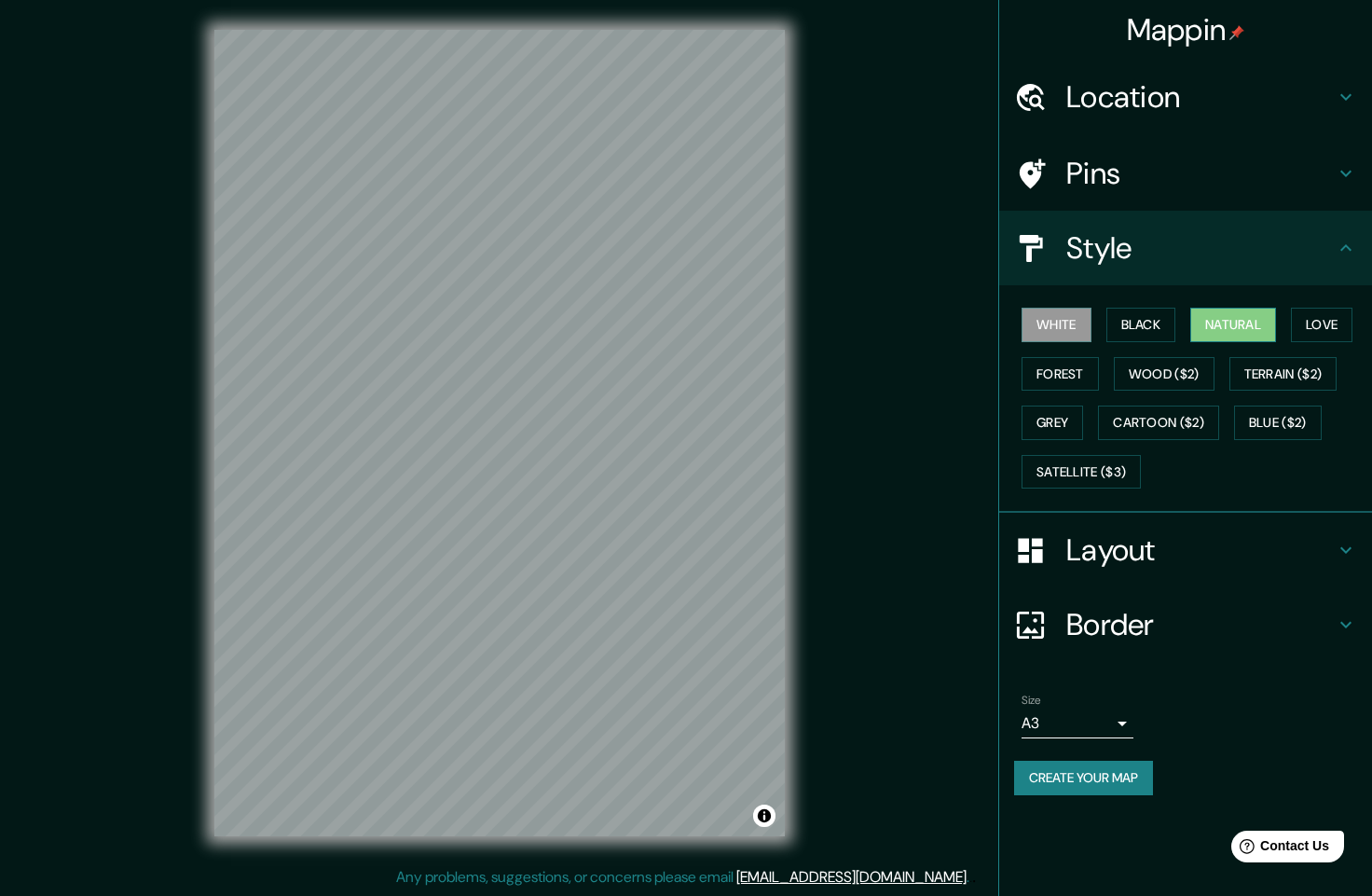
click at [1266, 326] on button "Natural" at bounding box center [1233, 325] width 86 height 35
click at [1169, 321] on button "Black" at bounding box center [1141, 325] width 70 height 35
click at [1220, 325] on button "Natural" at bounding box center [1233, 325] width 86 height 35
click at [1334, 325] on button "Love" at bounding box center [1322, 325] width 61 height 35
click at [1056, 373] on button "Forest" at bounding box center [1060, 374] width 77 height 35
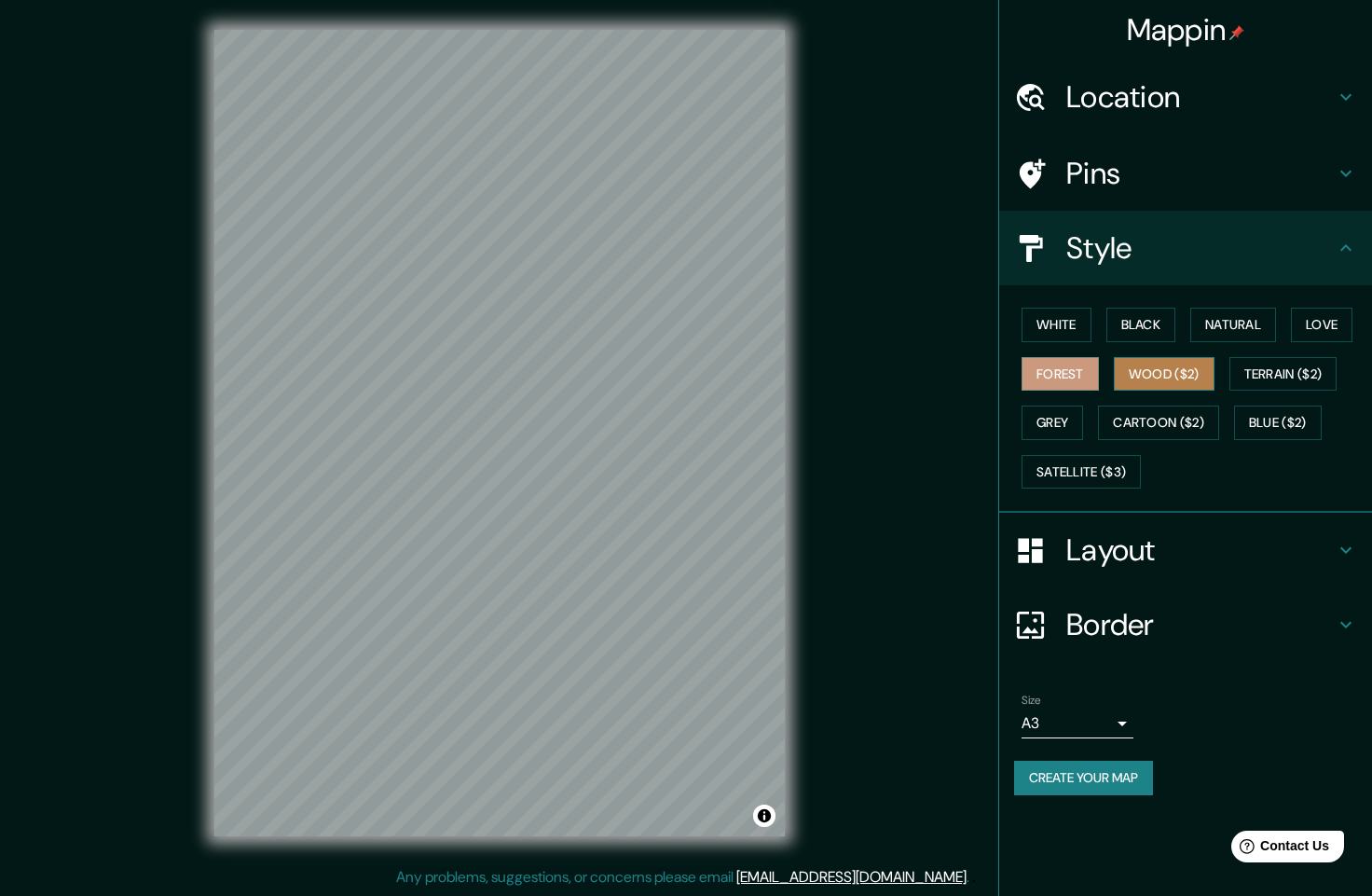
click at [1144, 375] on button "Wood ($2)" at bounding box center [1165, 374] width 101 height 35
click at [1267, 374] on button "Terrain ($2)" at bounding box center [1283, 374] width 108 height 35
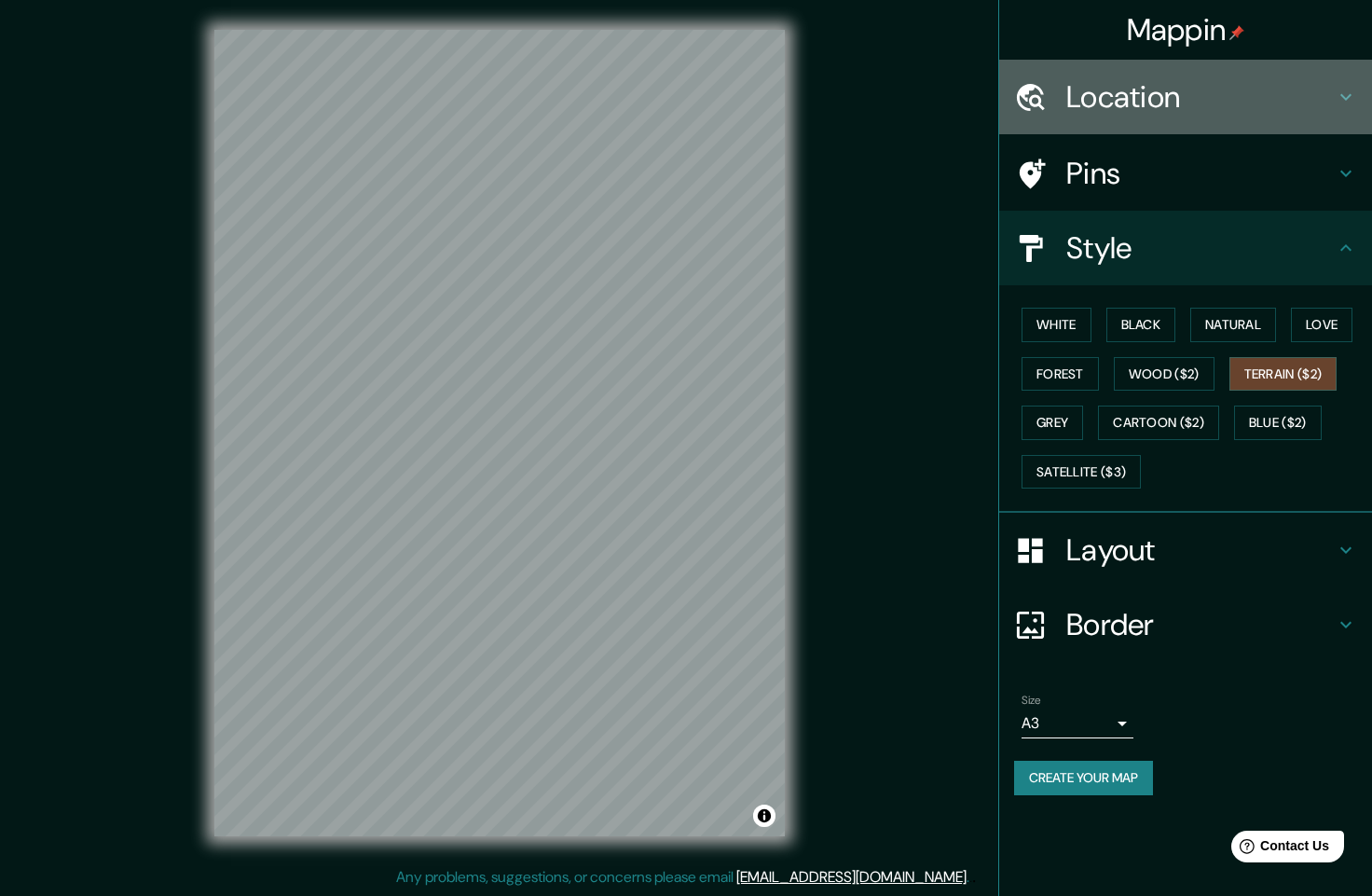
click at [1236, 107] on h4 "Location" at bounding box center [1200, 97] width 268 height 38
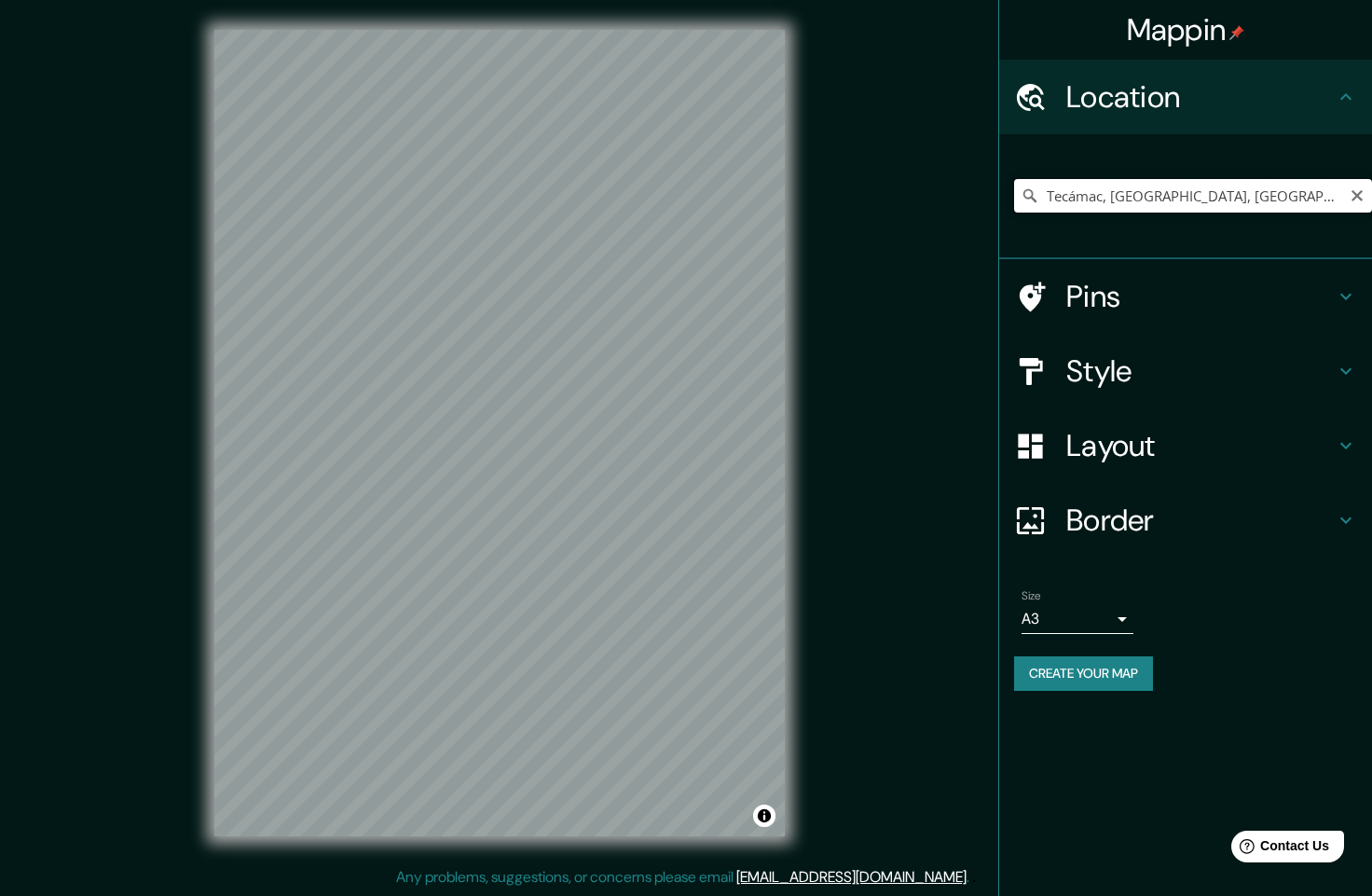
click at [1211, 188] on input "Tecámac, Estado de México, México" at bounding box center [1194, 196] width 358 height 34
click at [1259, 203] on input "Pick your city or area" at bounding box center [1194, 196] width 358 height 34
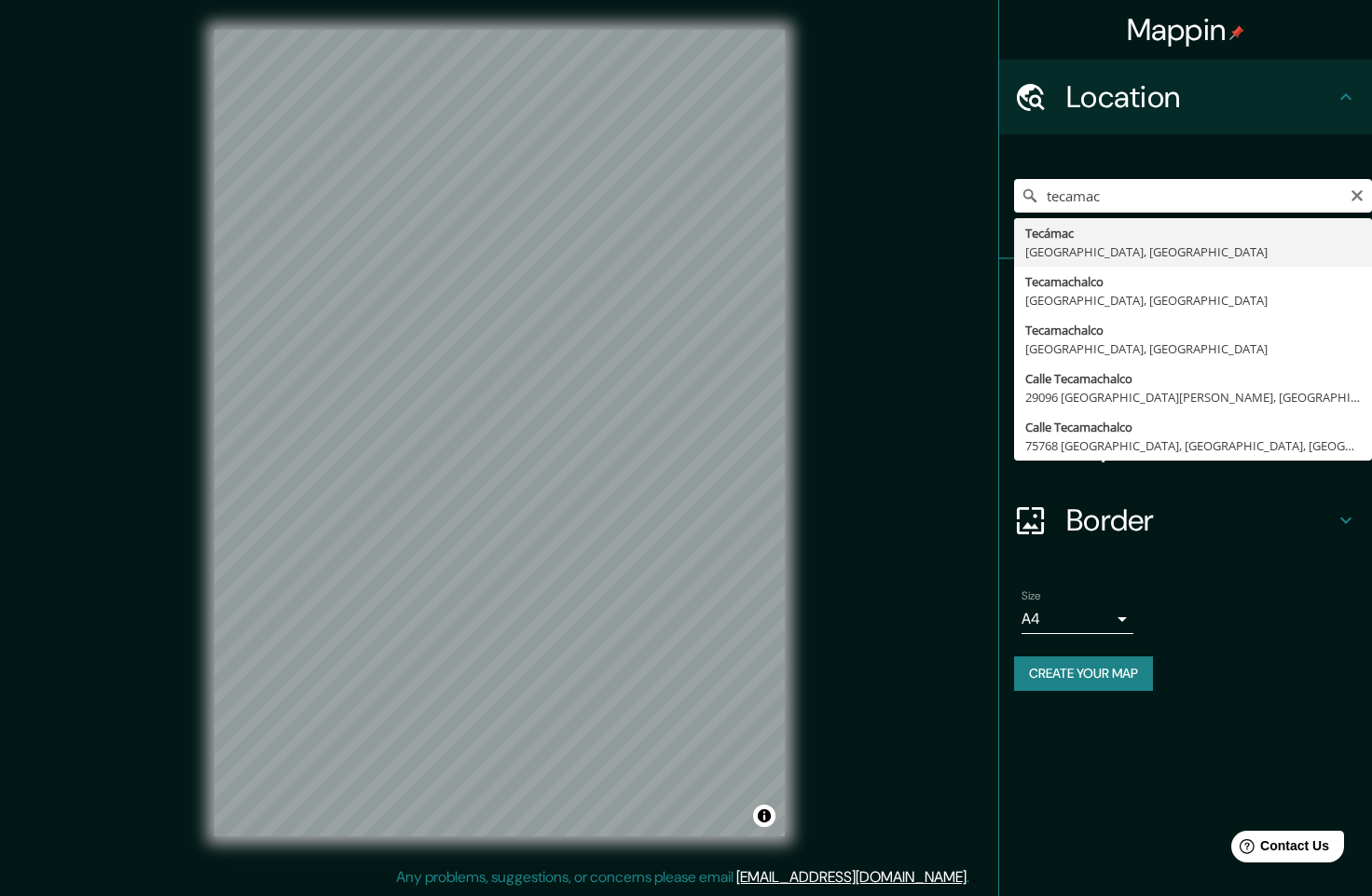
type input "Tecámac, [GEOGRAPHIC_DATA], [GEOGRAPHIC_DATA]"
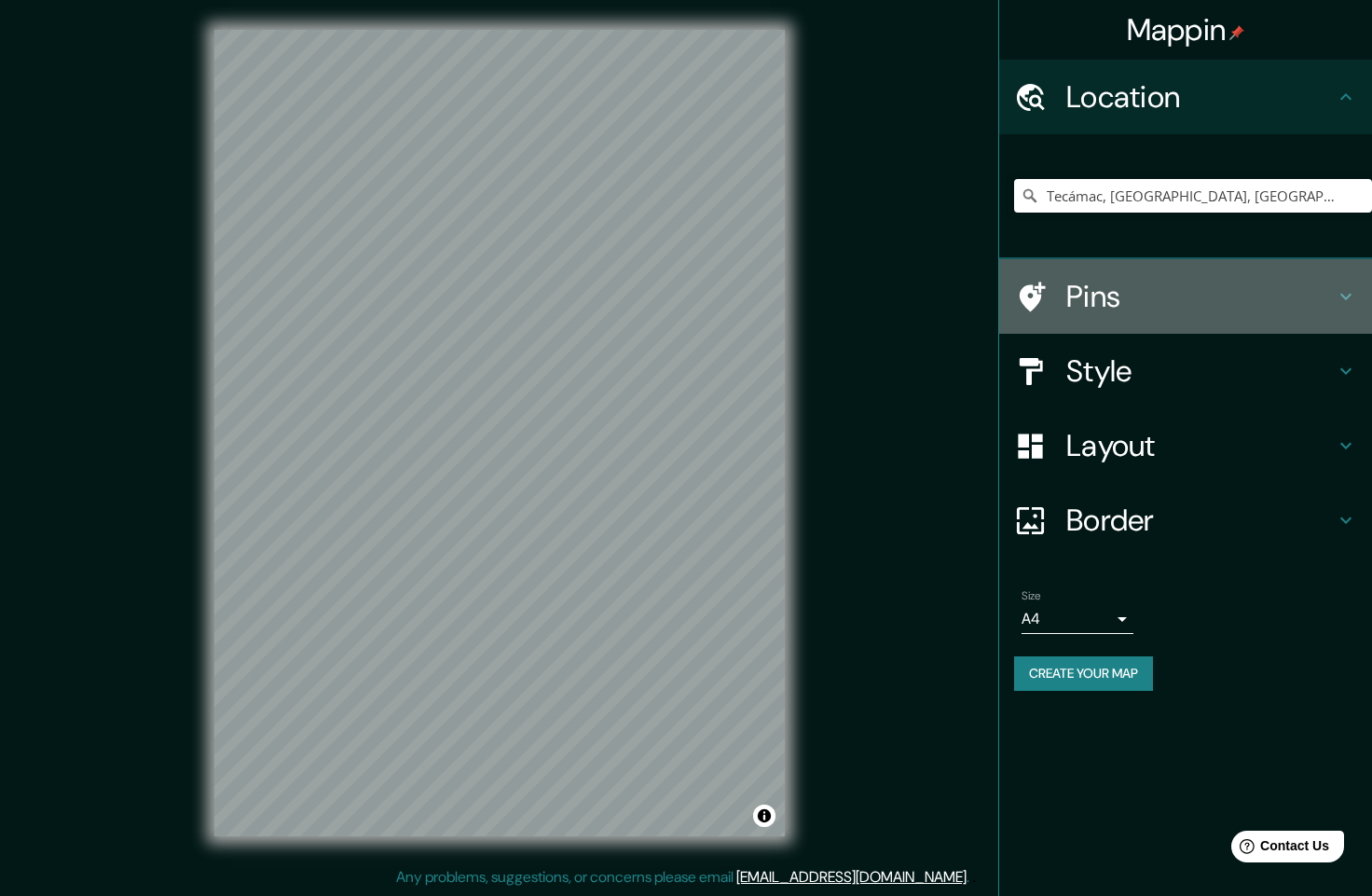
click at [1244, 294] on h4 "Pins" at bounding box center [1200, 297] width 268 height 38
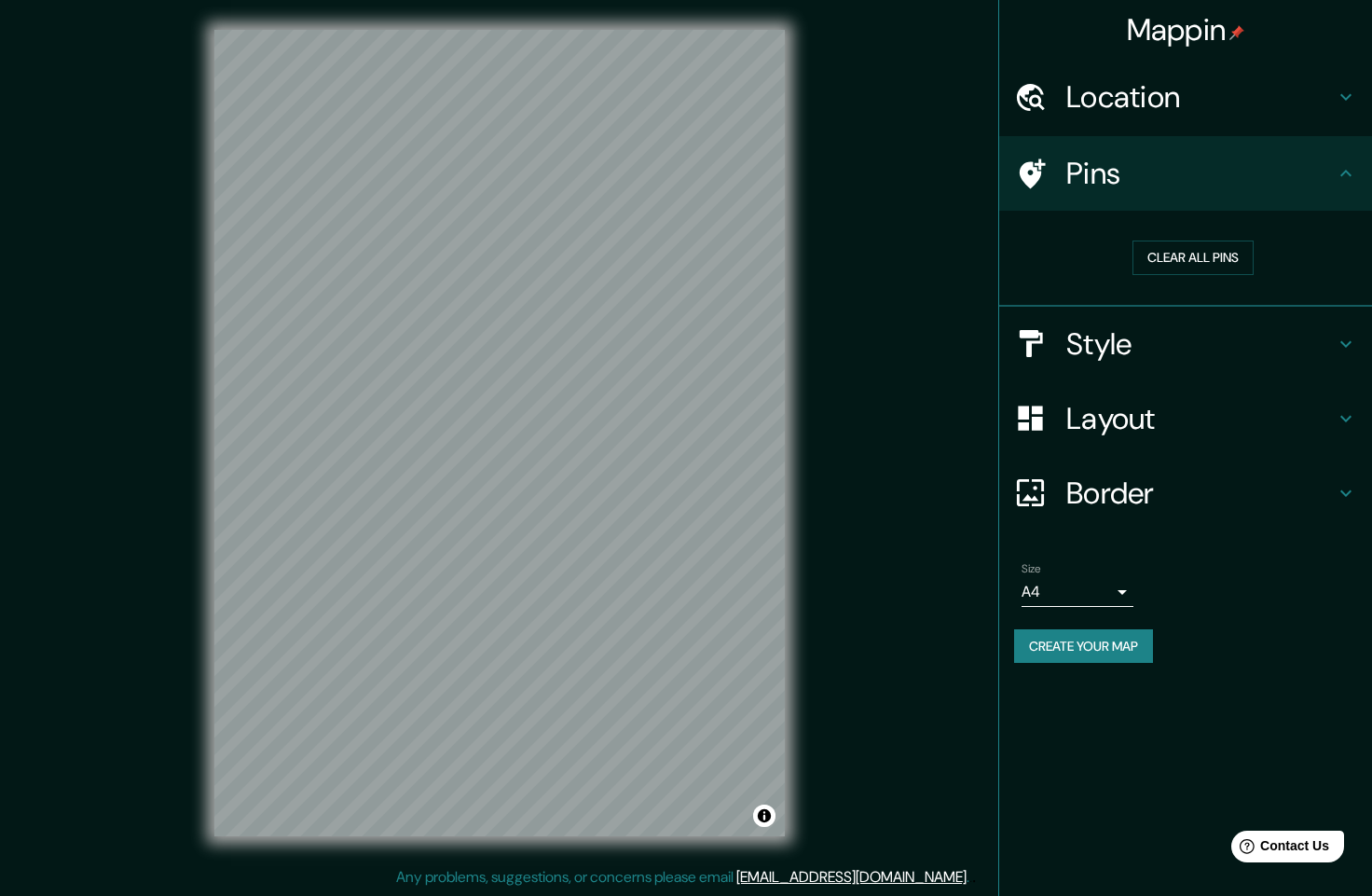
click at [1337, 198] on div "Pins" at bounding box center [1186, 173] width 373 height 74
click at [1347, 181] on icon at bounding box center [1346, 173] width 23 height 23
drag, startPoint x: 1247, startPoint y: 246, endPoint x: 1236, endPoint y: 257, distance: 15.6
click at [1244, 246] on button "Clear all pins" at bounding box center [1193, 257] width 121 height 35
click at [1200, 264] on button "Clear all pins" at bounding box center [1193, 257] width 121 height 35
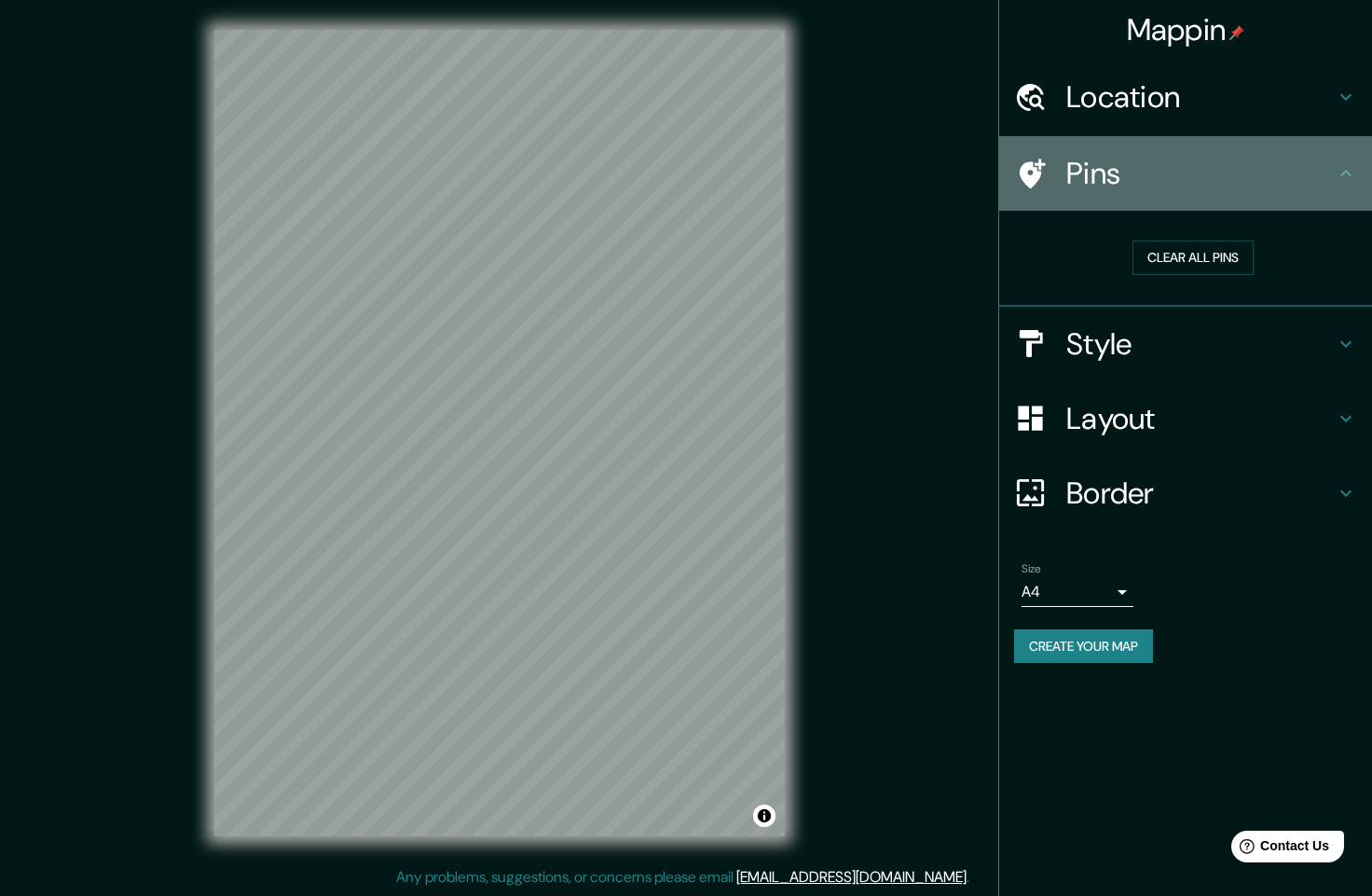
click at [1350, 171] on icon at bounding box center [1346, 173] width 23 height 23
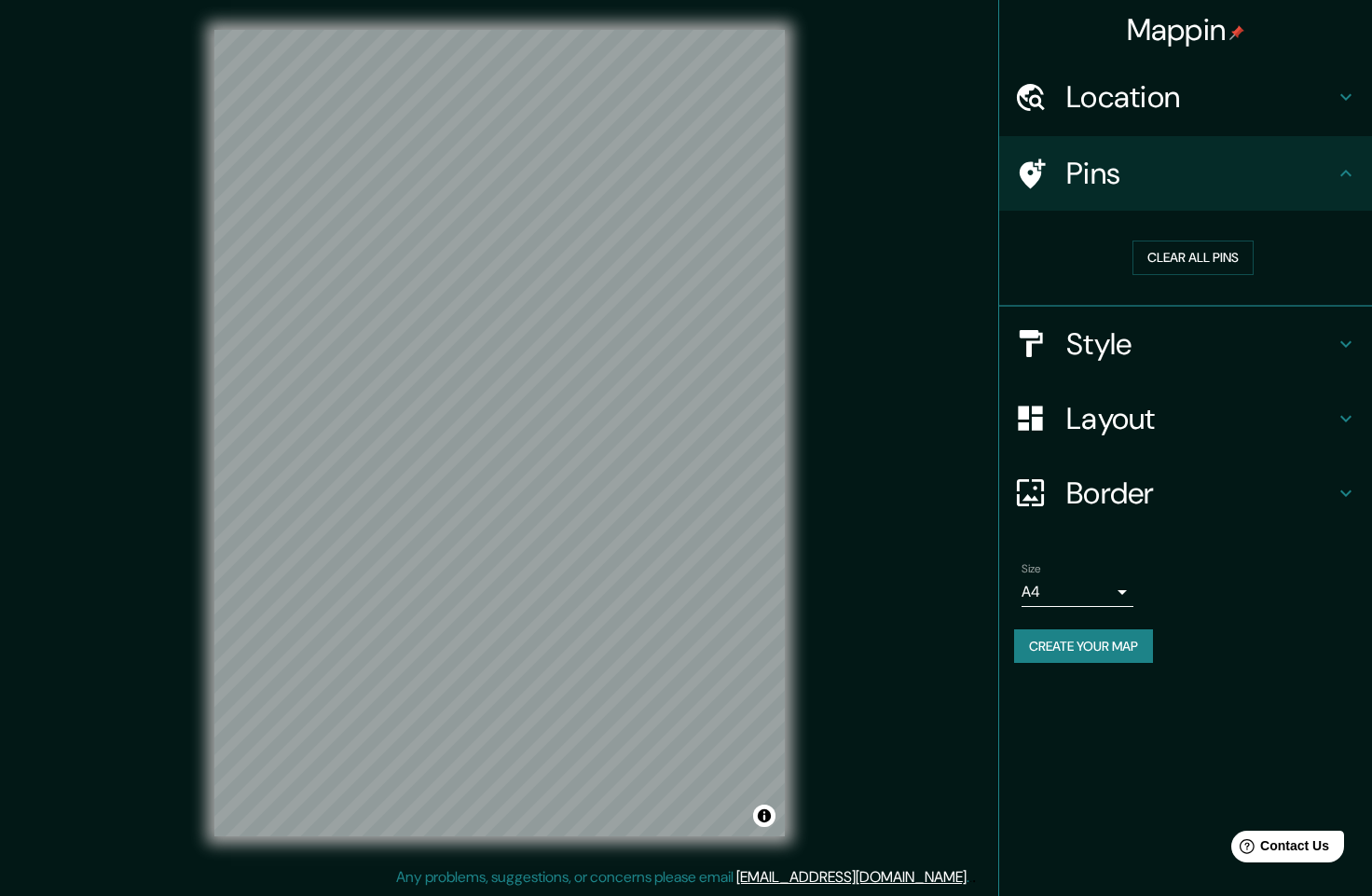
click at [1023, 152] on div "Pins" at bounding box center [1186, 173] width 373 height 74
click at [1130, 351] on h4 "Style" at bounding box center [1200, 345] width 268 height 38
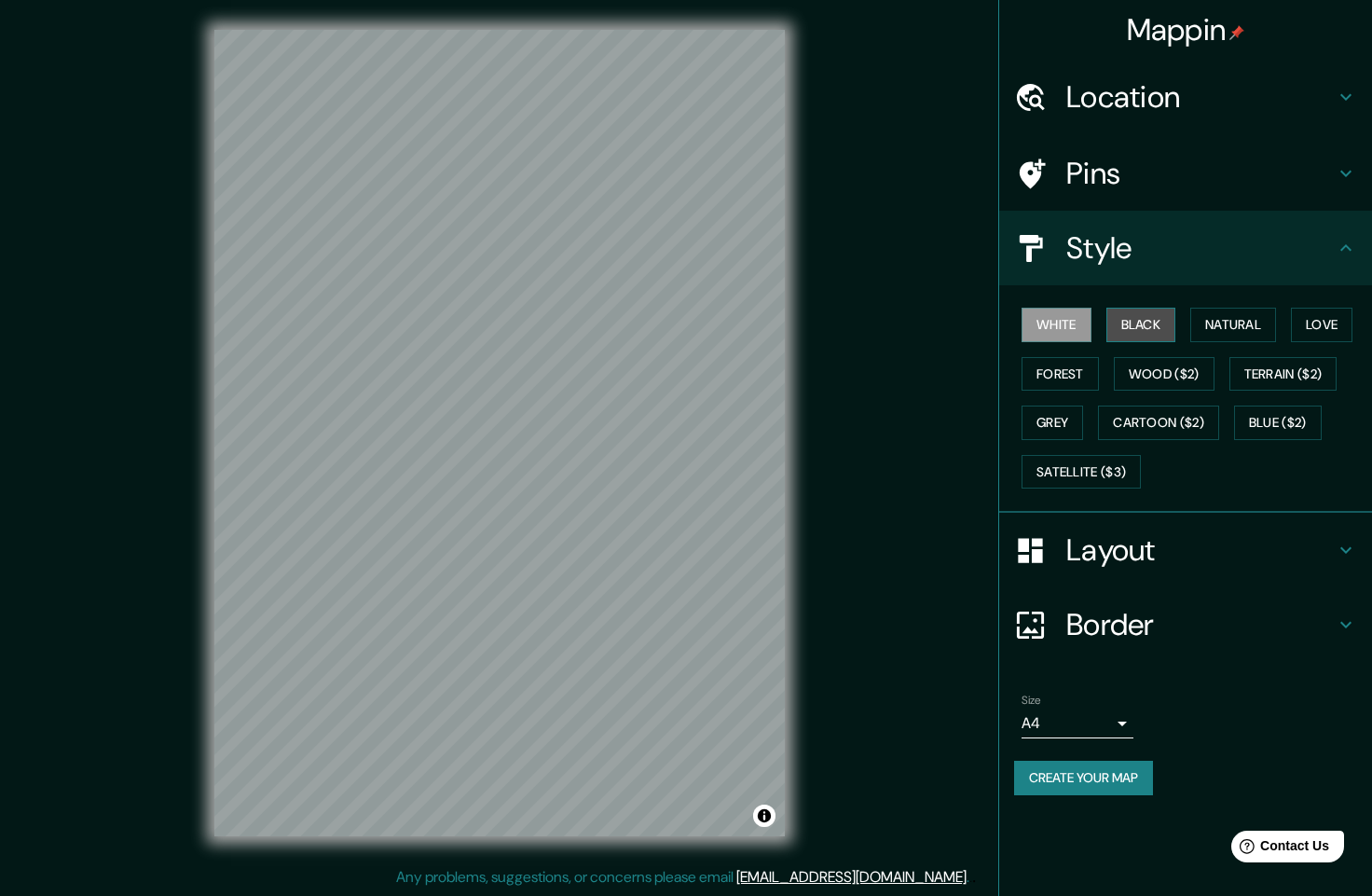
click at [1149, 323] on button "Black" at bounding box center [1141, 325] width 70 height 35
click at [1213, 318] on button "Natural" at bounding box center [1233, 325] width 86 height 35
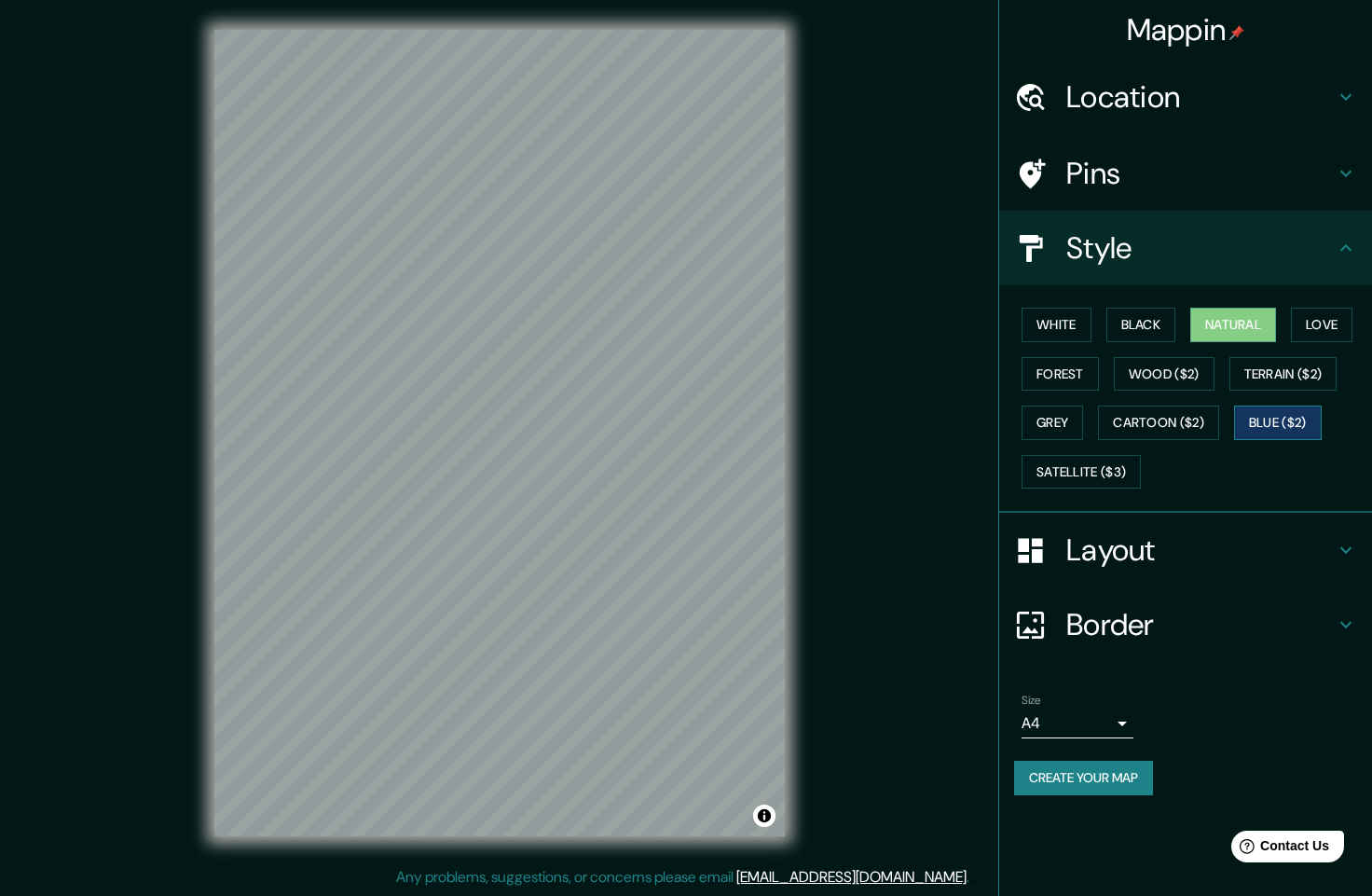
click at [1278, 419] on button "Blue ($2)" at bounding box center [1278, 423] width 88 height 35
click at [1090, 475] on button "Satellite ($3)" at bounding box center [1081, 472] width 120 height 35
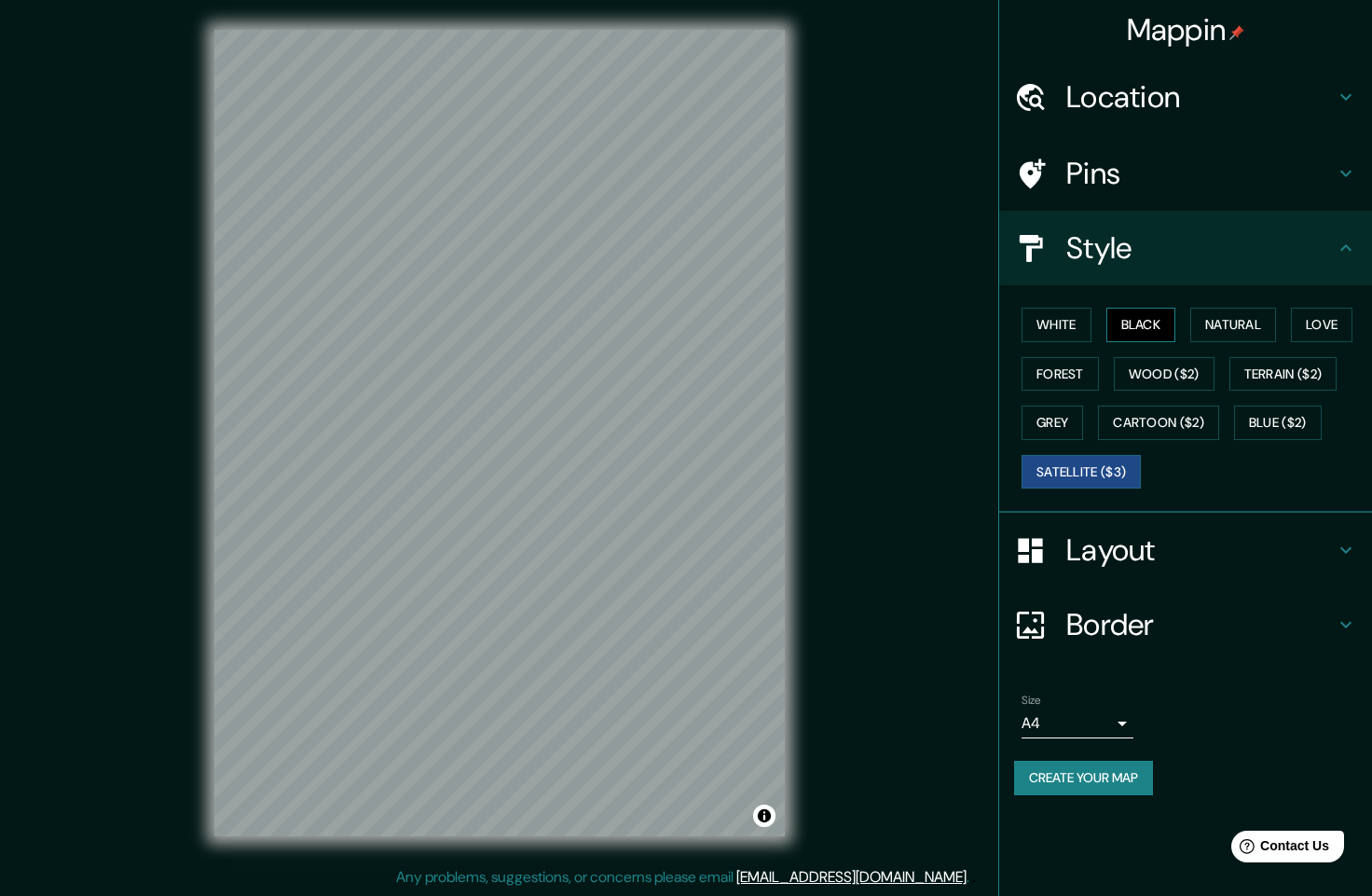
click at [1158, 321] on button "Black" at bounding box center [1141, 325] width 70 height 35
click at [1239, 329] on button "Natural" at bounding box center [1233, 325] width 86 height 35
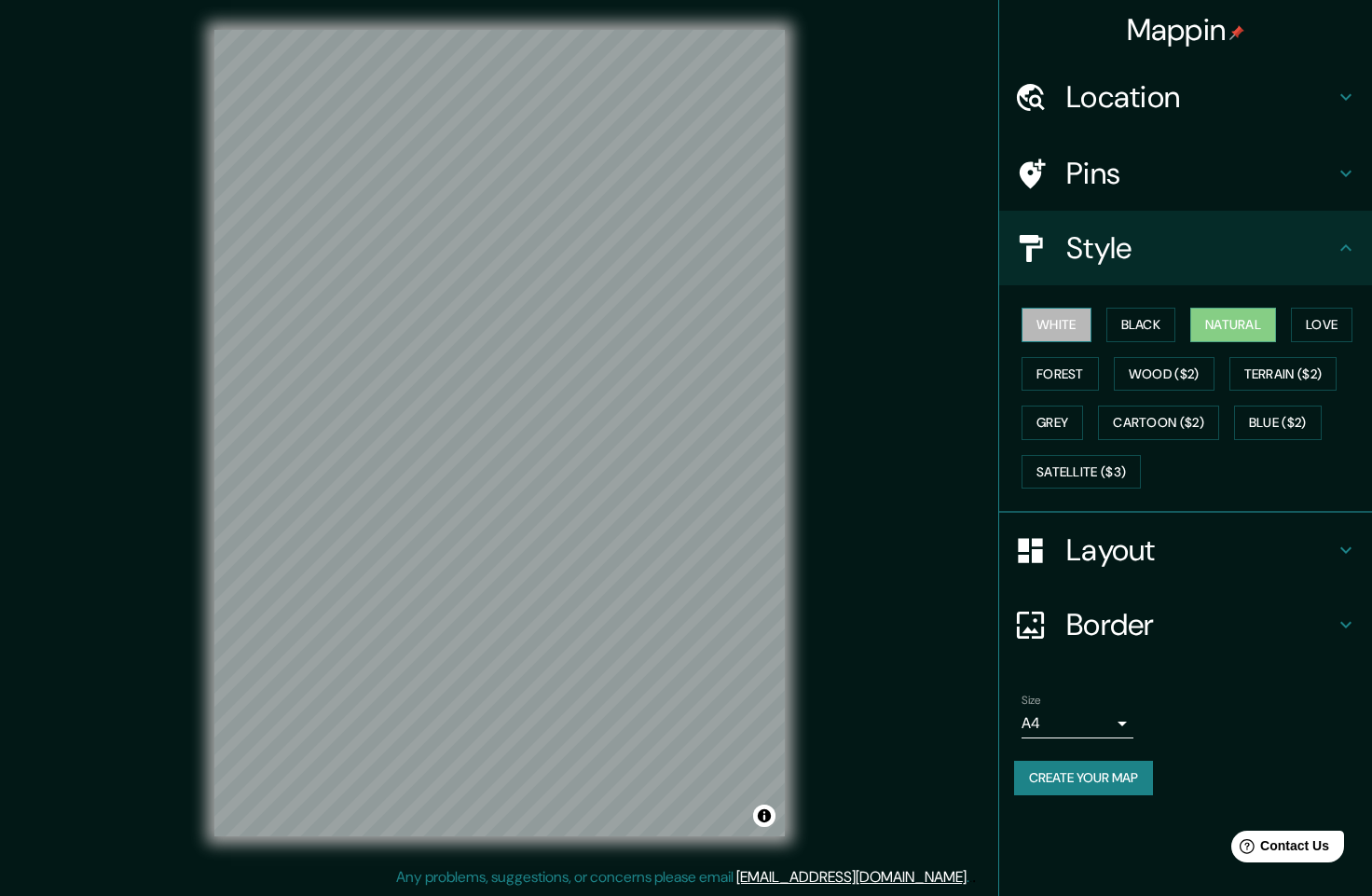
click at [1072, 329] on button "White" at bounding box center [1056, 325] width 70 height 35
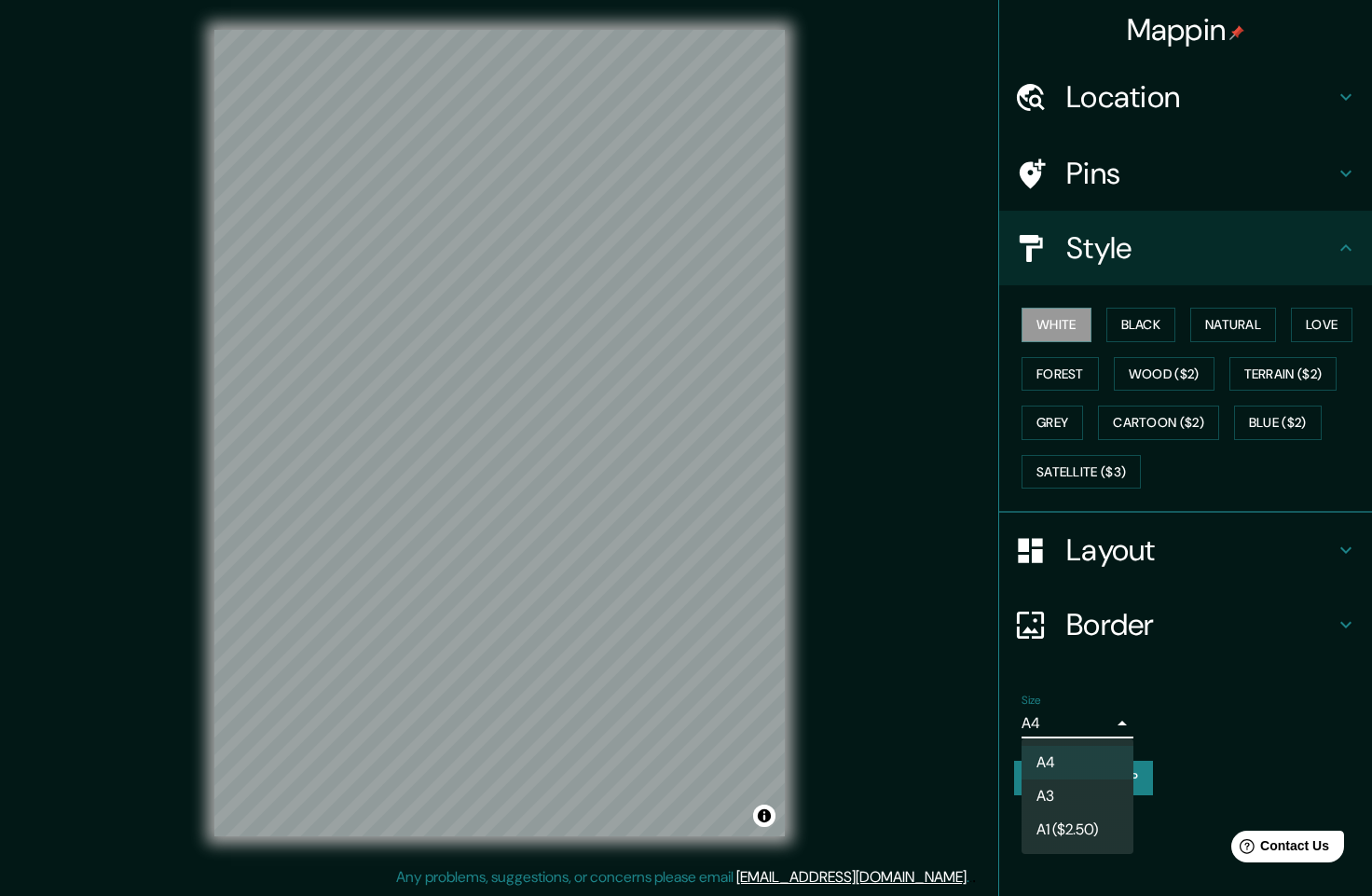
click at [1107, 715] on body "Mappin Location Tecámac, Estado de México, México Pins Style White Black Natura…" at bounding box center [686, 448] width 1372 height 896
click at [1081, 794] on li "A3" at bounding box center [1077, 796] width 112 height 34
click at [1108, 780] on button "Create your map" at bounding box center [1084, 778] width 139 height 35
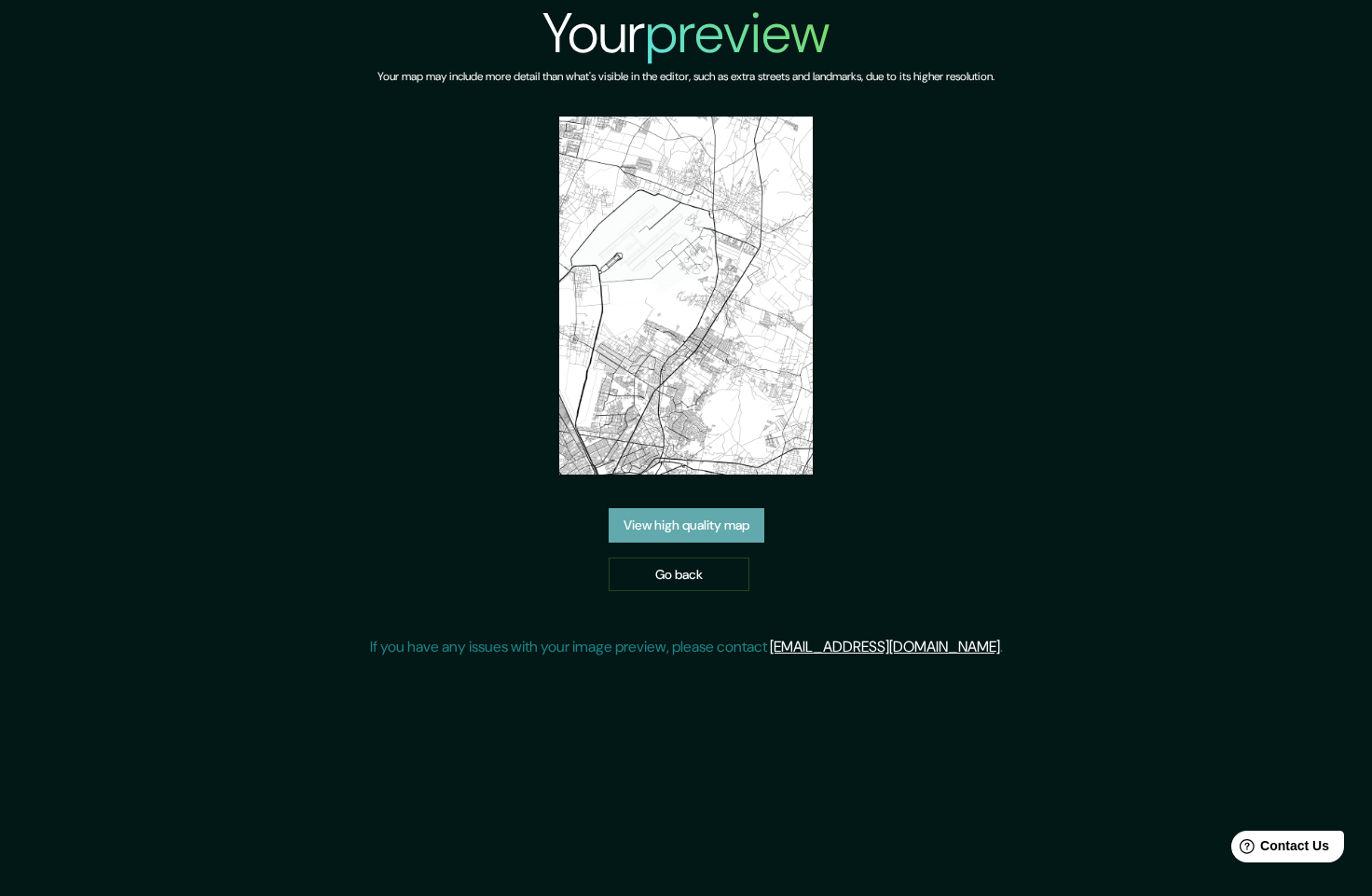
click at [749, 534] on link "View high quality map" at bounding box center [686, 525] width 155 height 35
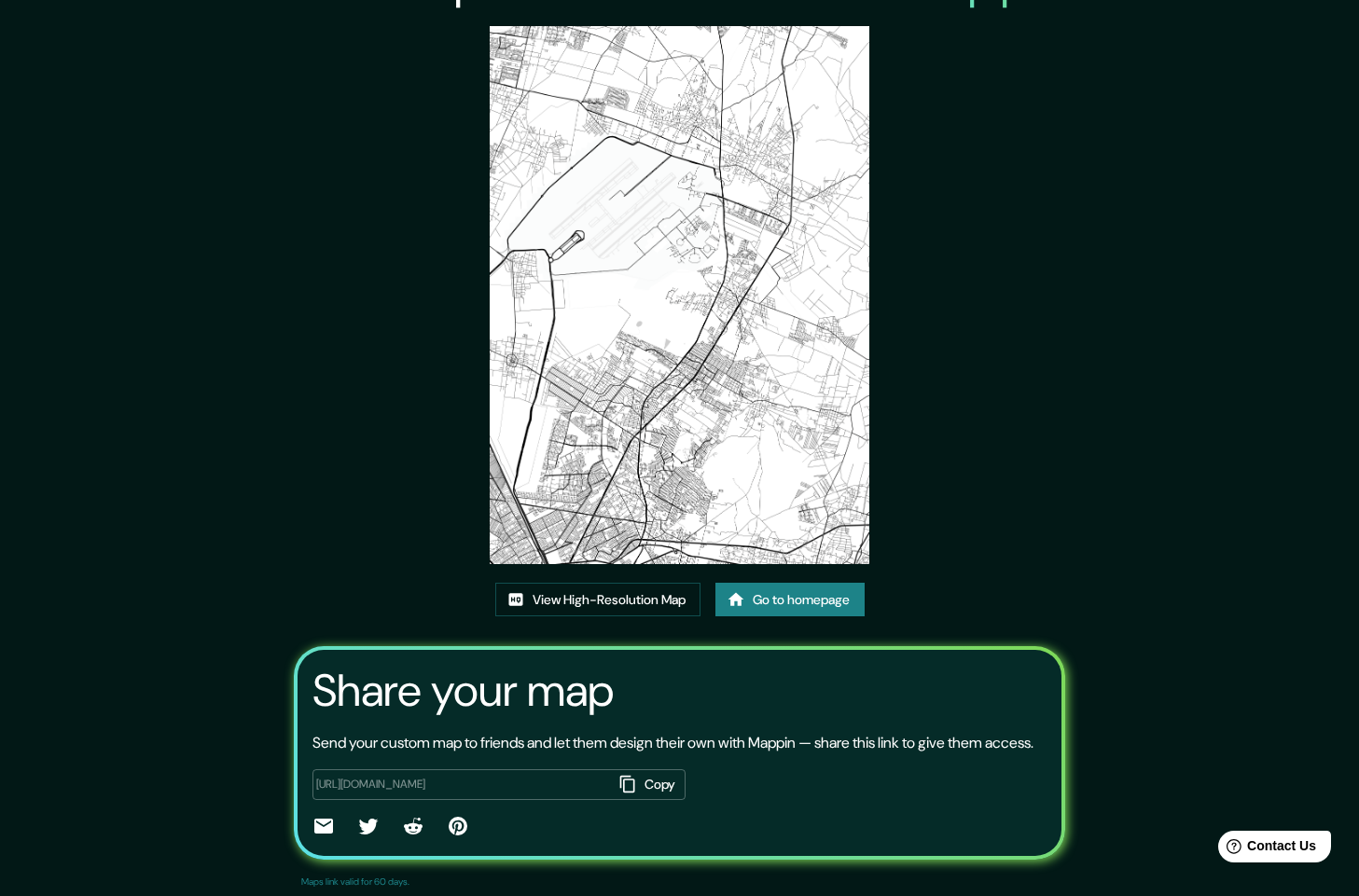
scroll to position [86, 0]
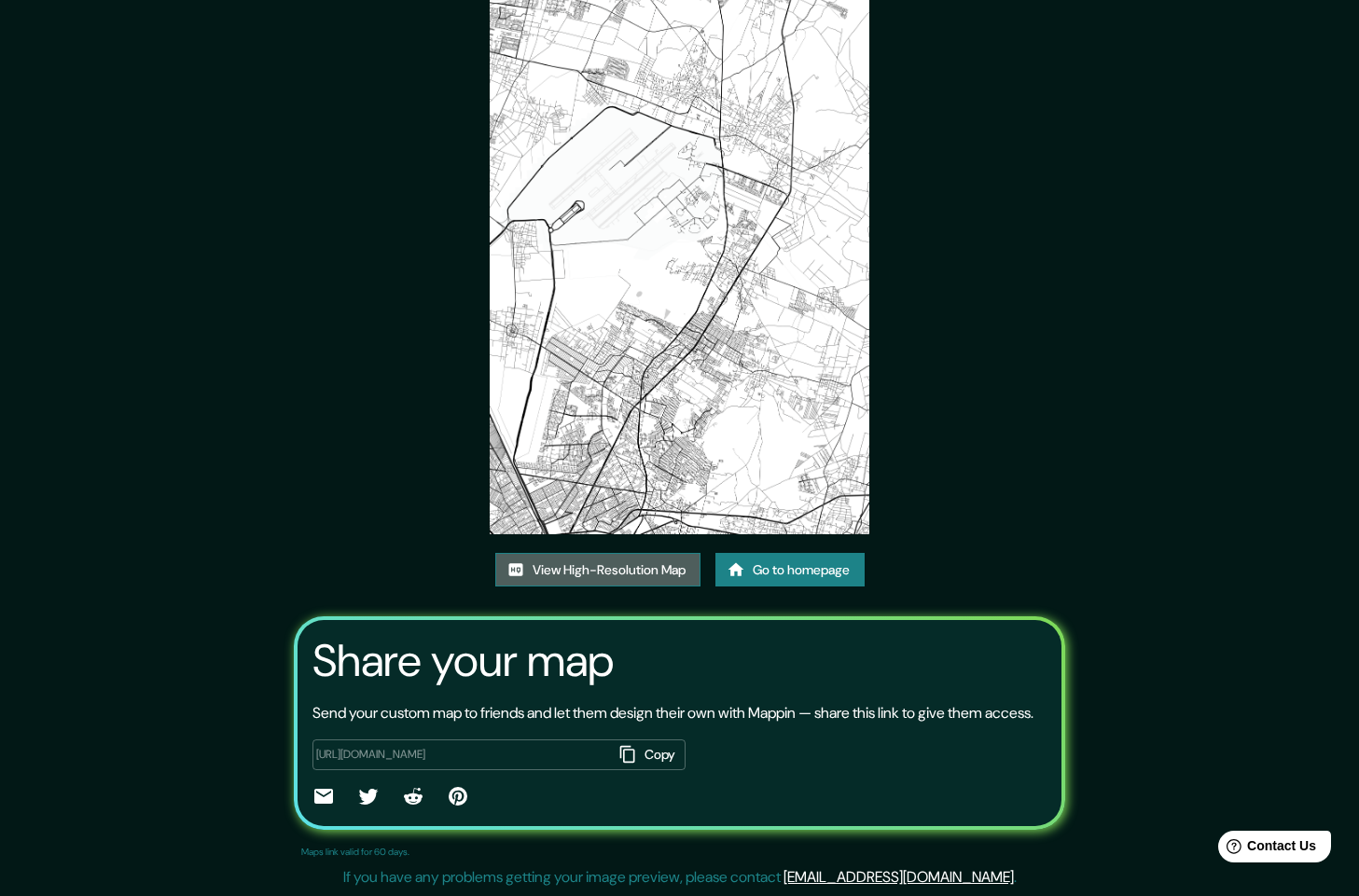
click at [654, 577] on link "View High-Resolution Map" at bounding box center [597, 570] width 205 height 35
click at [781, 569] on link "Go to homepage" at bounding box center [789, 570] width 150 height 35
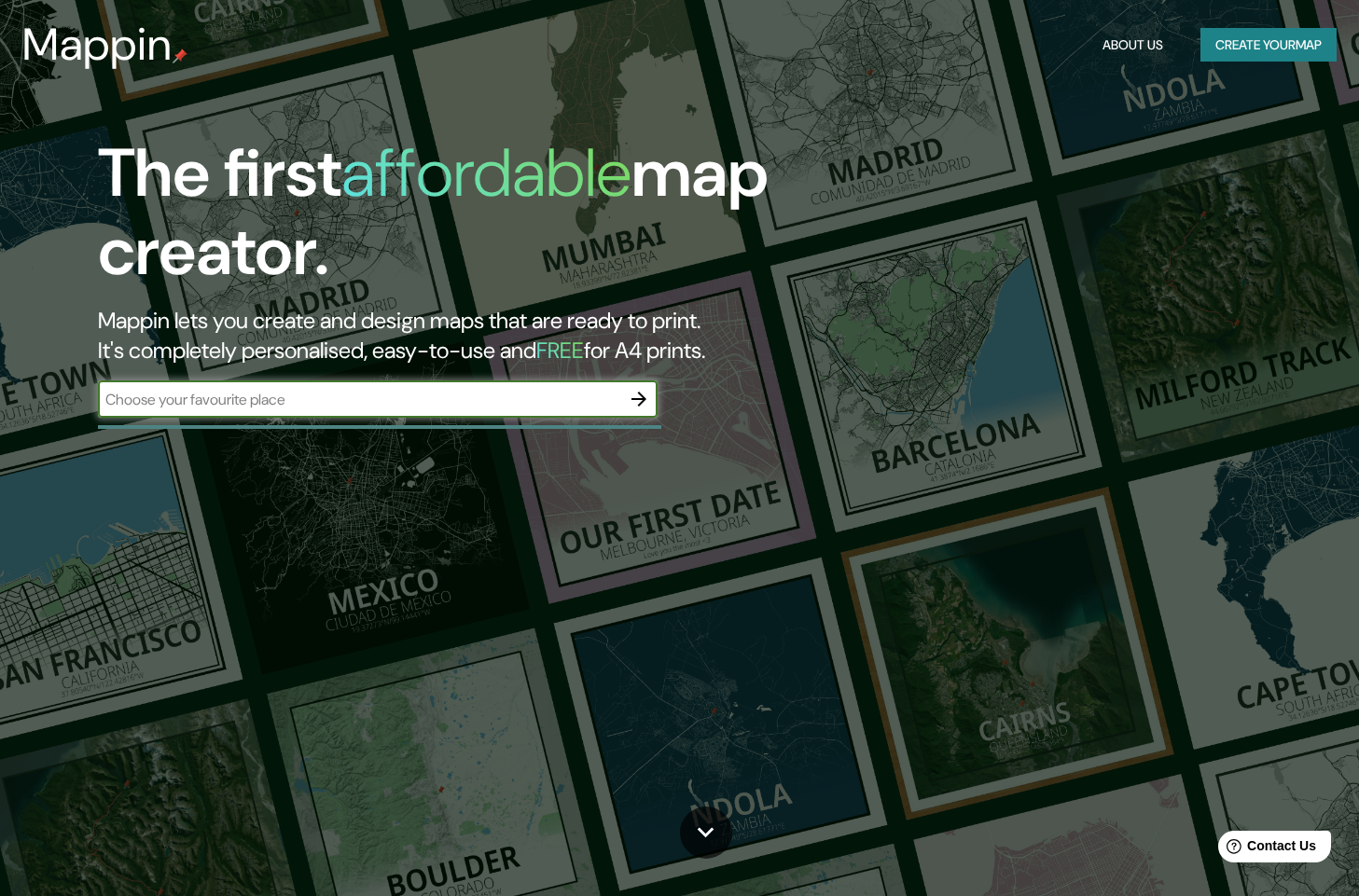
click at [655, 405] on button "button" at bounding box center [639, 399] width 38 height 38
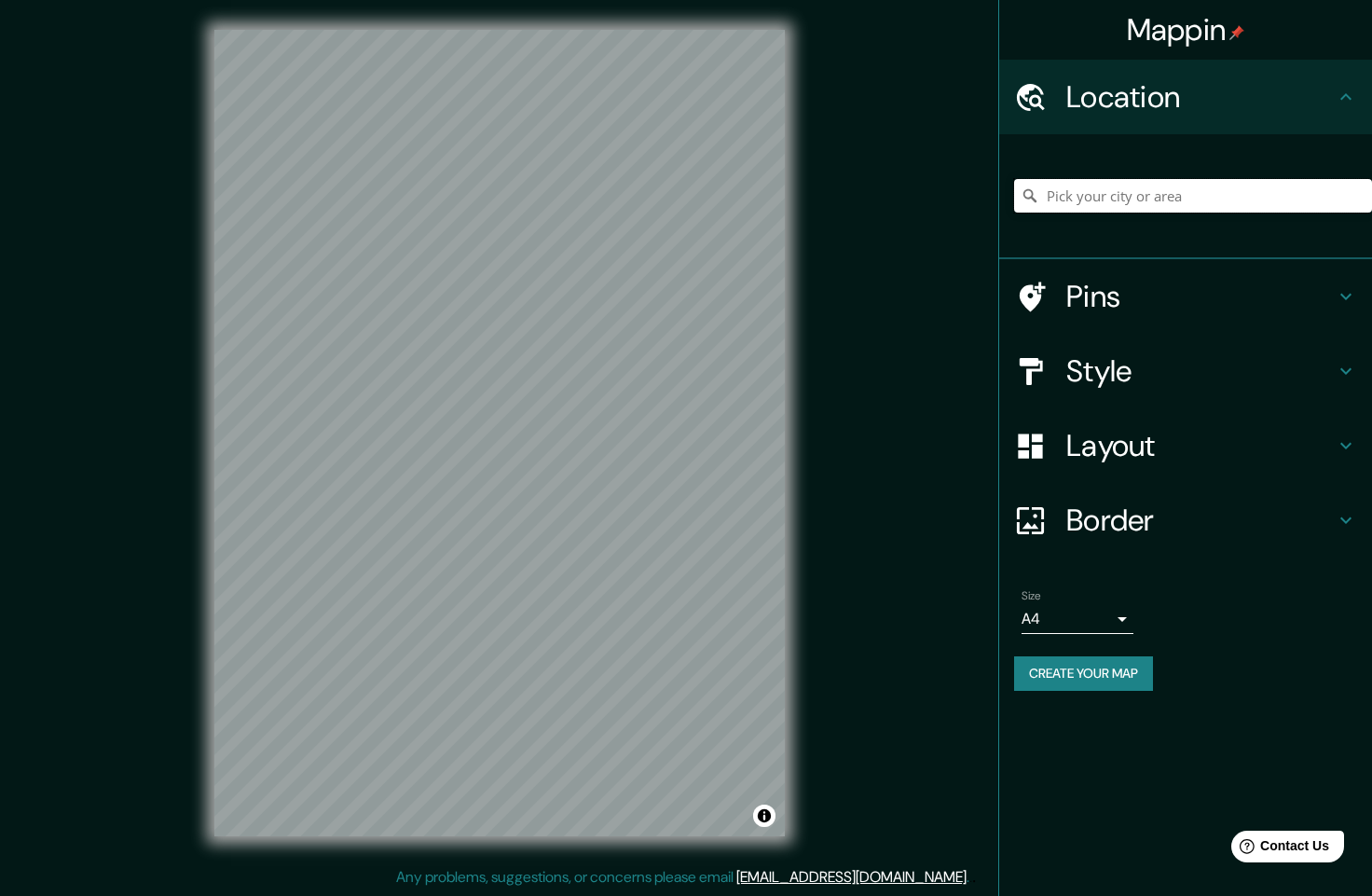
click at [1169, 188] on input "Pick your city or area" at bounding box center [1194, 196] width 358 height 34
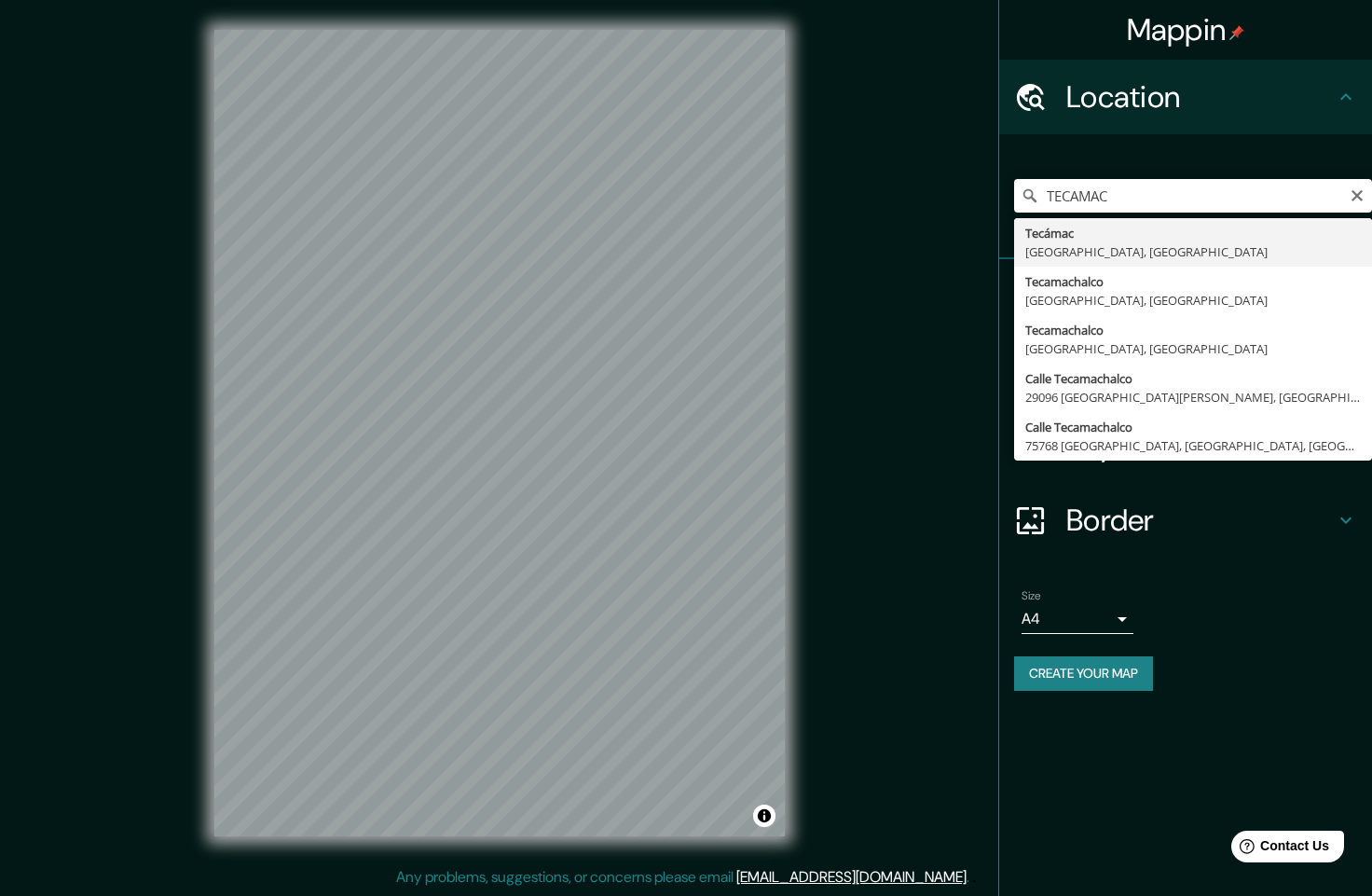
type input "Tecámac, [GEOGRAPHIC_DATA], [GEOGRAPHIC_DATA]"
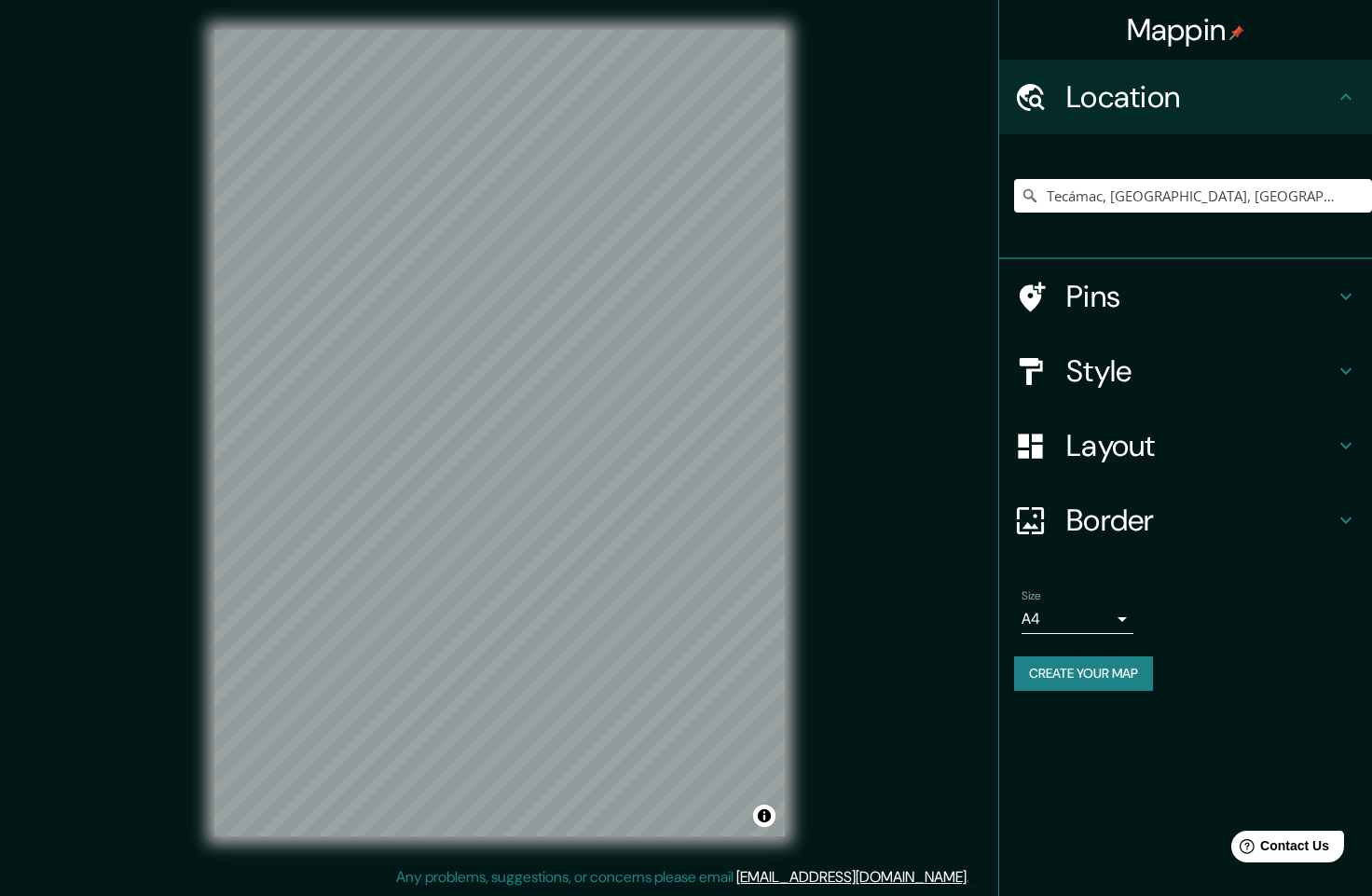
click at [1139, 371] on h4 "Style" at bounding box center [1200, 371] width 268 height 38
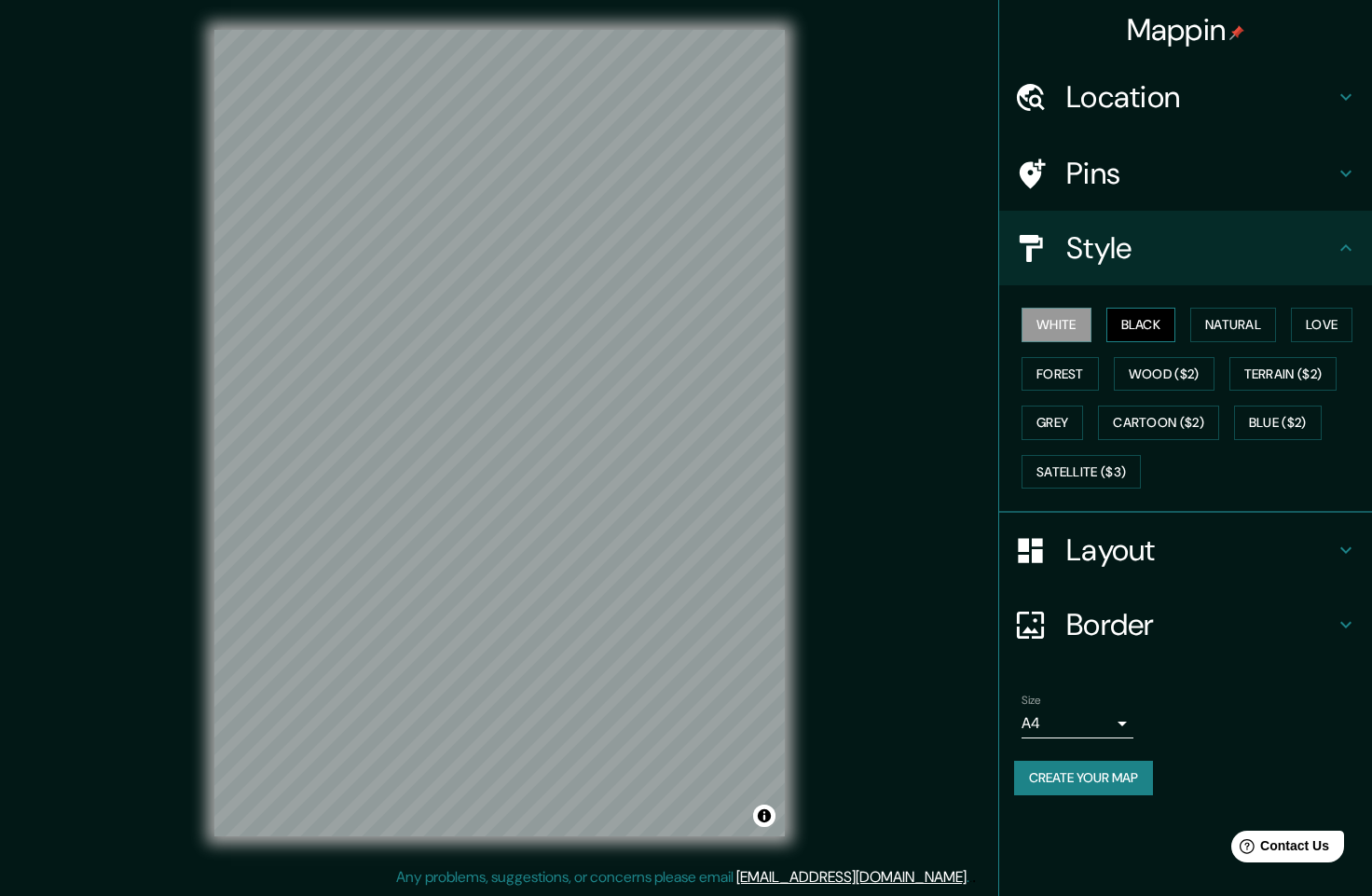
click at [1161, 321] on button "Black" at bounding box center [1141, 325] width 70 height 35
click at [1233, 326] on button "Natural" at bounding box center [1233, 325] width 86 height 35
click at [1043, 329] on button "White" at bounding box center [1056, 325] width 70 height 35
click at [1323, 321] on button "Love" at bounding box center [1322, 325] width 61 height 35
click at [1164, 374] on button "Wood ($2)" at bounding box center [1165, 374] width 101 height 35
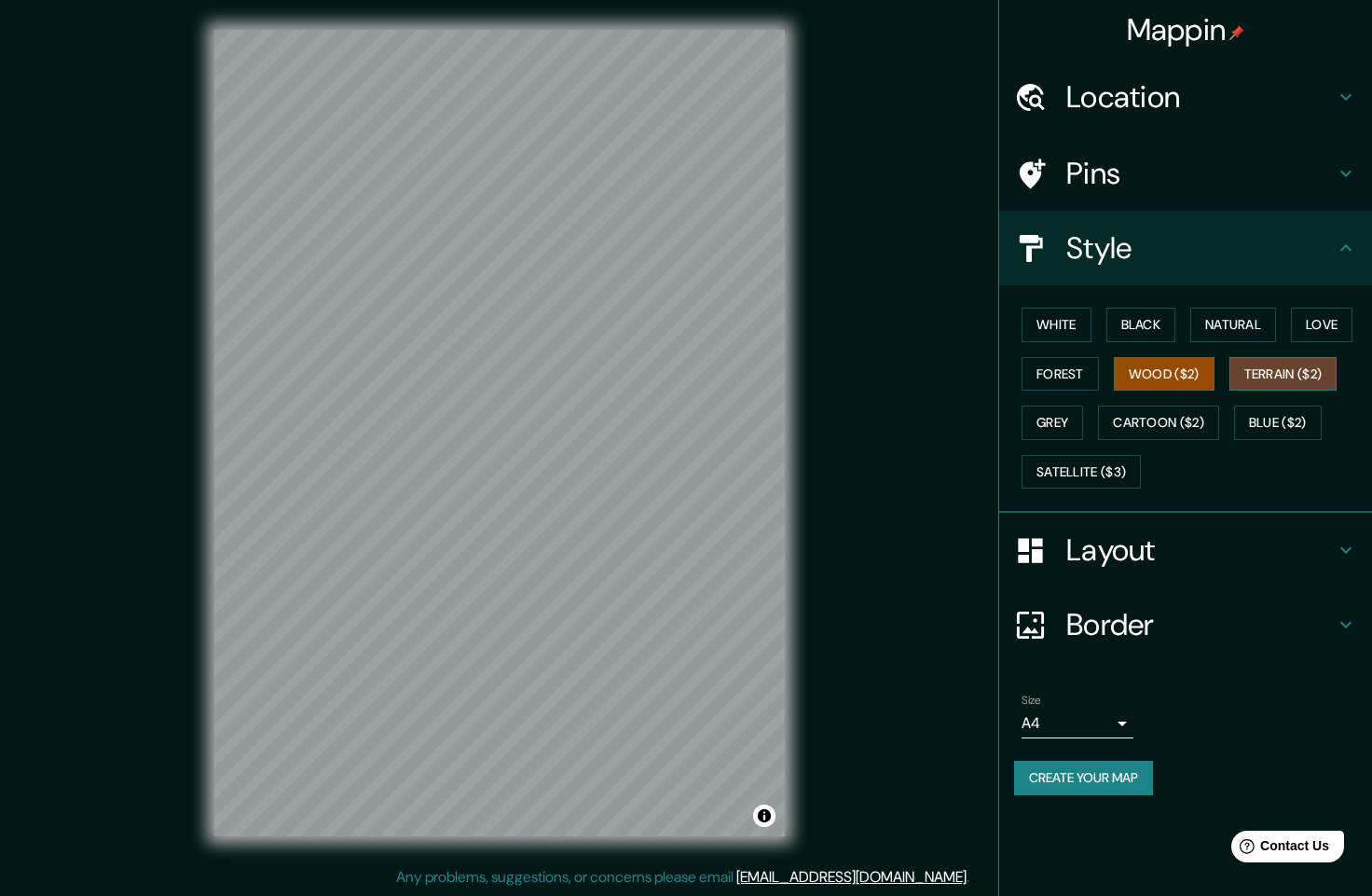
click at [1280, 381] on button "Terrain ($2)" at bounding box center [1283, 374] width 108 height 35
click at [1073, 362] on button "Forest" at bounding box center [1060, 374] width 77 height 35
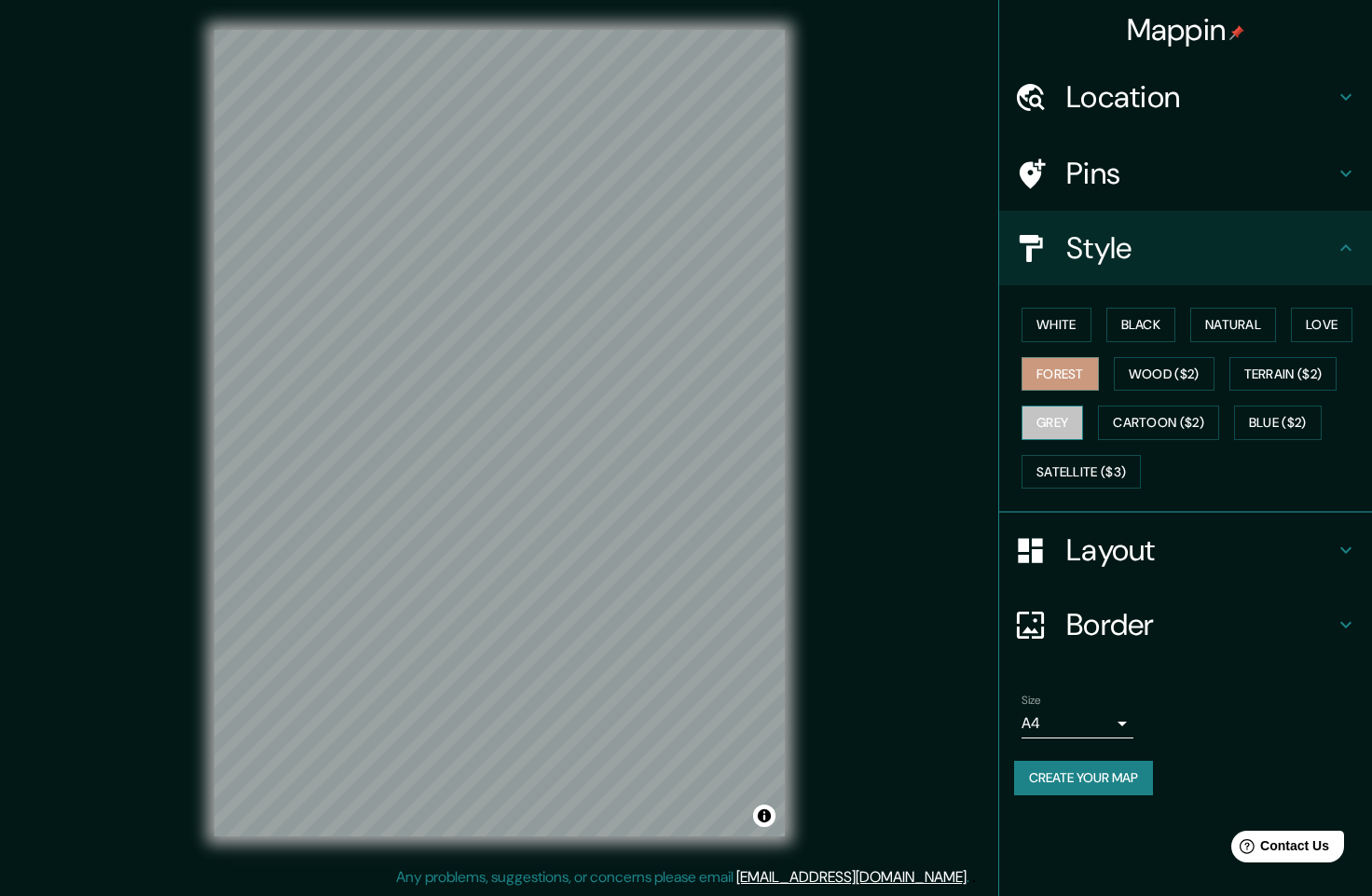
click at [1063, 419] on button "Grey" at bounding box center [1052, 423] width 61 height 35
click at [1073, 328] on button "White" at bounding box center [1056, 325] width 70 height 35
click at [1108, 780] on button "Create your map" at bounding box center [1084, 778] width 139 height 35
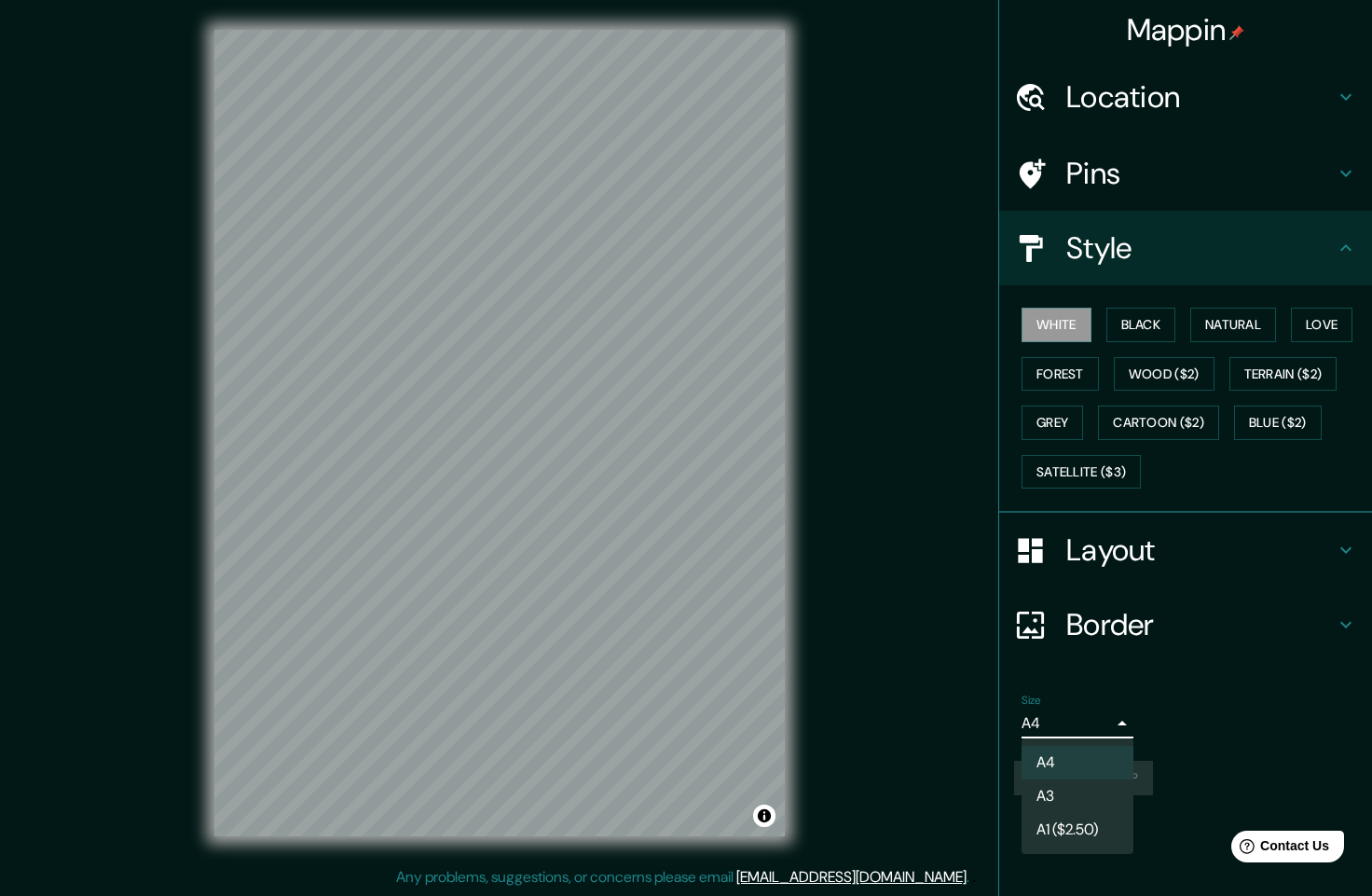
click at [1121, 724] on body "Mappin Location Tecámac, Estado de México, México Pins Style White Black Natura…" at bounding box center [686, 448] width 1372 height 896
click at [1123, 724] on div at bounding box center [686, 448] width 1372 height 896
click at [1123, 724] on body "Mappin Location Tecámac, Estado de México, México Pins Style White Black Natura…" at bounding box center [686, 448] width 1372 height 896
click at [1123, 727] on div at bounding box center [686, 448] width 1372 height 896
click at [1244, 748] on div "Size A4 single Create your map" at bounding box center [1186, 747] width 343 height 124
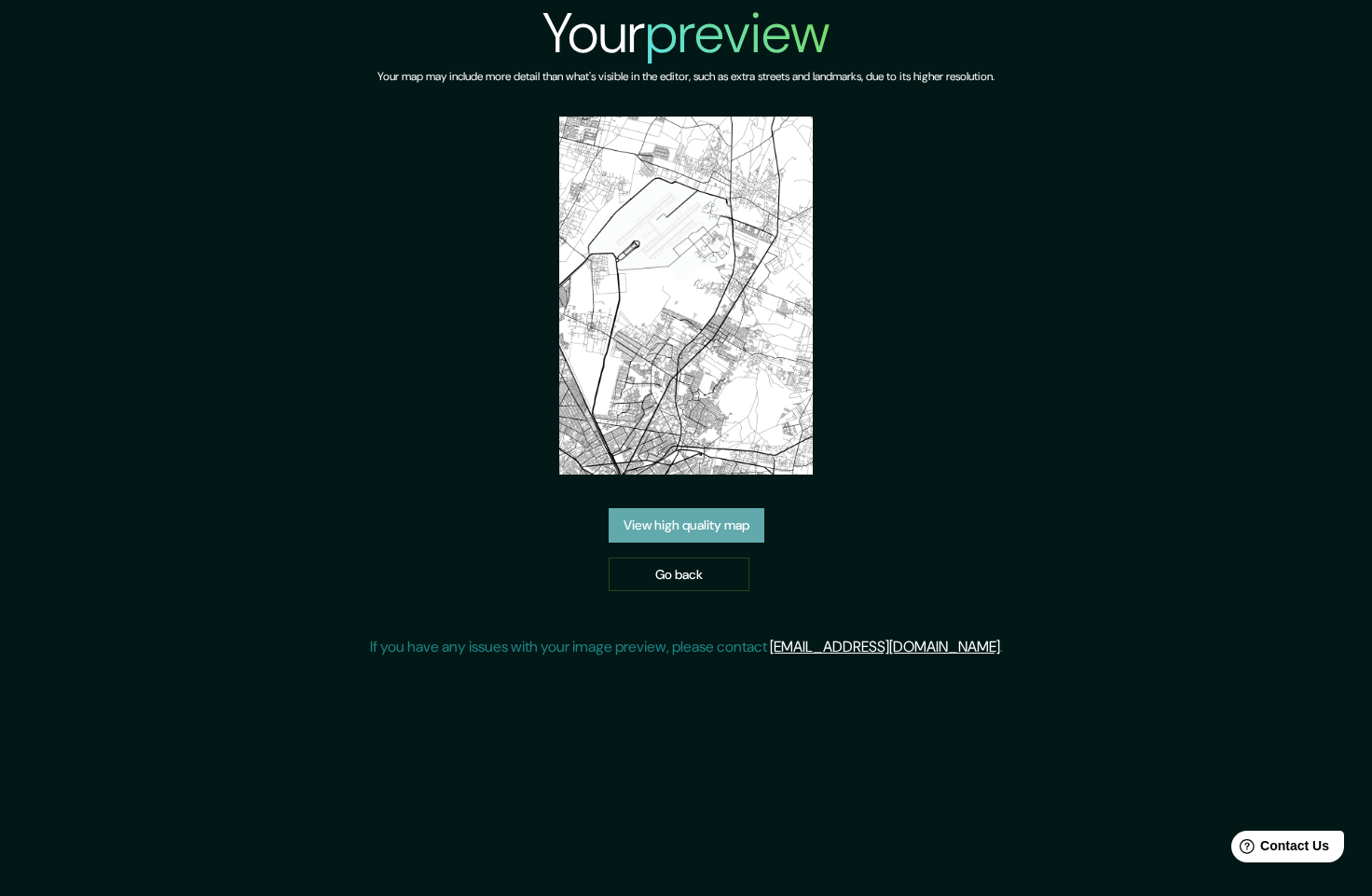
click at [699, 521] on link "View high quality map" at bounding box center [686, 525] width 155 height 35
